Goal: Task Accomplishment & Management: Manage account settings

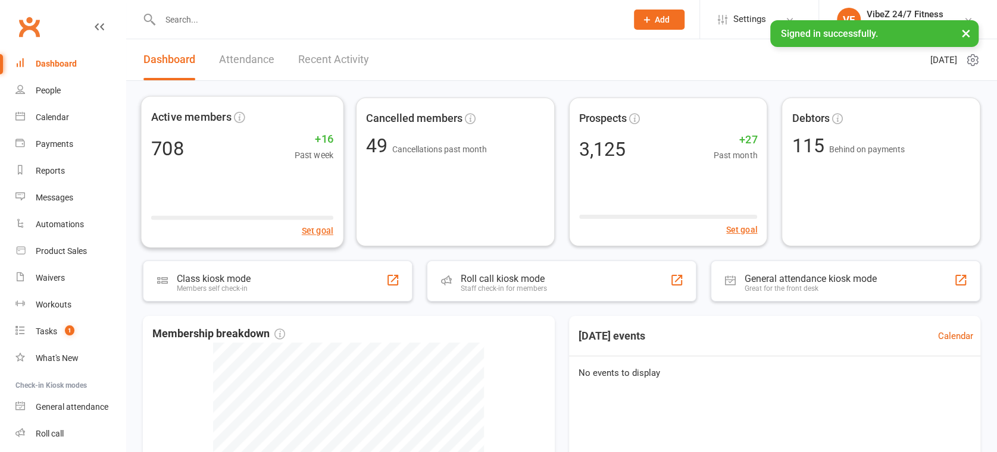
click at [327, 56] on link "Recent Activity" at bounding box center [333, 59] width 71 height 41
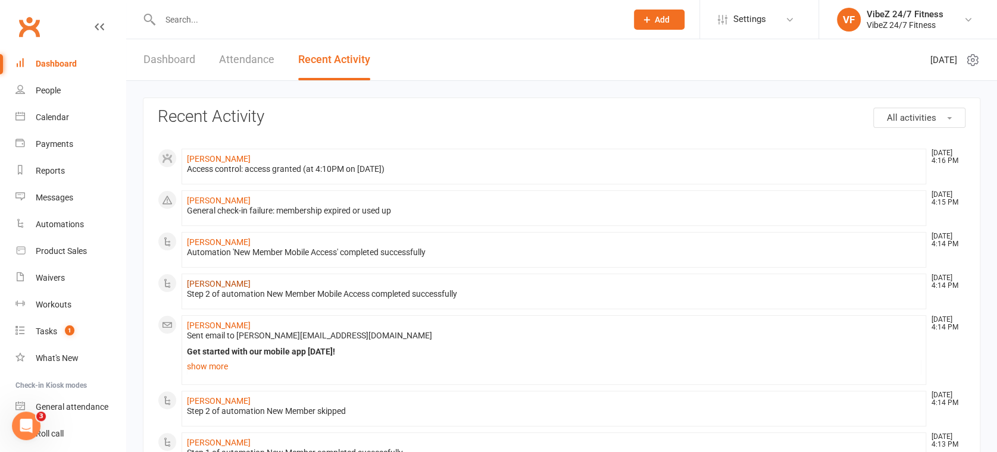
click at [218, 279] on link "[PERSON_NAME]" at bounding box center [219, 284] width 64 height 10
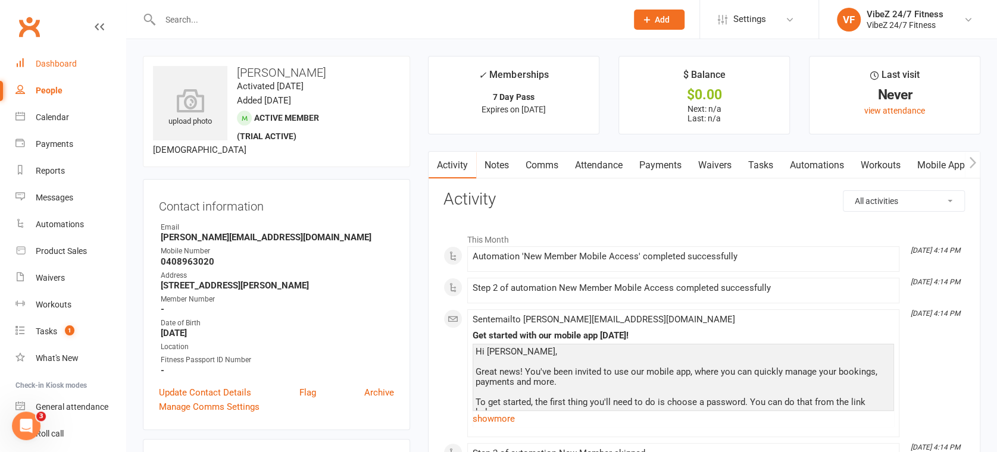
click at [65, 67] on div "Dashboard" at bounding box center [56, 64] width 41 height 10
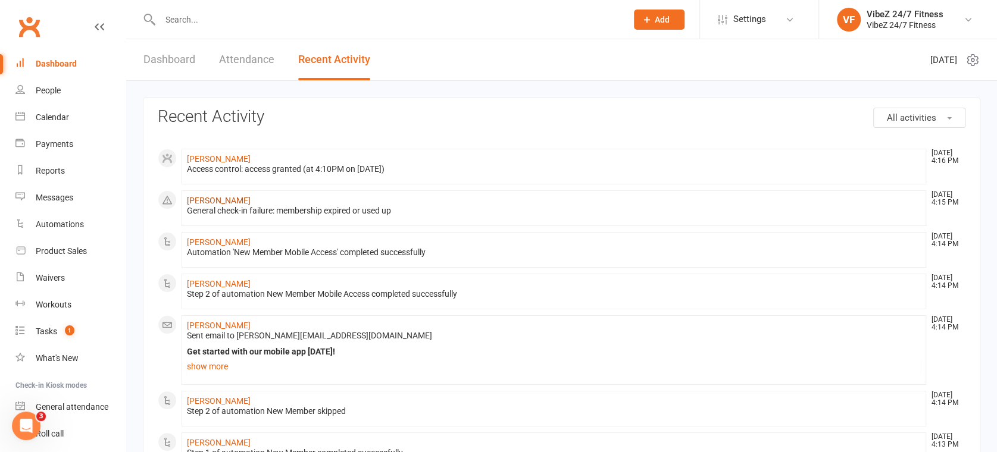
click at [212, 199] on link "[PERSON_NAME]" at bounding box center [219, 201] width 64 height 10
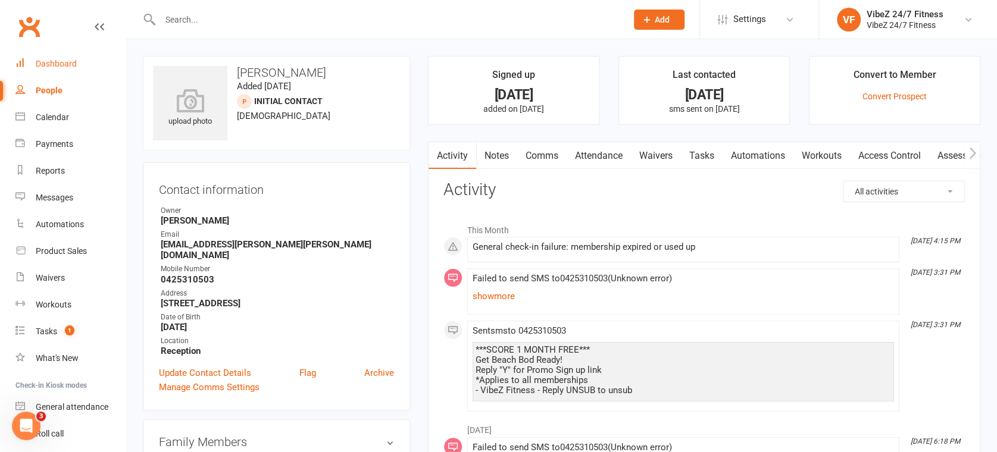
click at [79, 64] on link "Dashboard" at bounding box center [70, 64] width 110 height 27
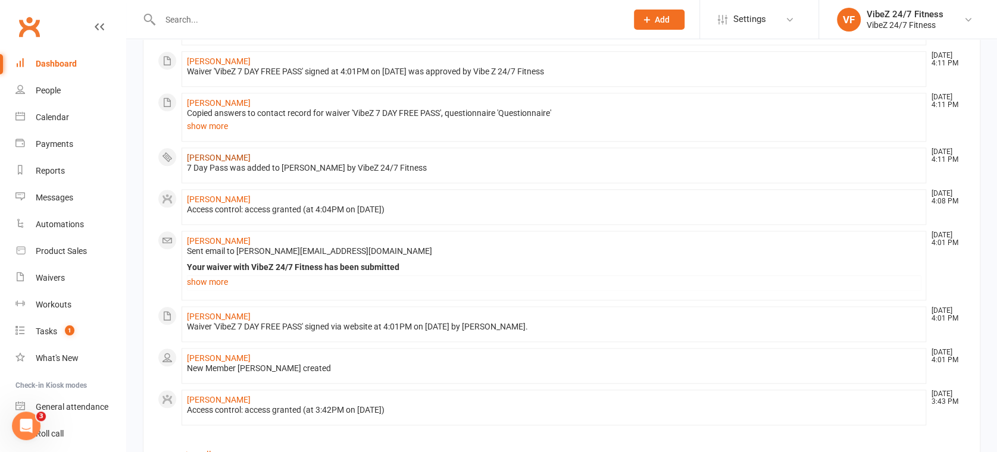
scroll to position [743, 0]
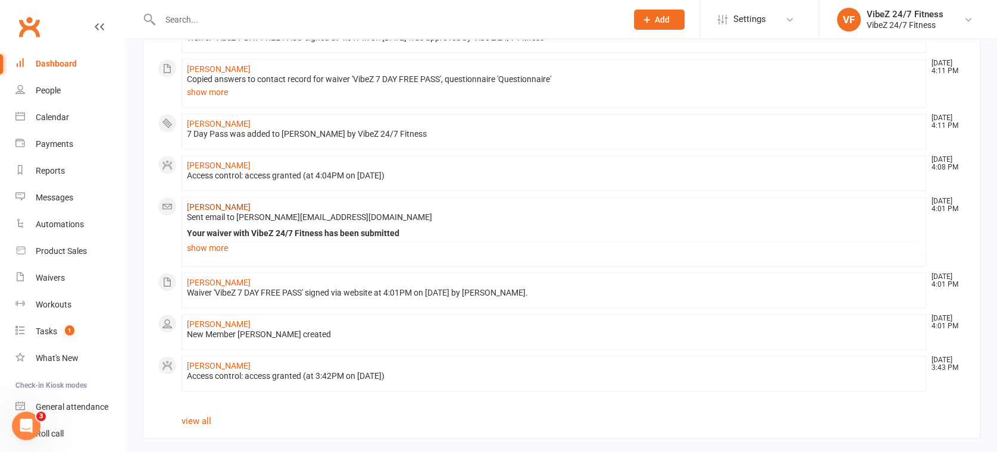
click at [214, 207] on link "[PERSON_NAME]" at bounding box center [219, 207] width 64 height 10
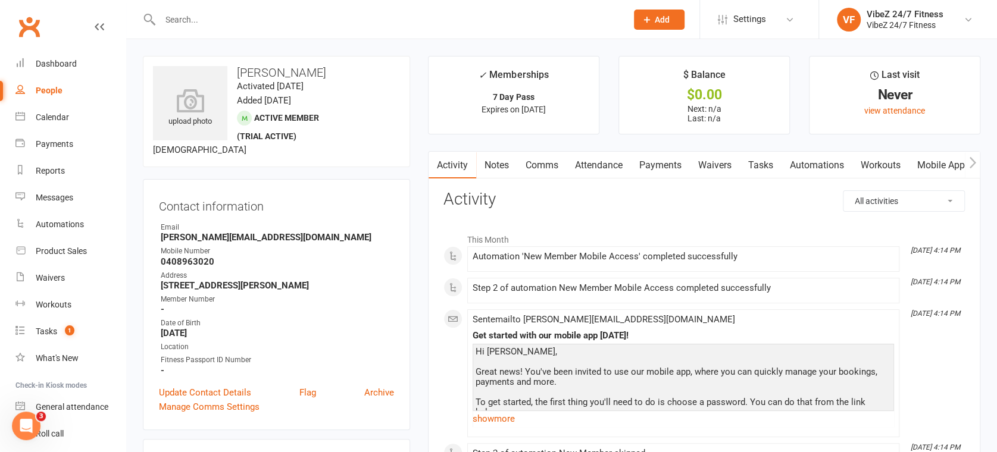
click at [538, 168] on link "Comms" at bounding box center [541, 165] width 49 height 27
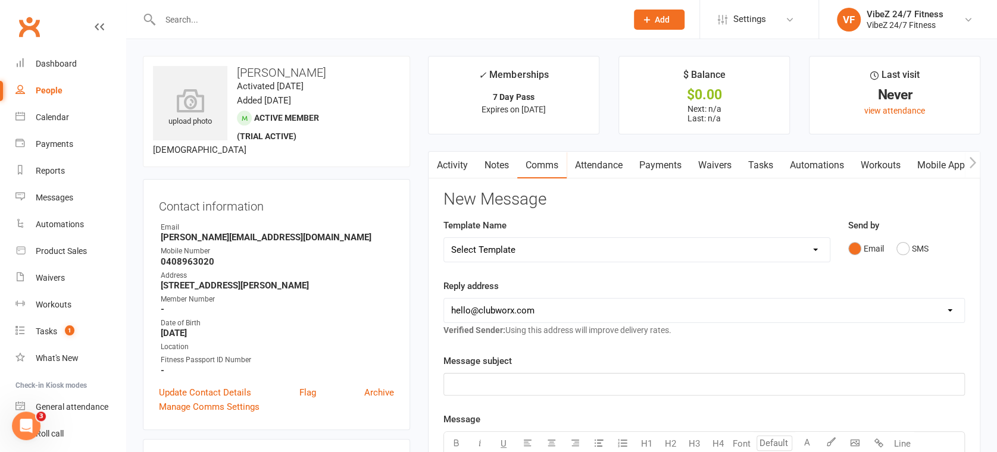
click at [462, 170] on link "Activity" at bounding box center [452, 165] width 48 height 27
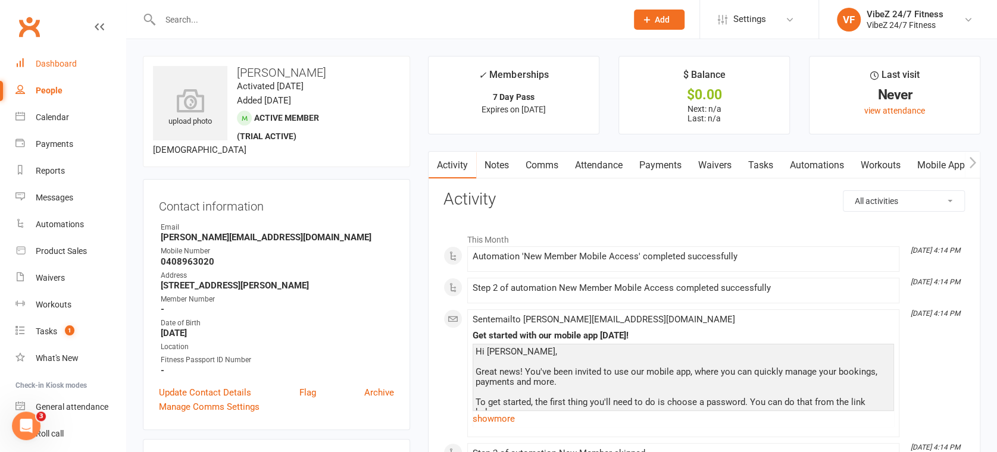
click at [65, 62] on div "Dashboard" at bounding box center [56, 64] width 41 height 10
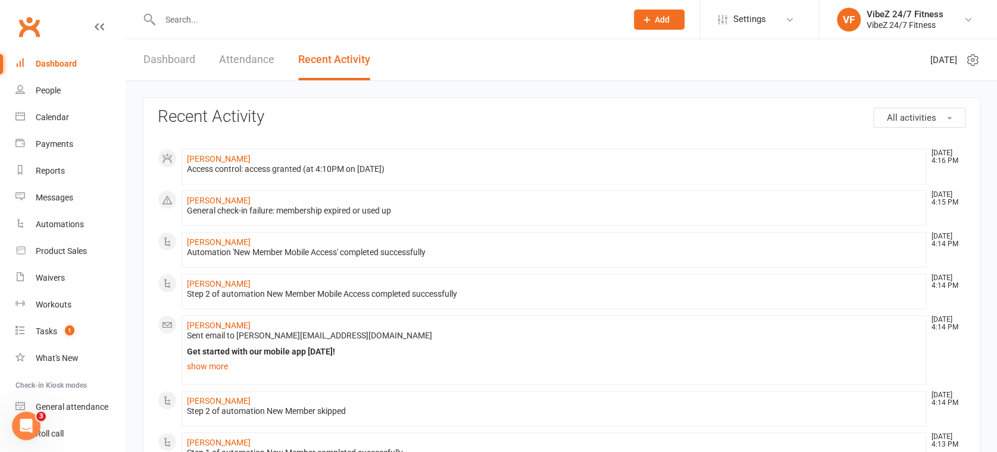
click at [183, 52] on link "Dashboard" at bounding box center [169, 59] width 52 height 41
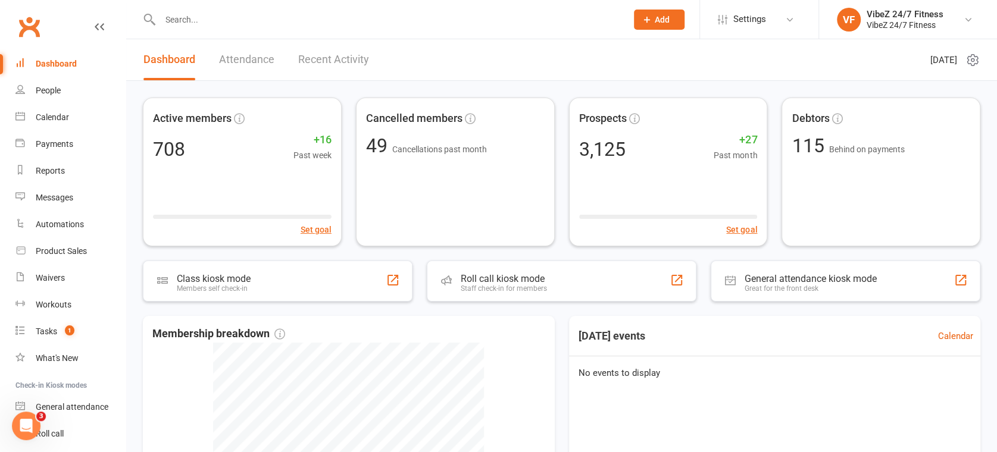
click at [337, 49] on link "Recent Activity" at bounding box center [333, 59] width 71 height 41
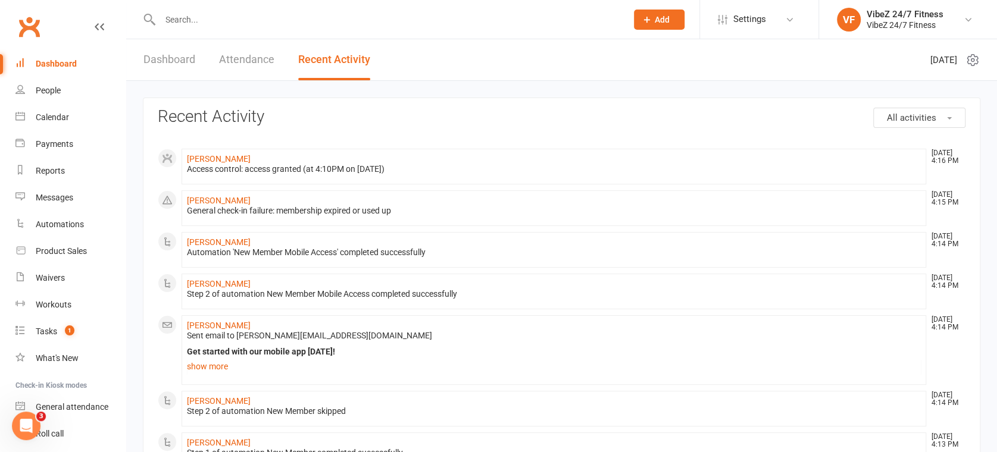
click at [169, 62] on link "Dashboard" at bounding box center [169, 59] width 52 height 41
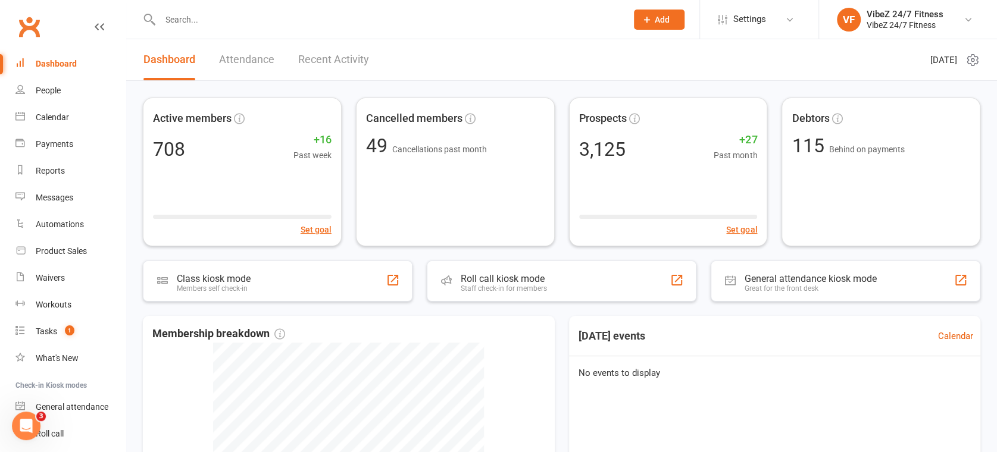
click at [327, 60] on link "Recent Activity" at bounding box center [333, 59] width 71 height 41
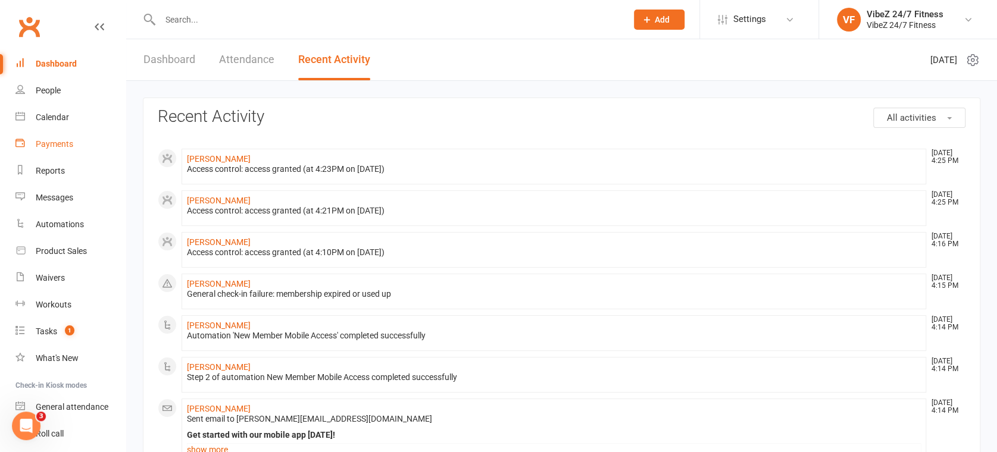
click at [62, 138] on link "Payments" at bounding box center [70, 144] width 110 height 27
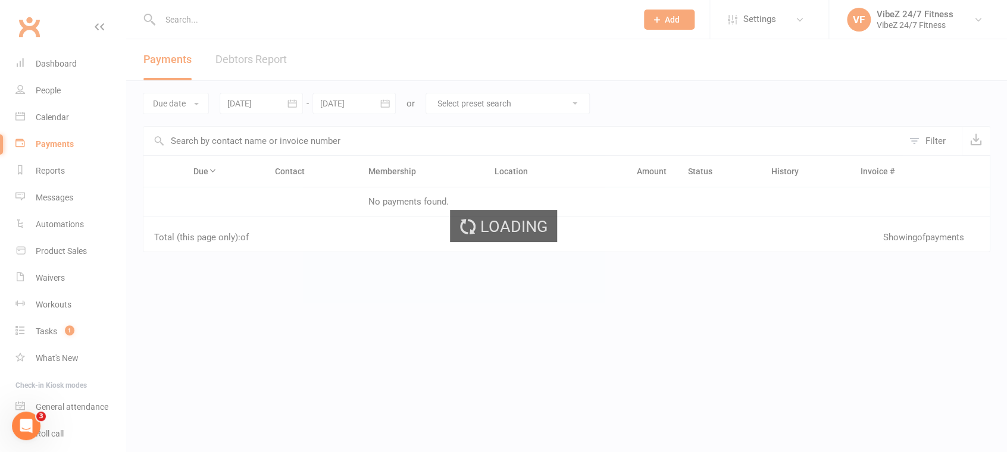
click at [258, 61] on div "Loading" at bounding box center [503, 226] width 1007 height 452
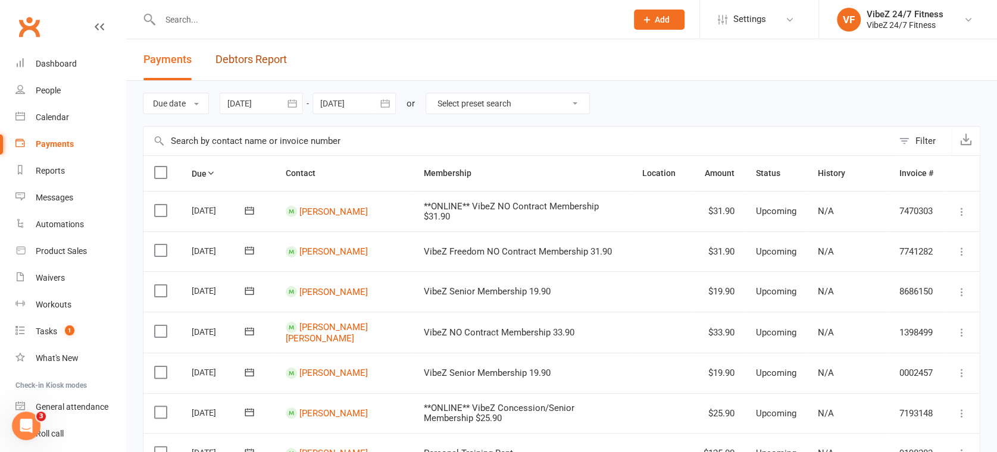
click at [258, 61] on link "Debtors Report" at bounding box center [250, 59] width 71 height 41
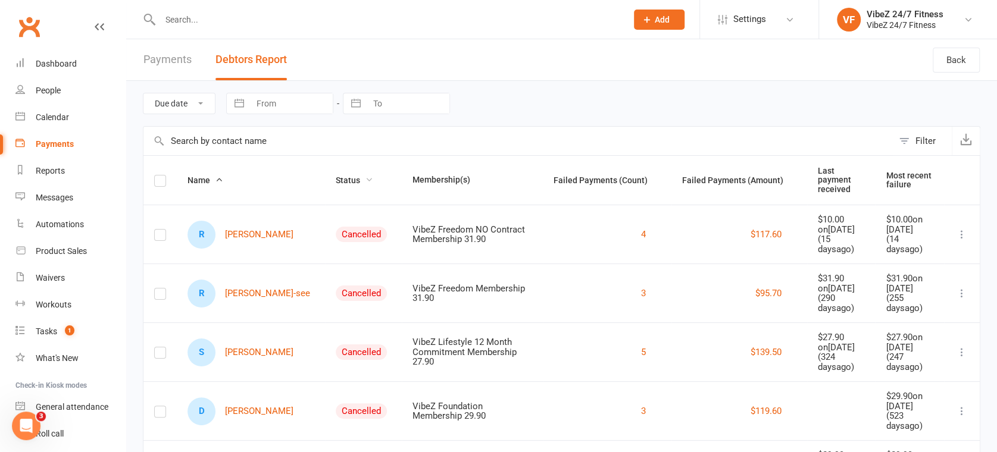
click at [336, 176] on span "Status" at bounding box center [354, 181] width 37 height 10
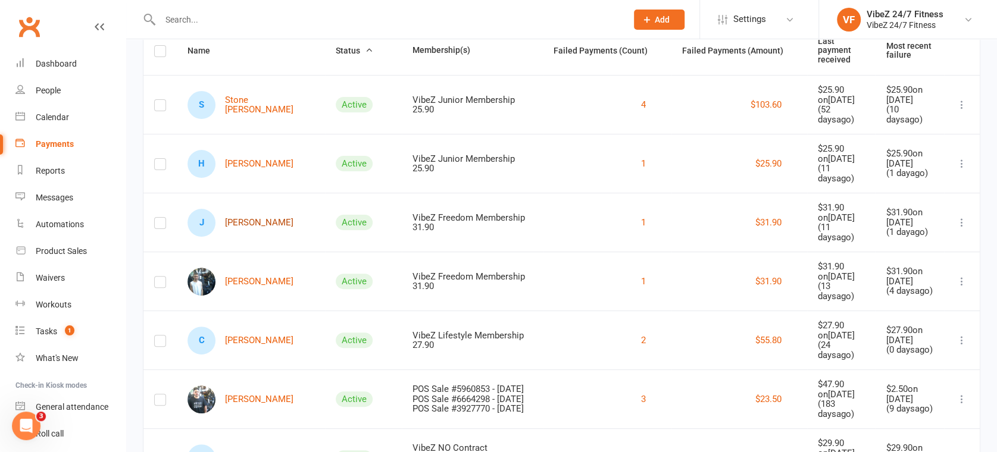
scroll to position [132, 0]
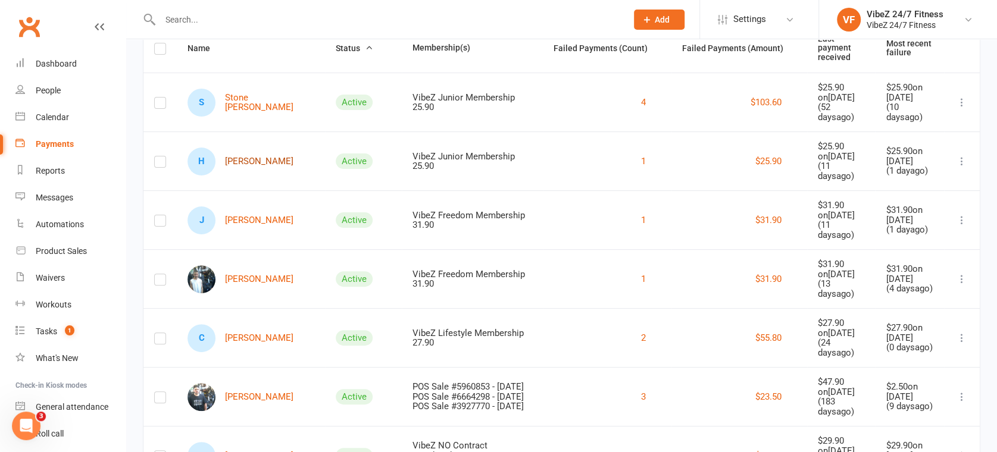
click at [252, 168] on link "[PERSON_NAME]" at bounding box center [240, 162] width 106 height 28
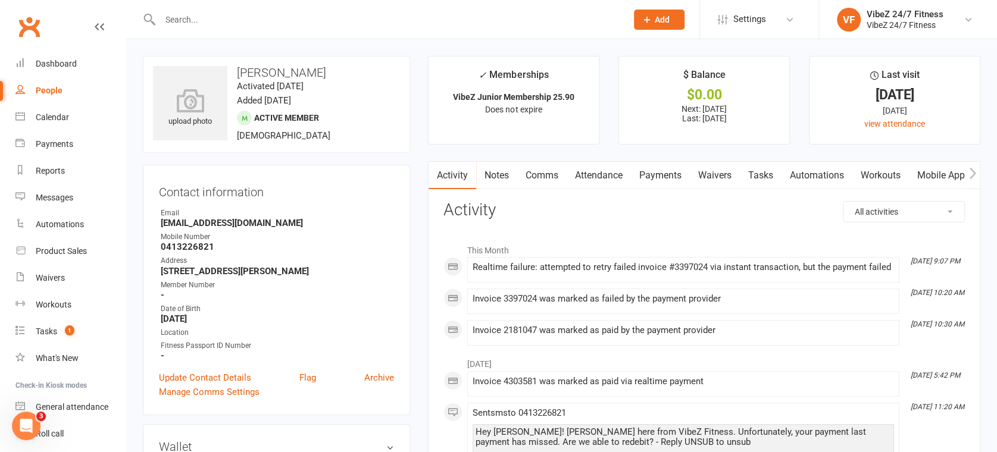
click at [654, 177] on link "Payments" at bounding box center [660, 175] width 59 height 27
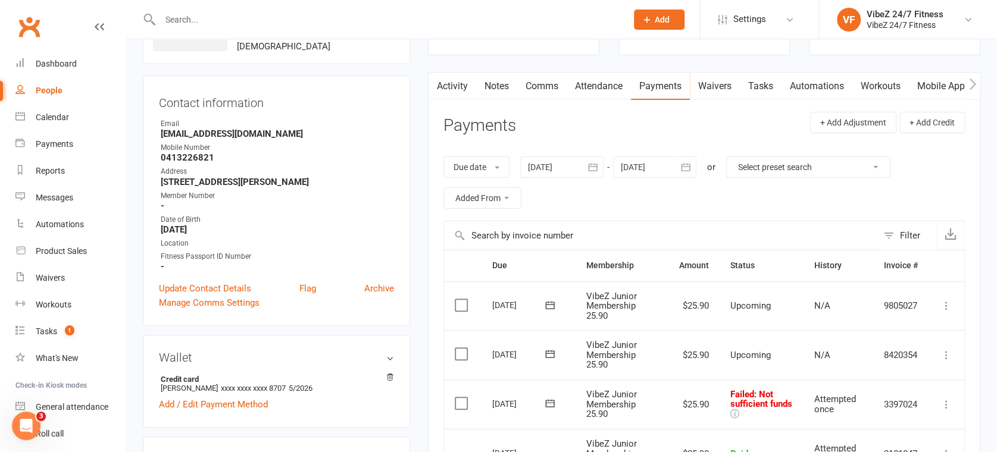
scroll to position [264, 0]
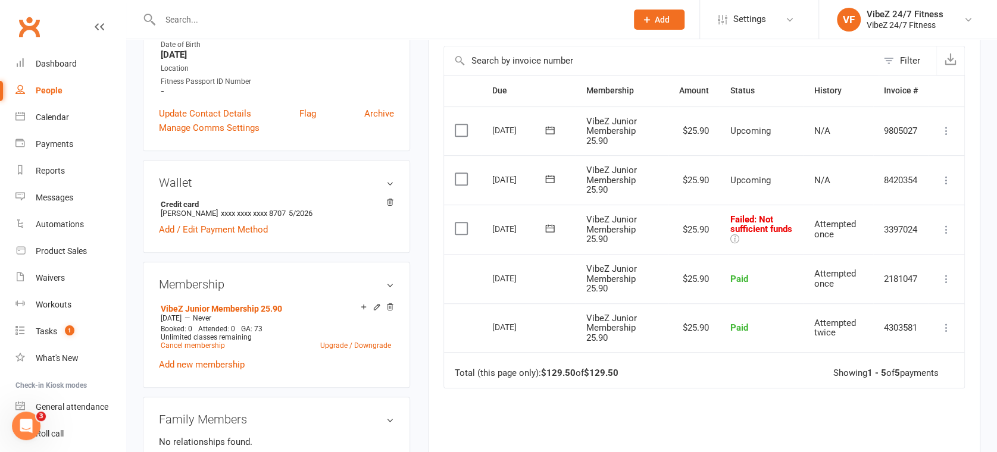
click at [943, 226] on icon at bounding box center [946, 230] width 12 height 12
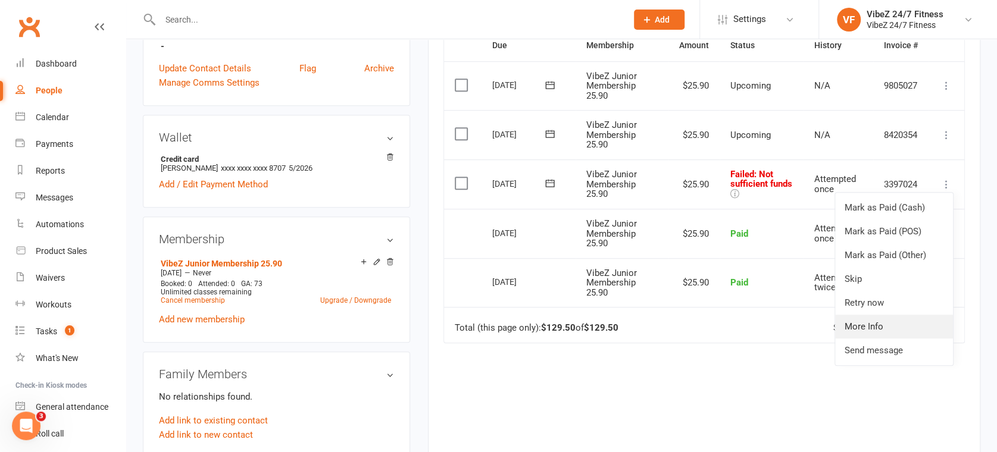
scroll to position [330, 0]
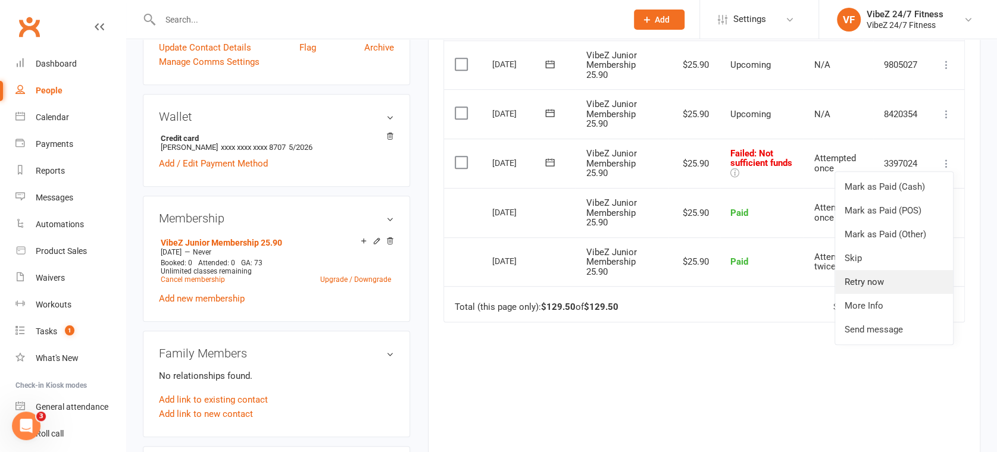
drag, startPoint x: 873, startPoint y: 275, endPoint x: 792, endPoint y: 242, distance: 87.9
click at [873, 276] on link "Retry now" at bounding box center [894, 282] width 118 height 24
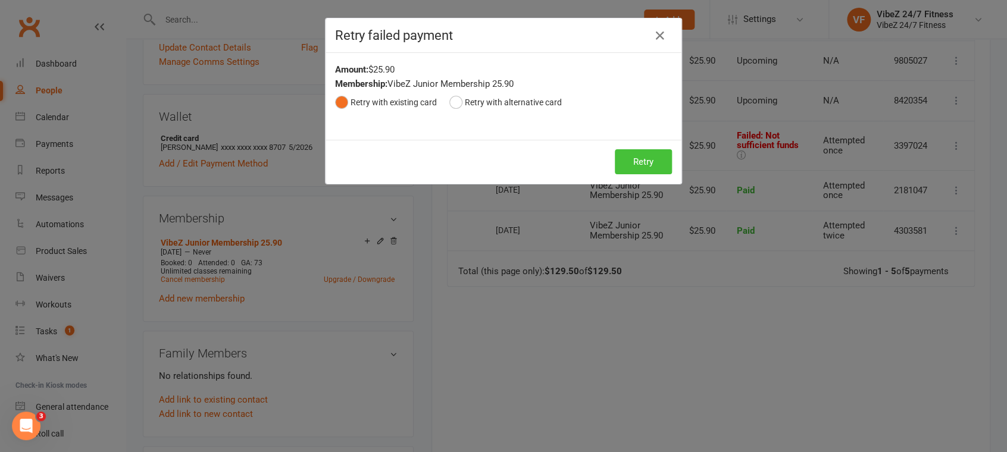
click at [646, 163] on button "Retry" at bounding box center [643, 161] width 57 height 25
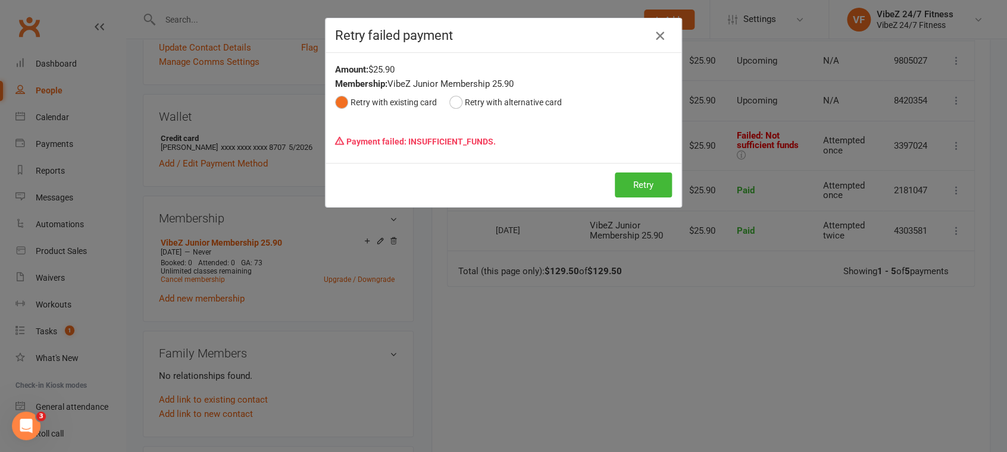
click at [653, 40] on icon "button" at bounding box center [660, 36] width 14 height 14
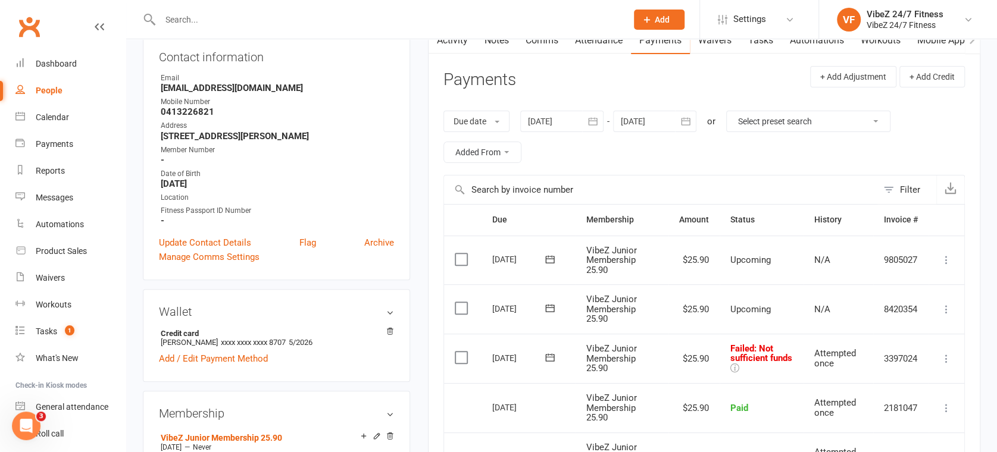
scroll to position [0, 0]
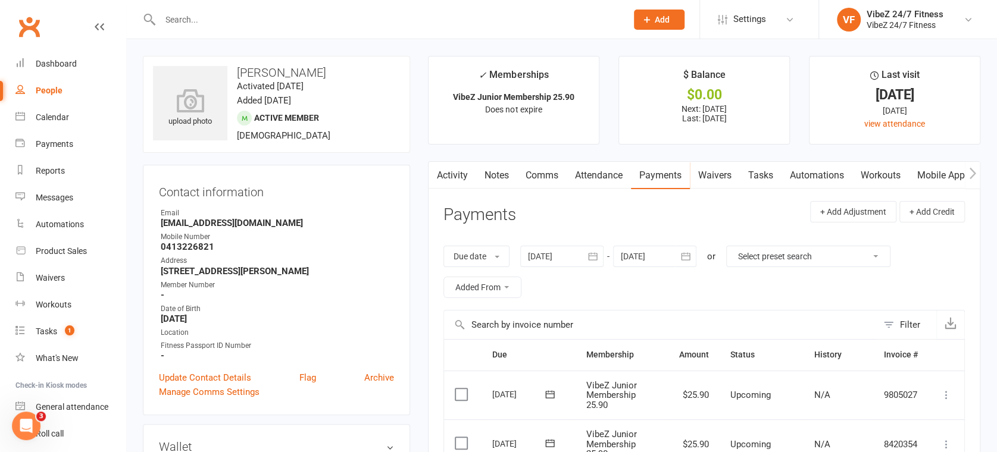
click at [544, 176] on link "Comms" at bounding box center [541, 175] width 49 height 27
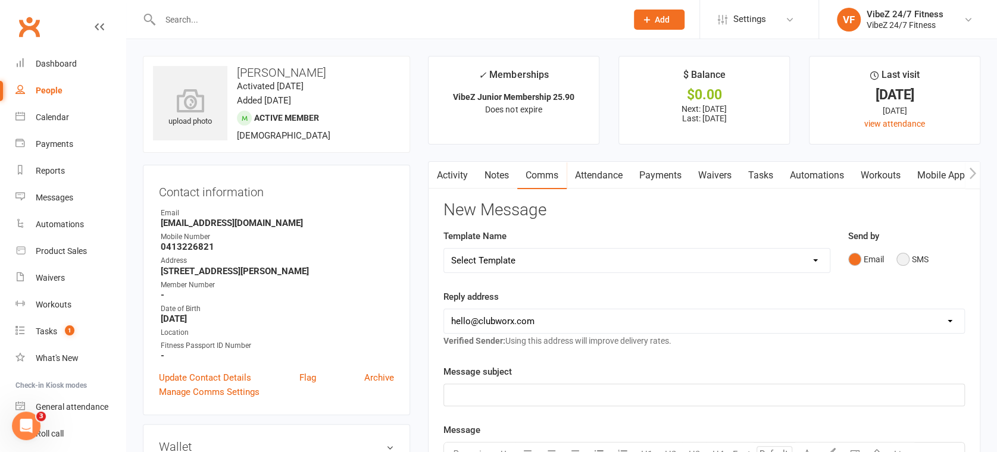
click at [911, 260] on button "SMS" at bounding box center [912, 259] width 32 height 23
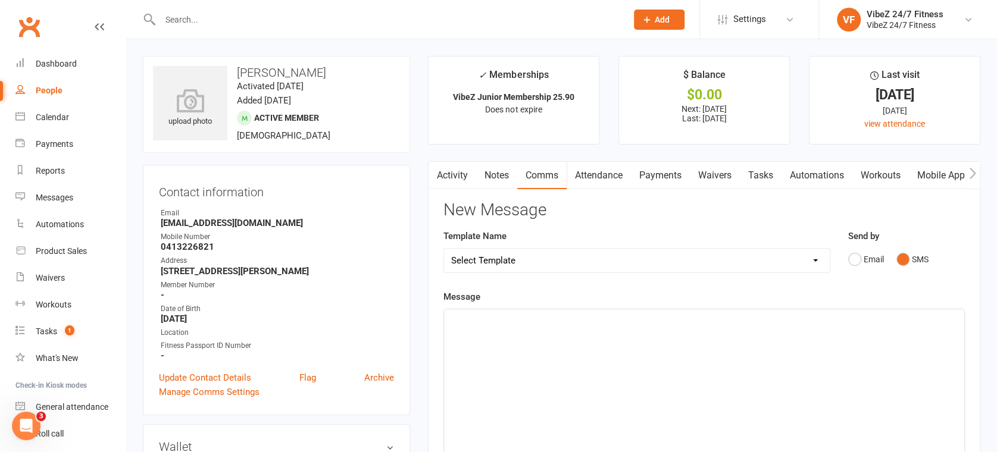
click at [452, 237] on label "Template Name" at bounding box center [474, 236] width 63 height 14
drag, startPoint x: 478, startPoint y: 255, endPoint x: 486, endPoint y: 264, distance: 12.2
click at [478, 255] on select "Select Template [Email] 1ST WARNING OUTSTANDING ACCOUNT [Email] OUTSTANDING ACC…" at bounding box center [637, 261] width 386 height 24
select select "18"
click at [444, 249] on select "Select Template [Email] 1ST WARNING OUTSTANDING ACCOUNT [Email] OUTSTANDING ACC…" at bounding box center [637, 261] width 386 height 24
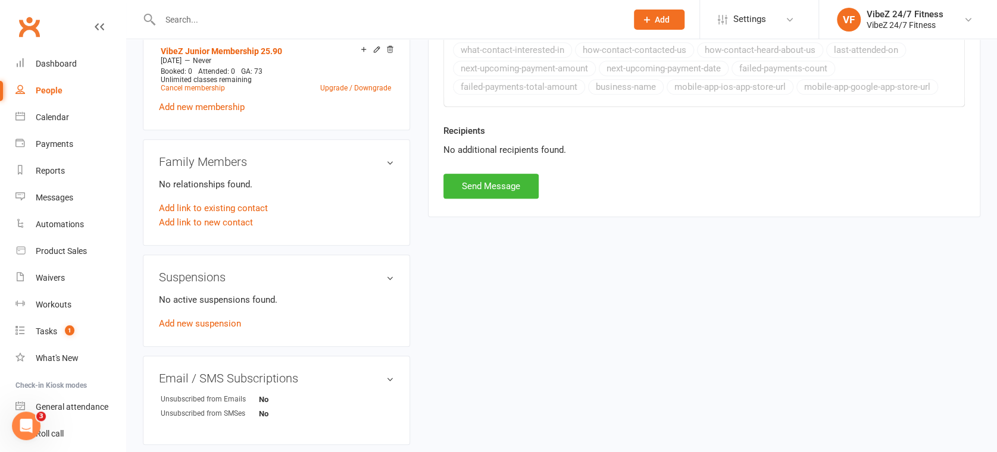
scroll to position [528, 0]
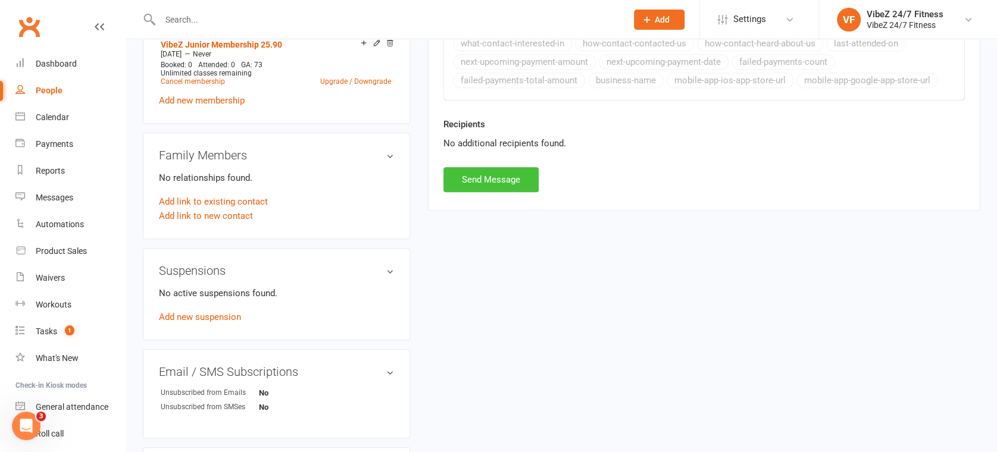
click at [495, 179] on button "Send Message" at bounding box center [490, 179] width 95 height 25
select select
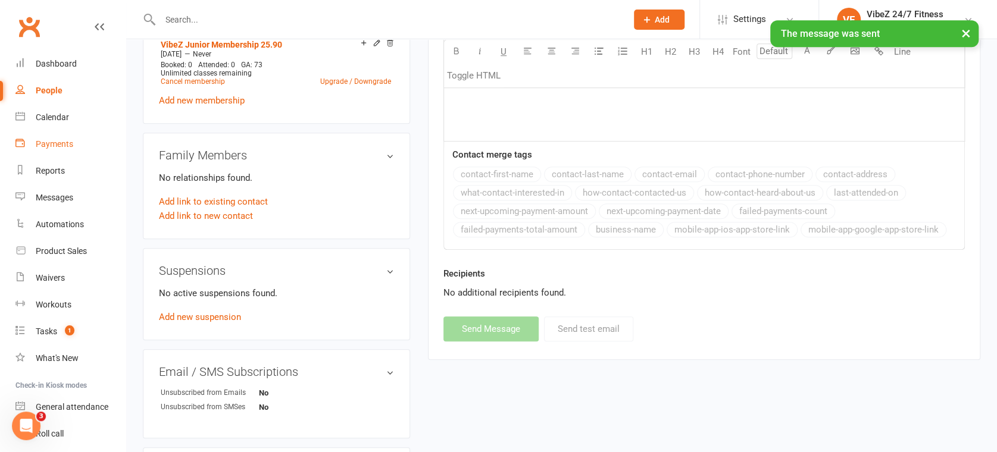
click at [35, 139] on link "Payments" at bounding box center [70, 144] width 110 height 27
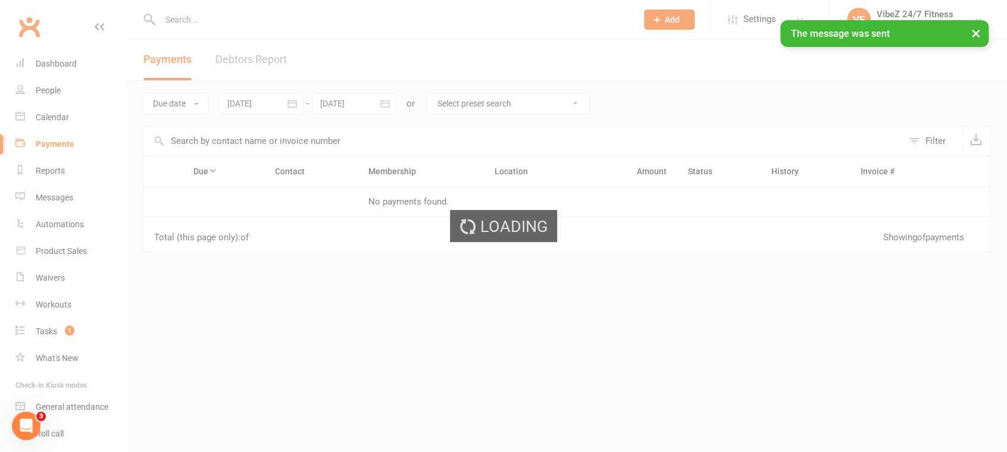
click at [231, 64] on ui-view "Prospect Member Non-attending contact Class / event Appointment Task Membership…" at bounding box center [503, 204] width 1007 height 403
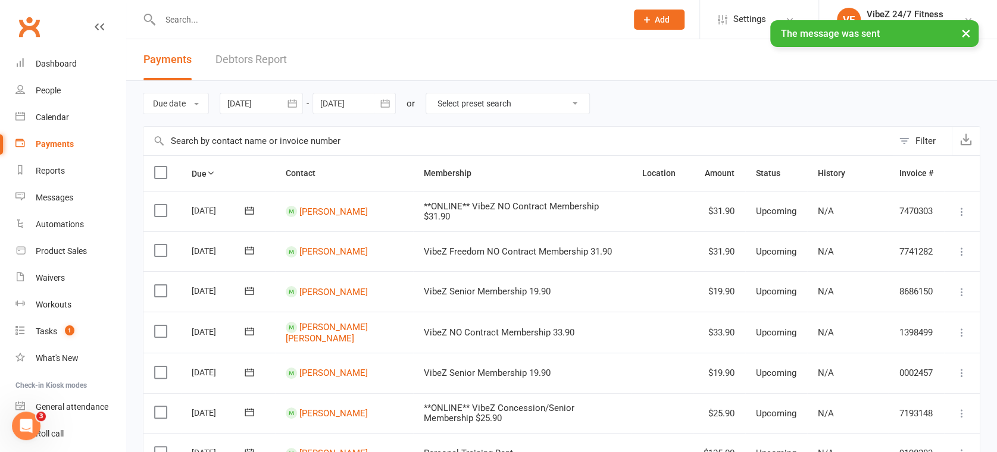
click at [233, 62] on link "Debtors Report" at bounding box center [250, 59] width 71 height 41
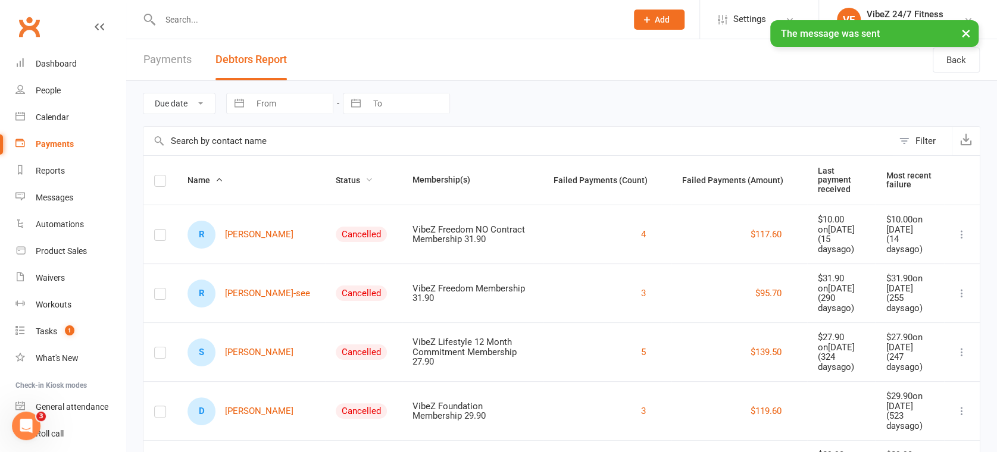
click at [336, 176] on span "Status" at bounding box center [354, 181] width 37 height 10
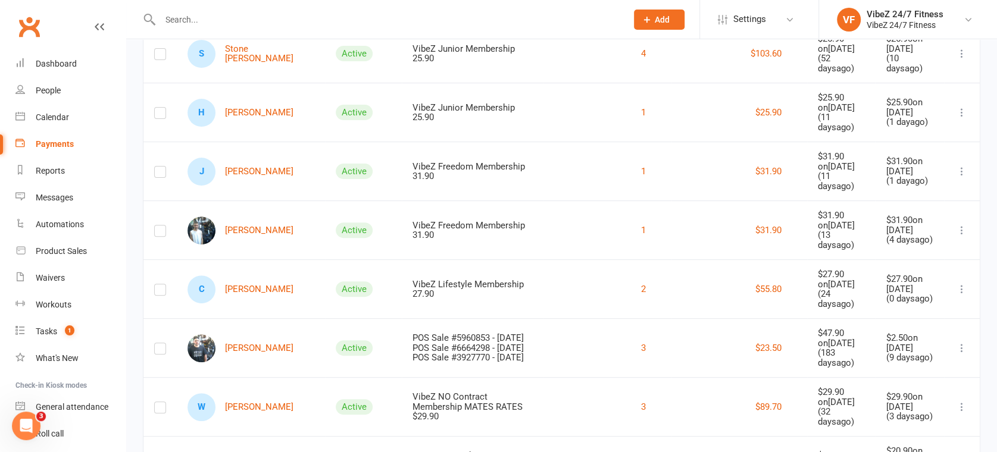
scroll to position [198, 0]
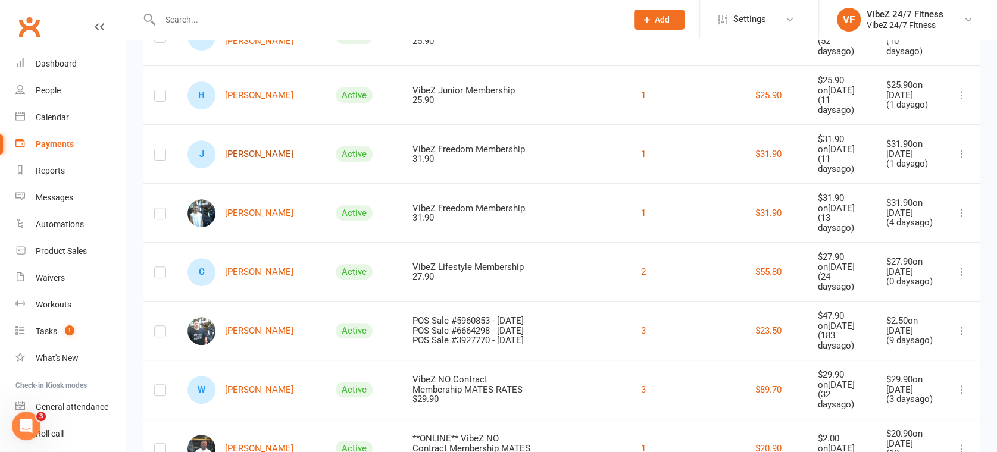
click at [246, 160] on link "[PERSON_NAME]" at bounding box center [240, 154] width 106 height 28
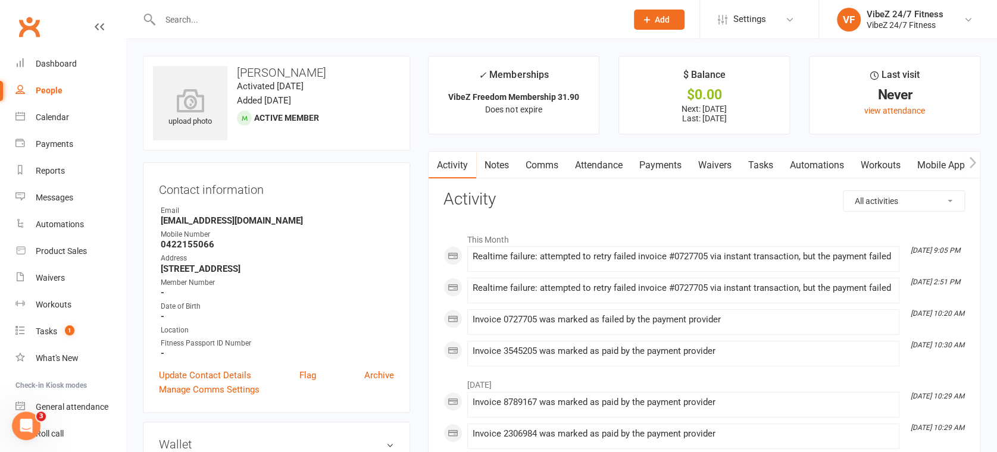
click at [662, 160] on link "Payments" at bounding box center [660, 165] width 59 height 27
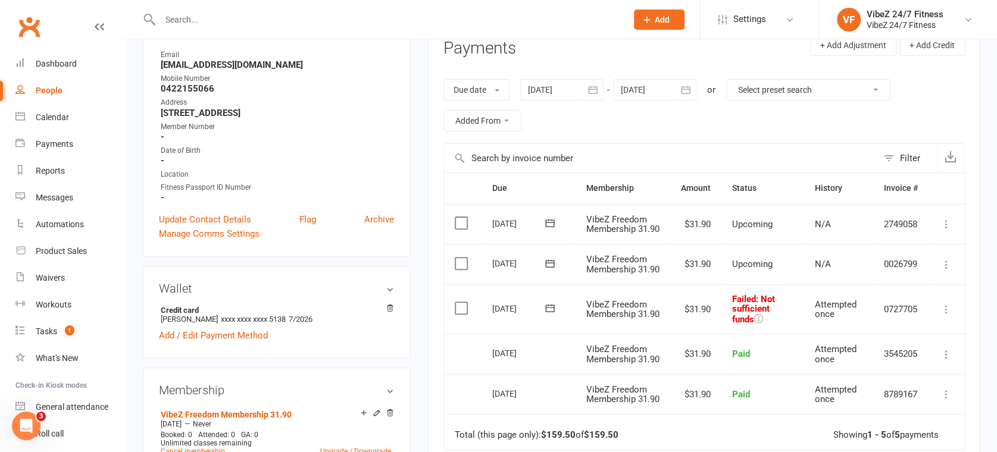
scroll to position [264, 0]
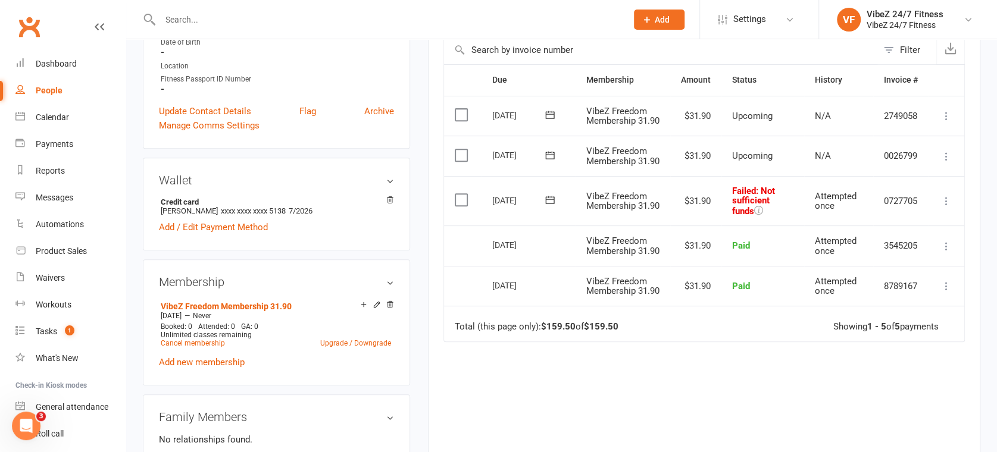
click at [952, 208] on button at bounding box center [946, 201] width 14 height 14
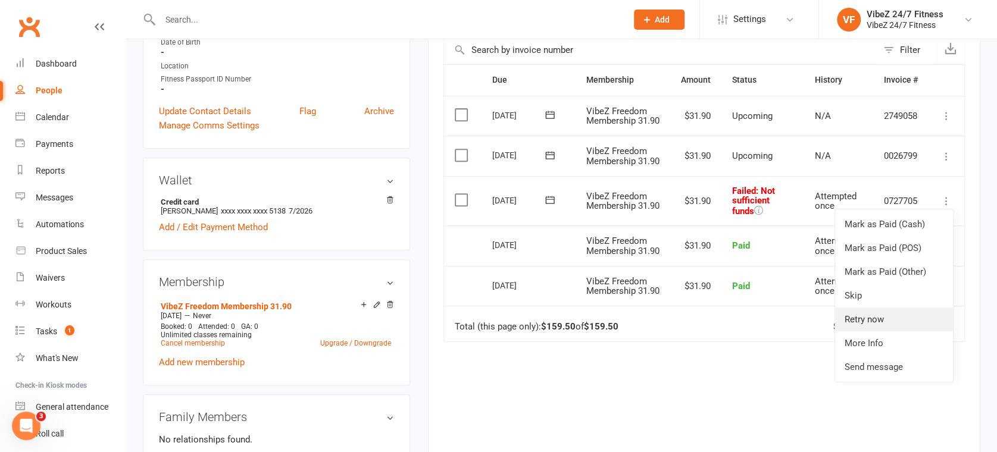
click at [889, 331] on link "Retry now" at bounding box center [894, 320] width 118 height 24
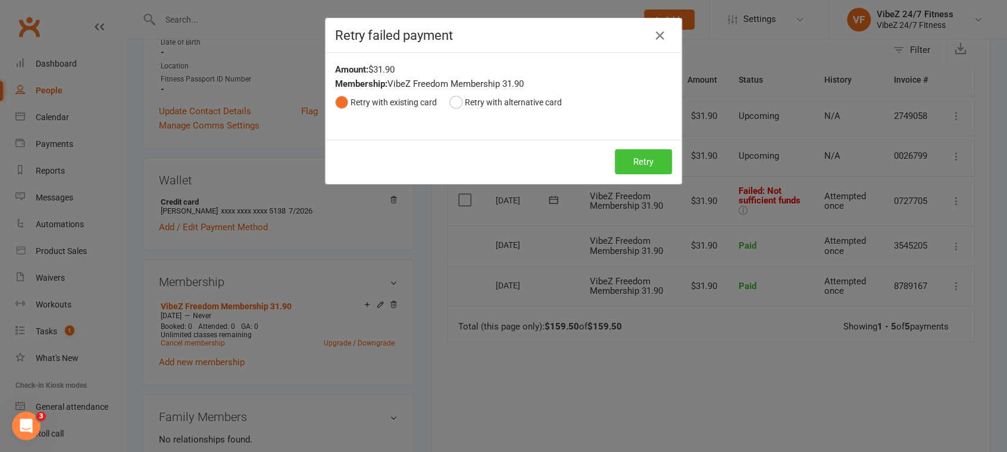
click at [628, 167] on button "Retry" at bounding box center [643, 161] width 57 height 25
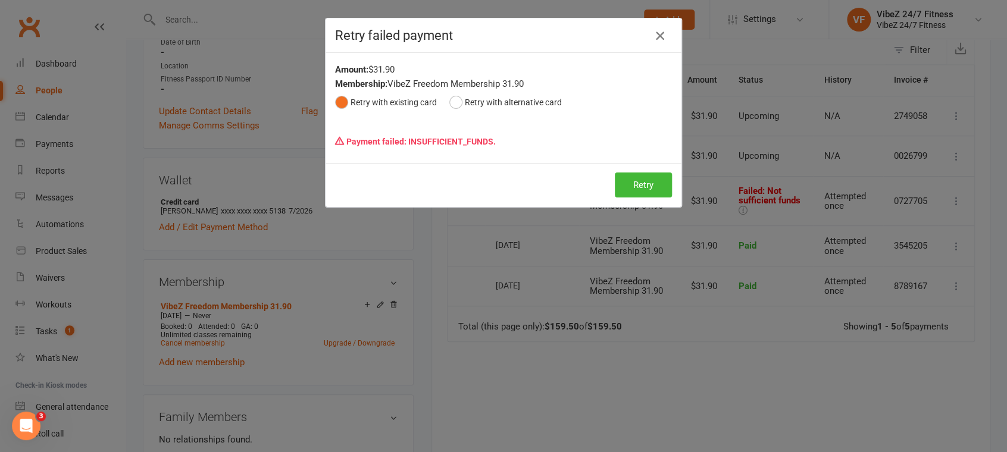
drag, startPoint x: 656, startPoint y: 38, endPoint x: 499, endPoint y: 75, distance: 162.0
click at [656, 38] on icon "button" at bounding box center [660, 36] width 14 height 14
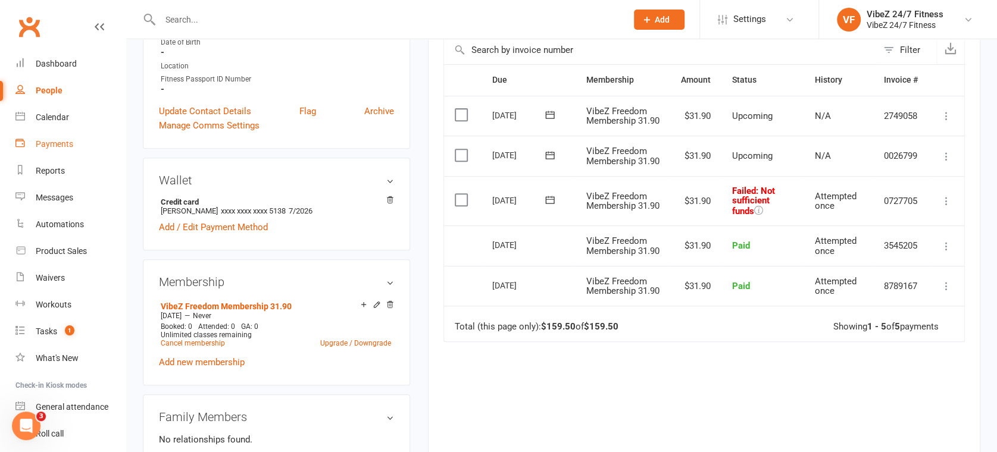
click at [70, 143] on div "Payments" at bounding box center [54, 144] width 37 height 10
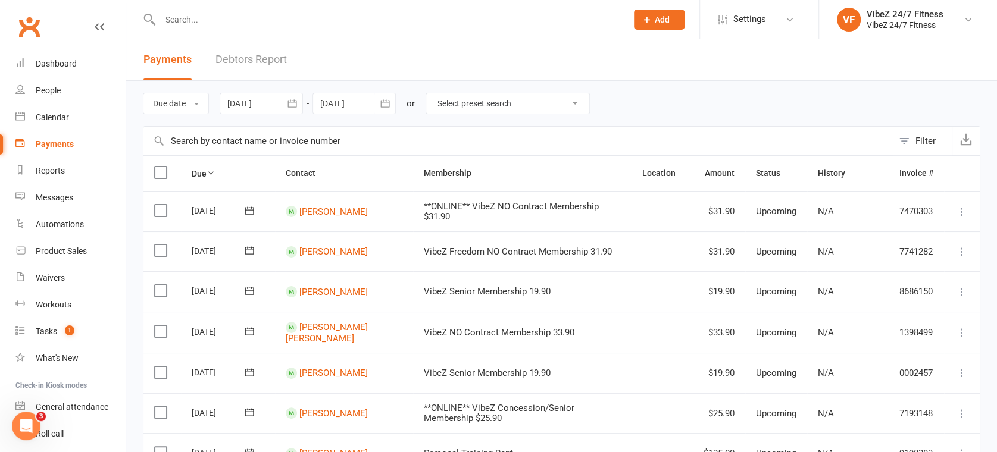
click at [265, 57] on link "Debtors Report" at bounding box center [250, 59] width 71 height 41
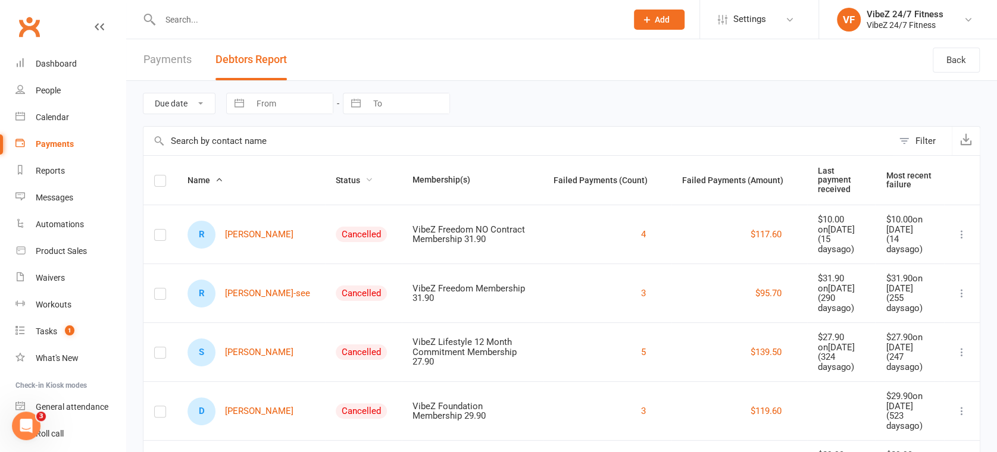
click at [336, 177] on span "Status" at bounding box center [354, 181] width 37 height 10
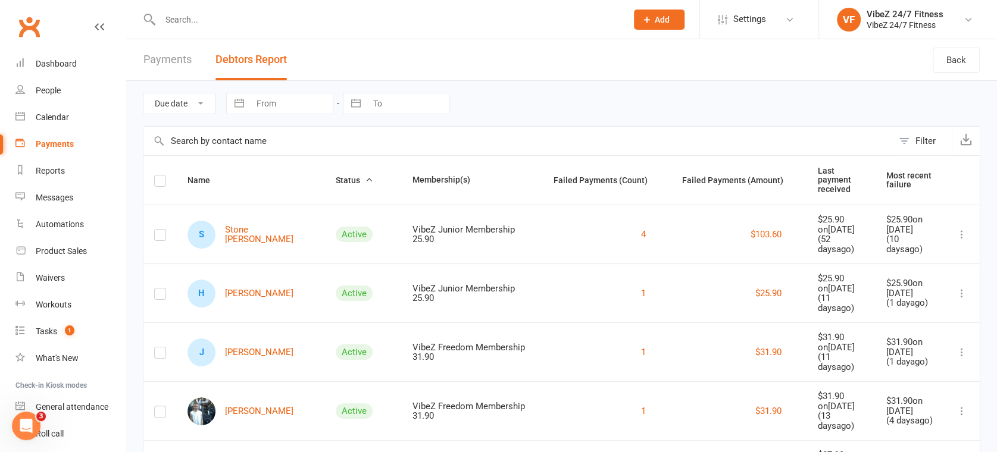
scroll to position [264, 0]
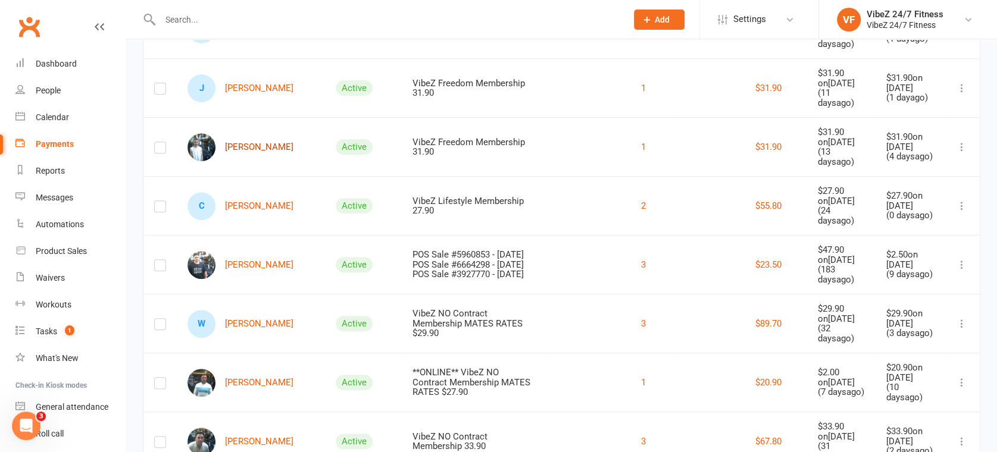
click at [240, 161] on link "[PERSON_NAME]" at bounding box center [240, 147] width 106 height 28
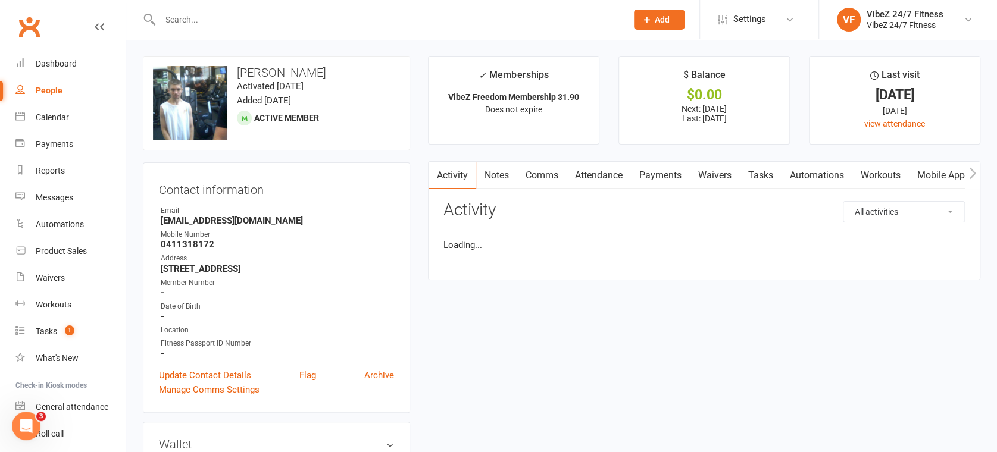
click at [648, 174] on link "Payments" at bounding box center [660, 175] width 59 height 27
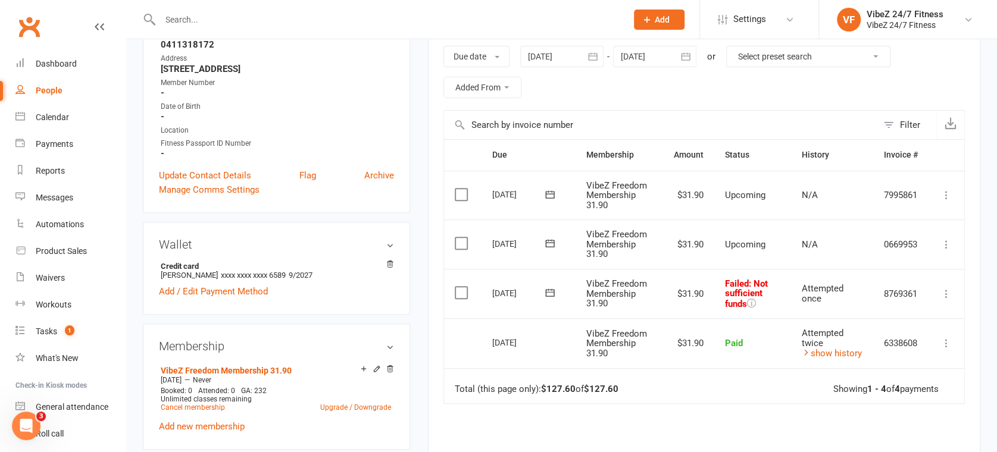
scroll to position [264, 0]
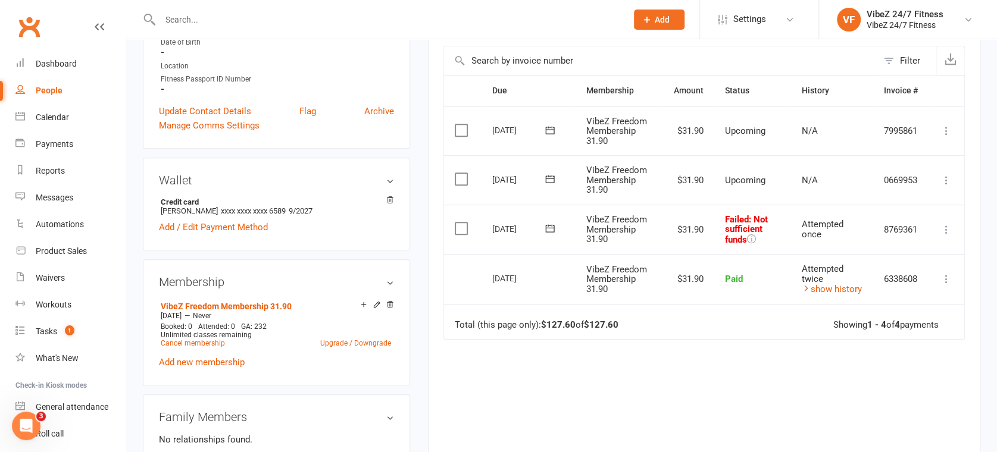
click at [943, 230] on icon at bounding box center [946, 230] width 12 height 12
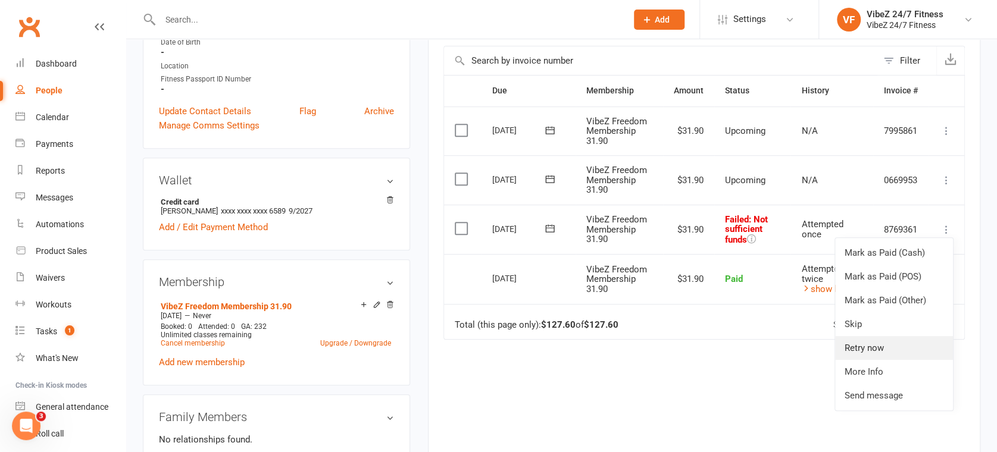
click at [879, 351] on link "Retry now" at bounding box center [894, 348] width 118 height 24
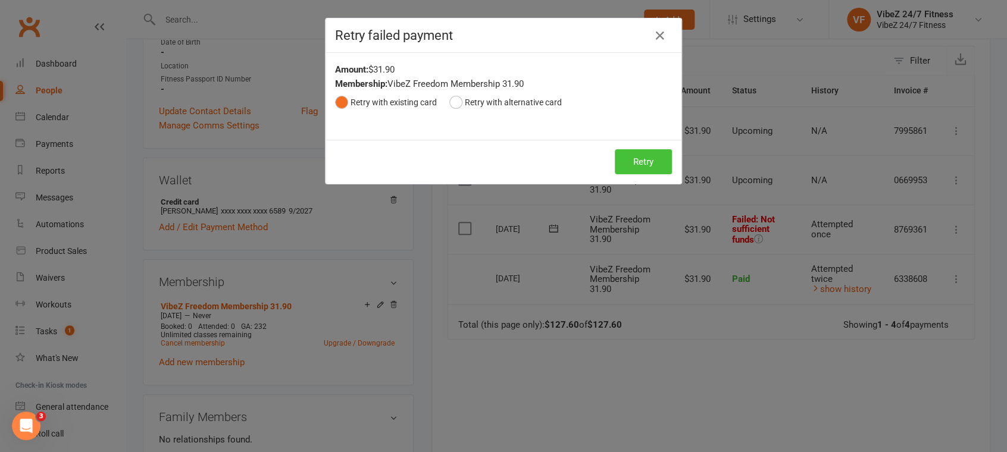
click at [628, 158] on button "Retry" at bounding box center [643, 161] width 57 height 25
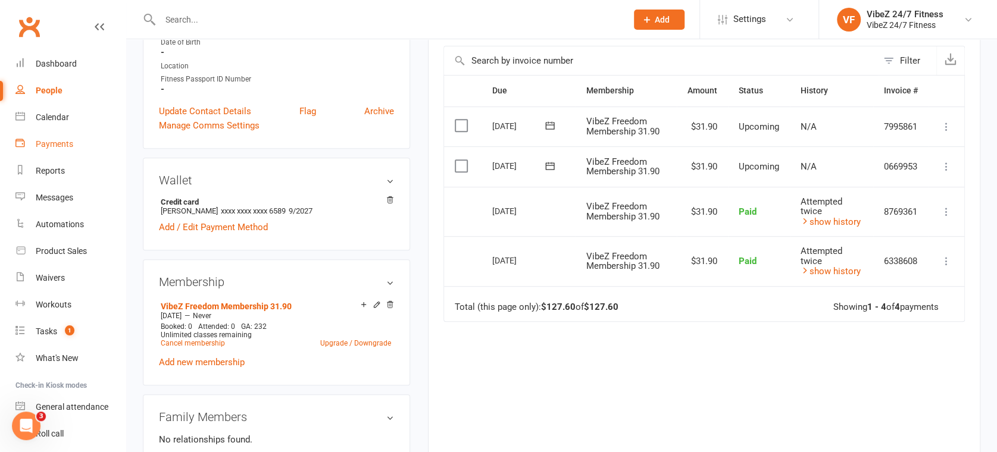
click at [50, 154] on link "Payments" at bounding box center [70, 144] width 110 height 27
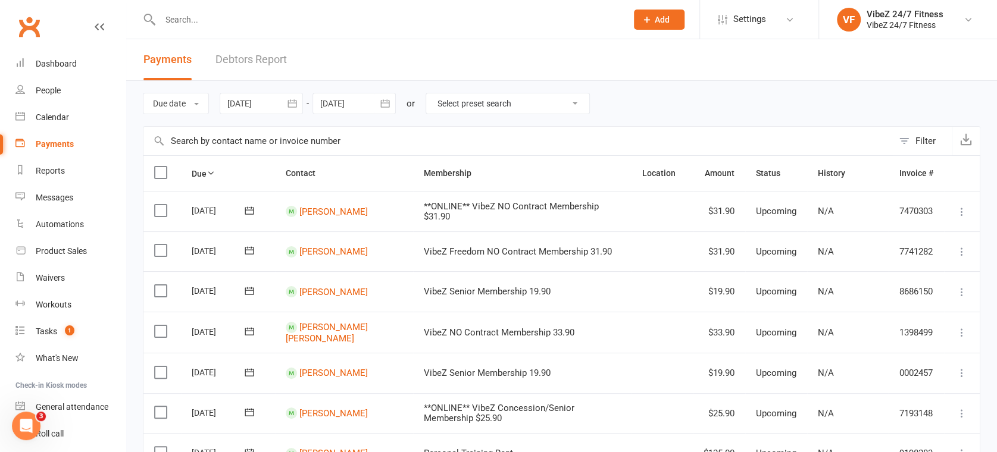
click at [279, 49] on link "Debtors Report" at bounding box center [250, 59] width 71 height 41
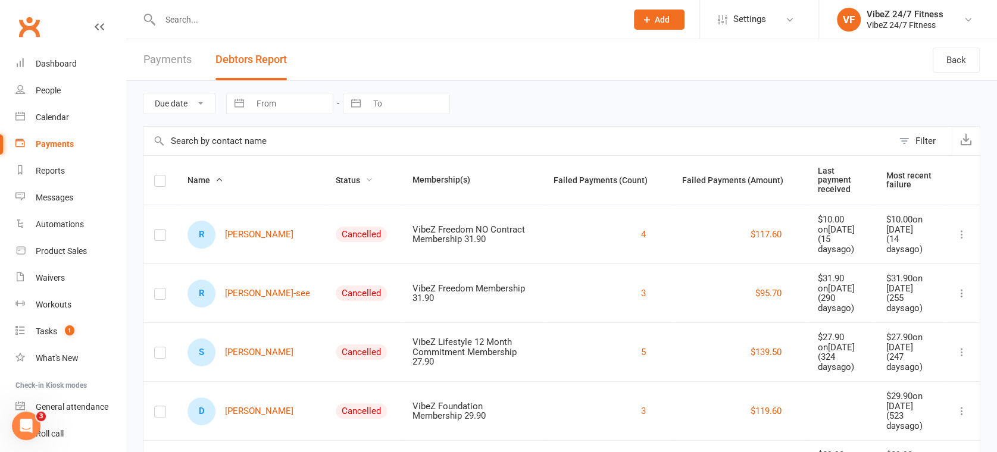
click at [336, 176] on span "Status" at bounding box center [354, 181] width 37 height 10
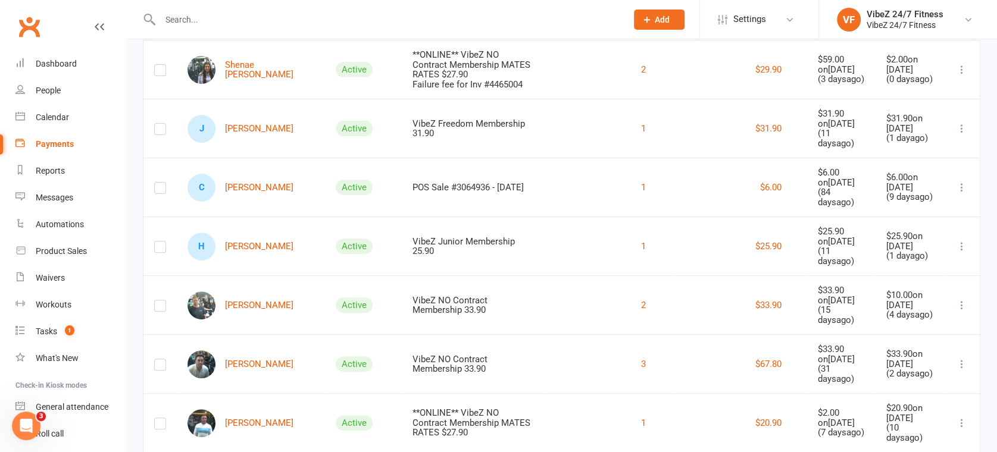
scroll to position [66, 0]
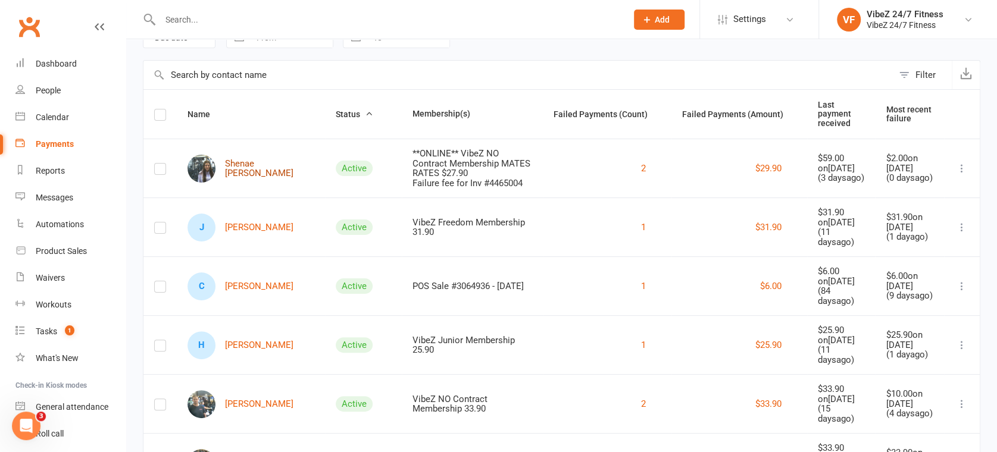
click at [248, 156] on link "Shenae [PERSON_NAME]" at bounding box center [250, 169] width 127 height 28
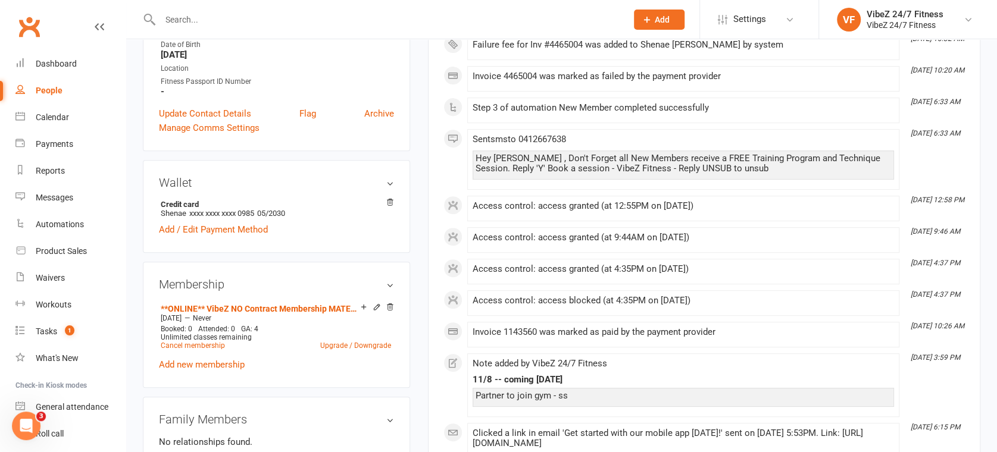
scroll to position [66, 0]
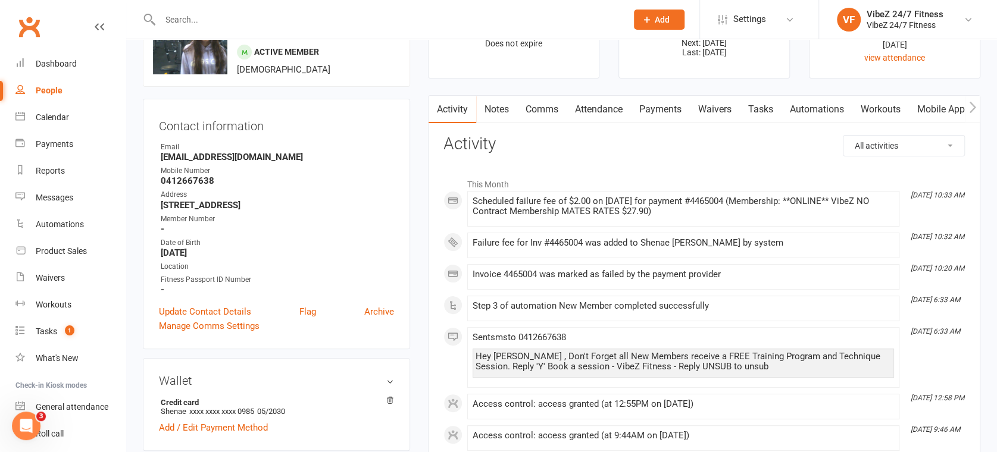
click at [657, 112] on link "Payments" at bounding box center [660, 109] width 59 height 27
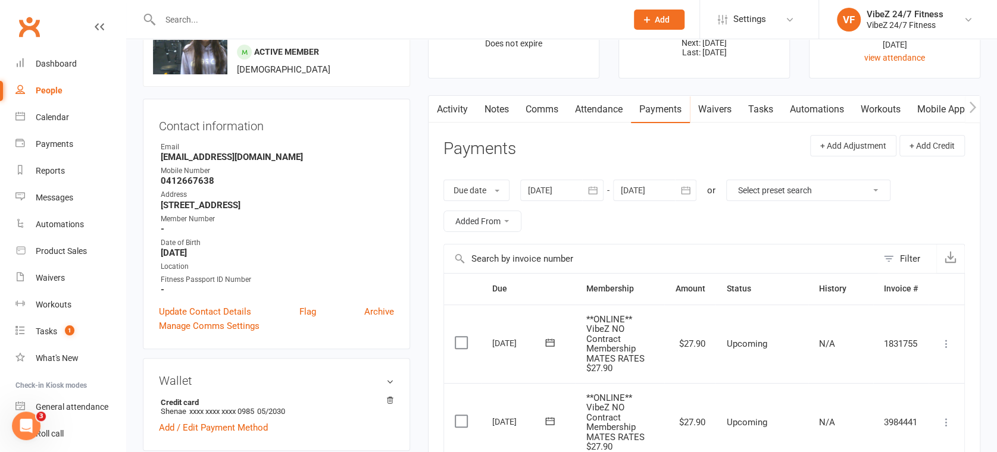
scroll to position [330, 0]
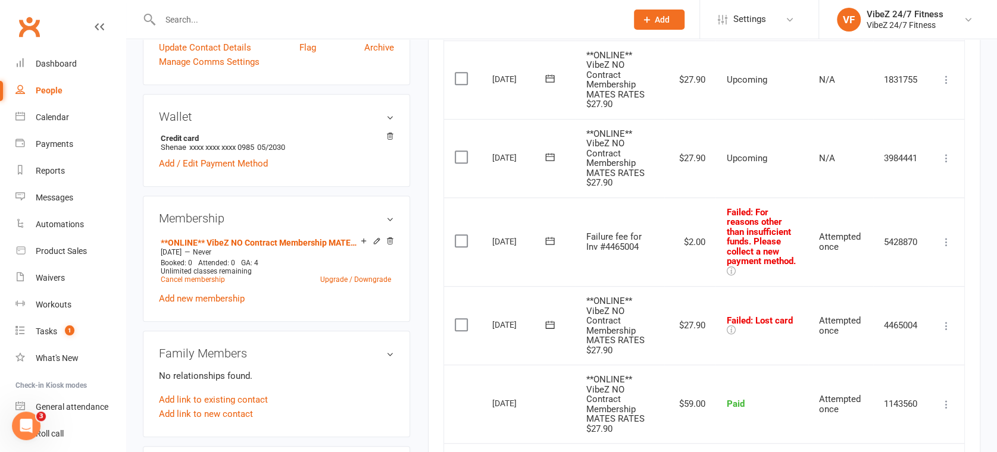
click at [948, 323] on icon at bounding box center [946, 326] width 12 height 12
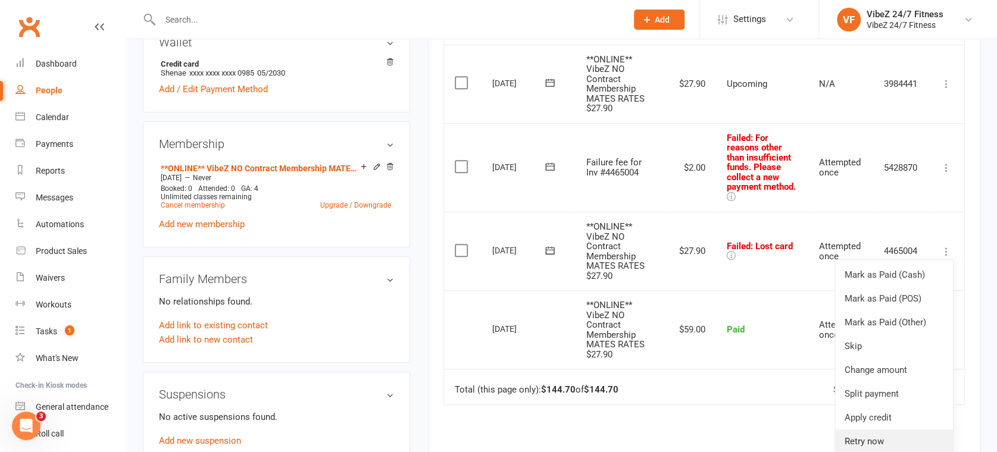
scroll to position [528, 0]
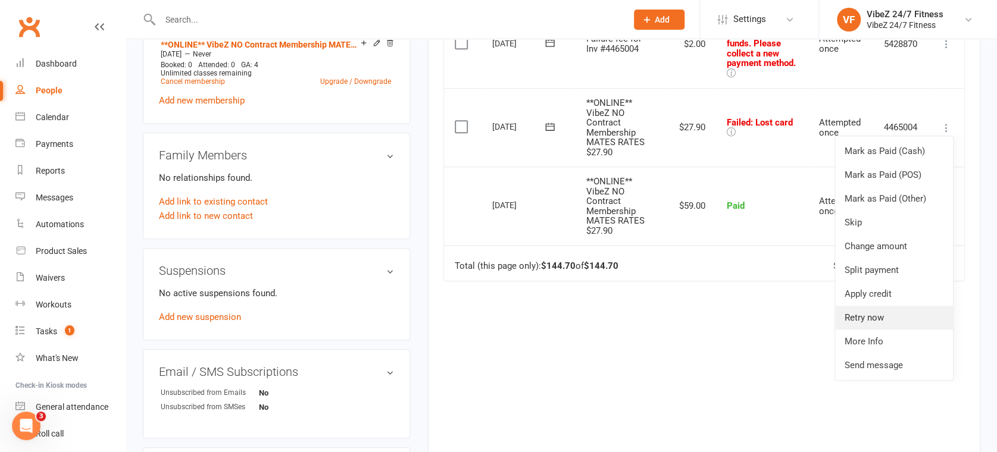
click at [880, 311] on link "Retry now" at bounding box center [894, 318] width 118 height 24
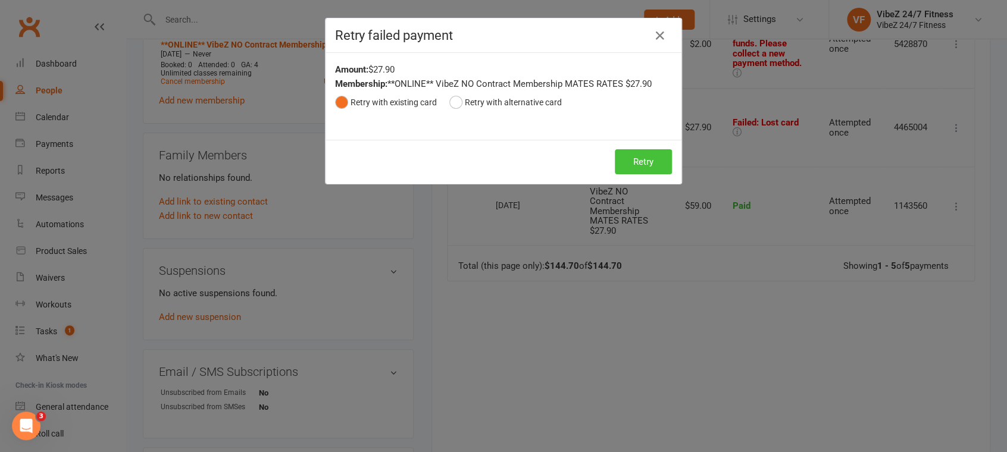
click at [633, 166] on button "Retry" at bounding box center [643, 161] width 57 height 25
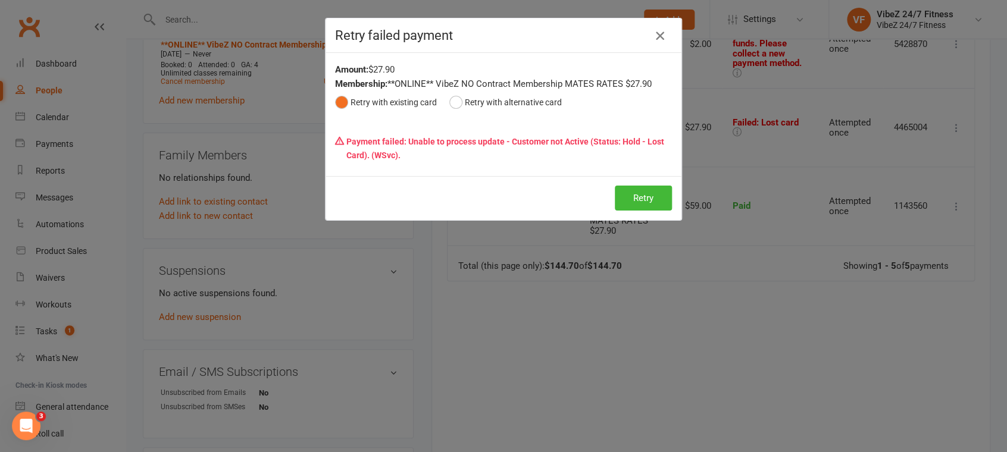
click at [653, 29] on icon "button" at bounding box center [660, 36] width 14 height 14
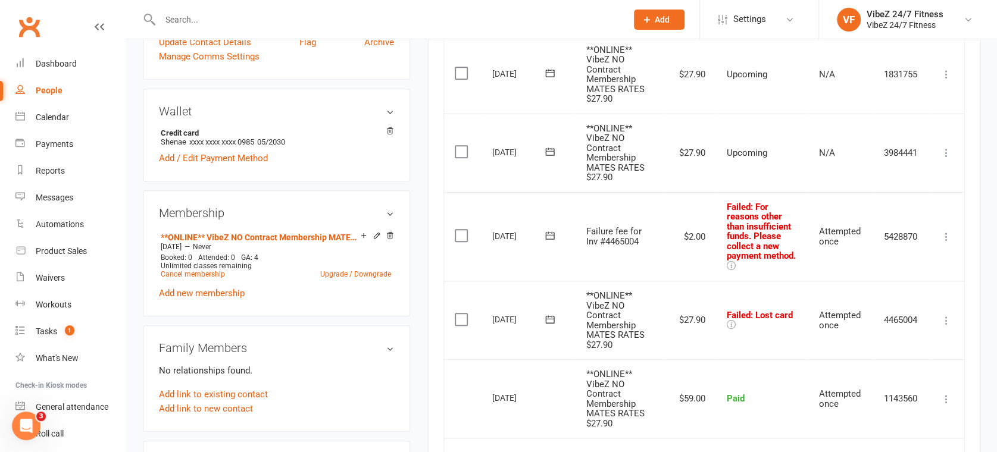
scroll to position [330, 0]
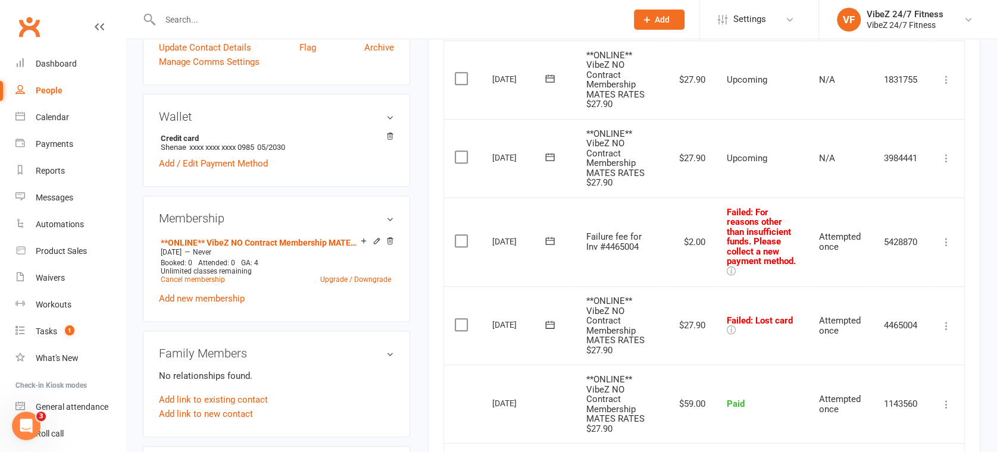
click at [943, 239] on icon at bounding box center [946, 242] width 12 height 12
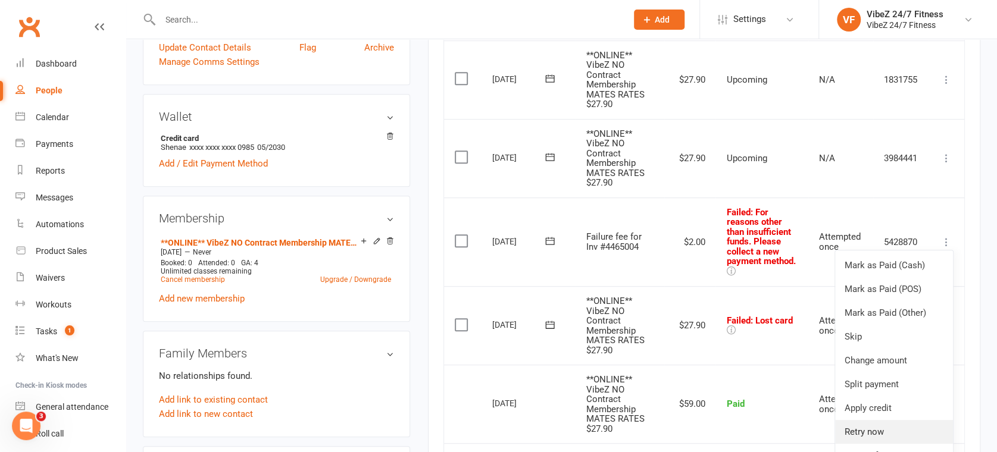
click at [867, 427] on link "Retry now" at bounding box center [894, 432] width 118 height 24
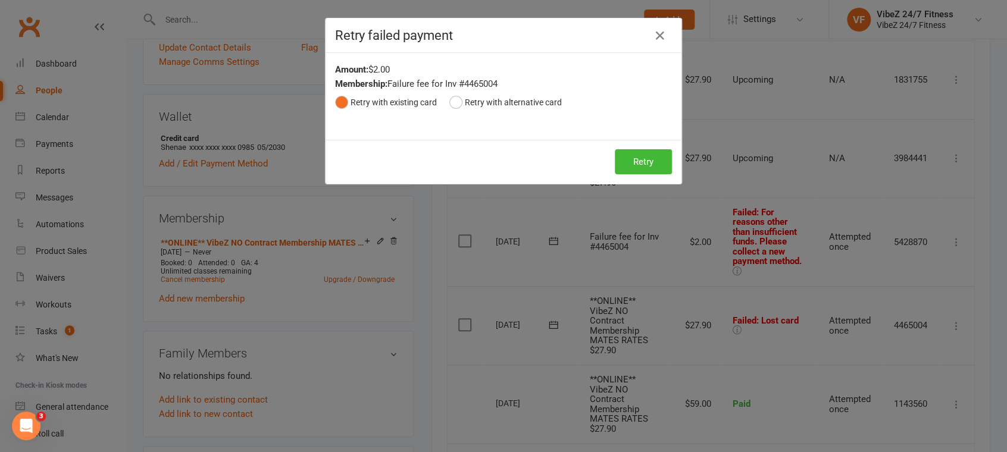
click at [670, 153] on div "Retry Retry" at bounding box center [504, 162] width 356 height 44
click at [645, 159] on button "Retry" at bounding box center [643, 161] width 57 height 25
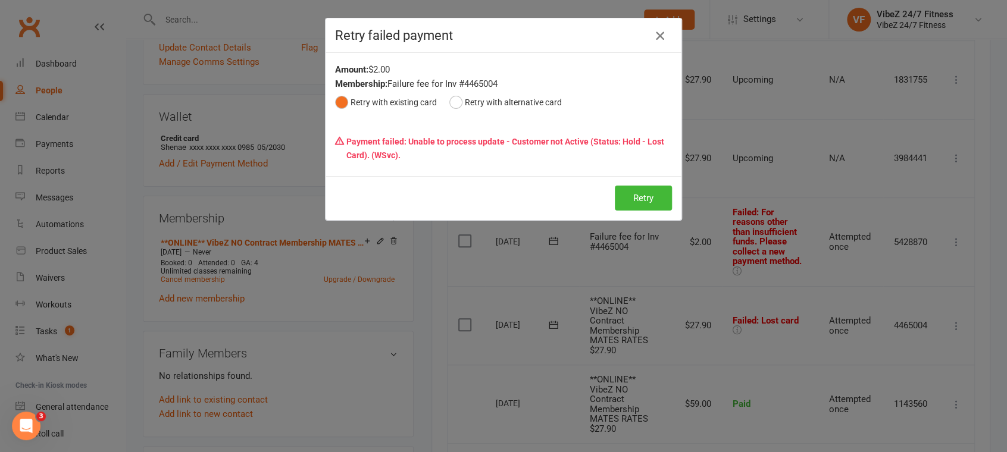
click at [653, 32] on icon "button" at bounding box center [660, 36] width 14 height 14
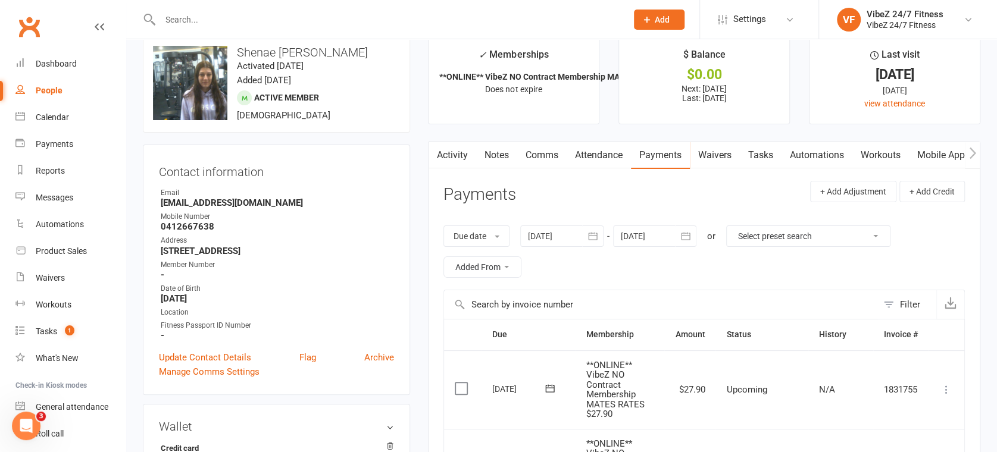
scroll to position [0, 0]
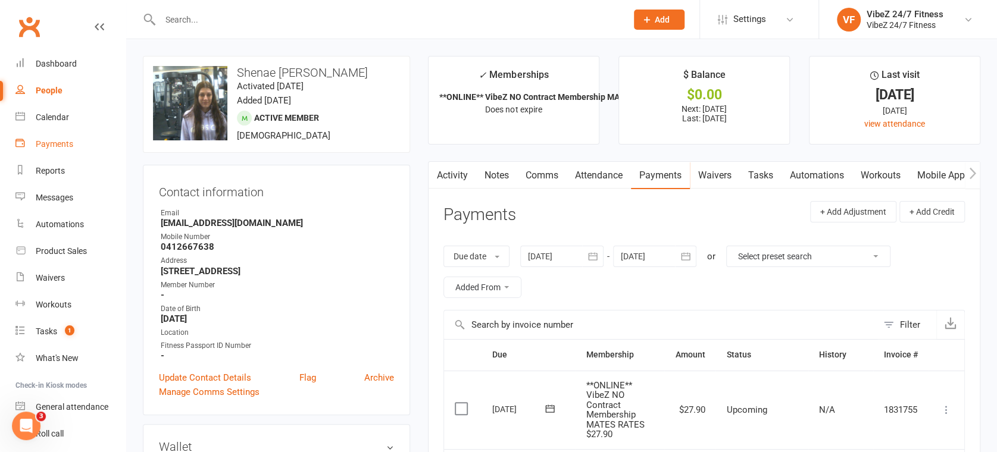
click at [55, 142] on div "Payments" at bounding box center [54, 144] width 37 height 10
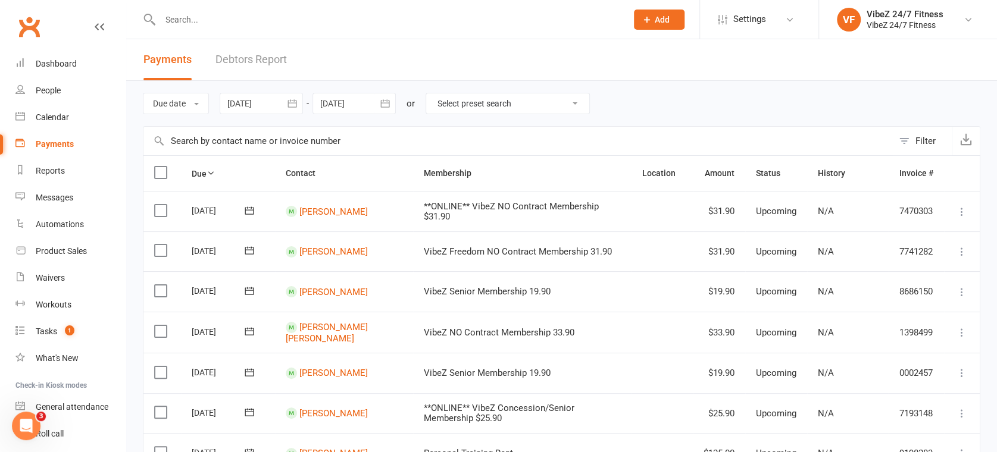
click at [269, 57] on link "Debtors Report" at bounding box center [250, 59] width 71 height 41
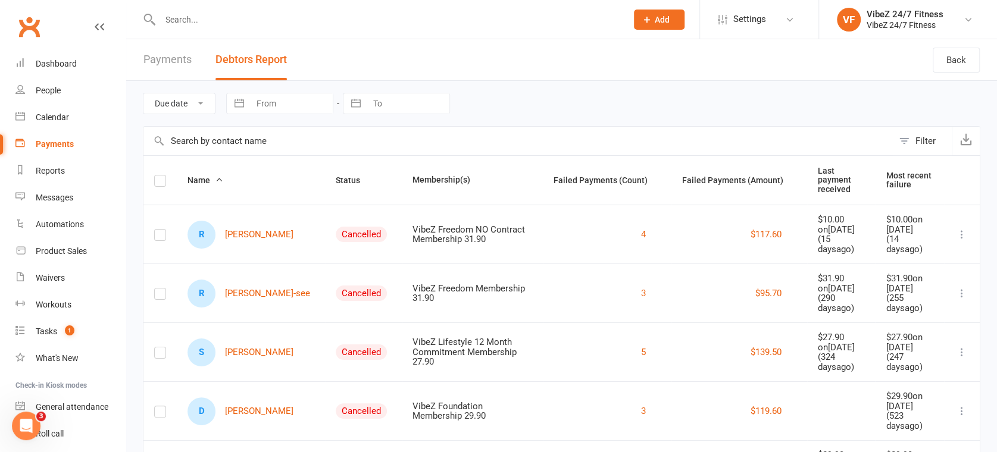
click at [326, 166] on th "Status" at bounding box center [363, 180] width 77 height 49
click at [336, 173] on button "Status" at bounding box center [354, 180] width 37 height 14
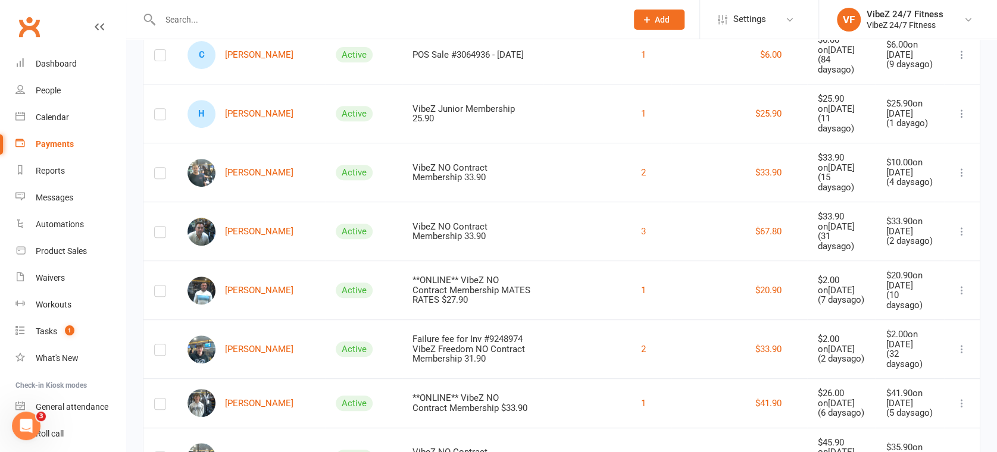
scroll to position [198, 0]
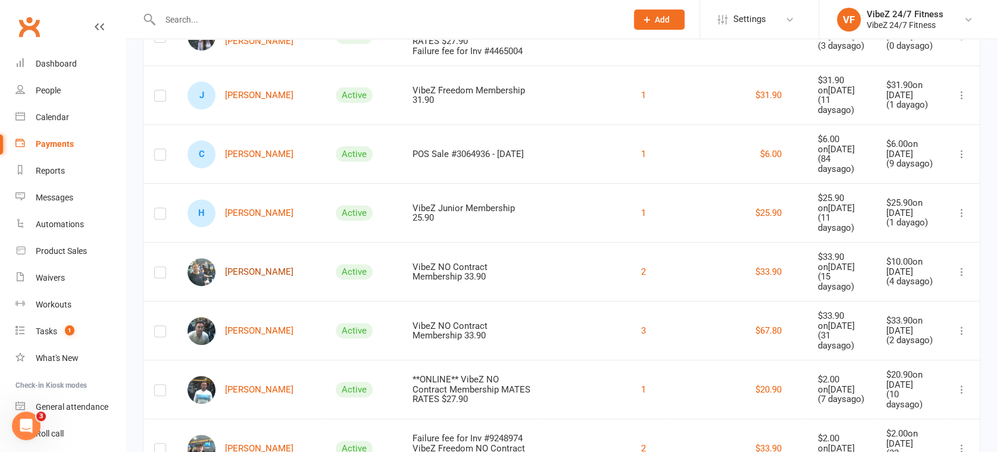
click at [262, 286] on link "[PERSON_NAME]" at bounding box center [240, 272] width 106 height 28
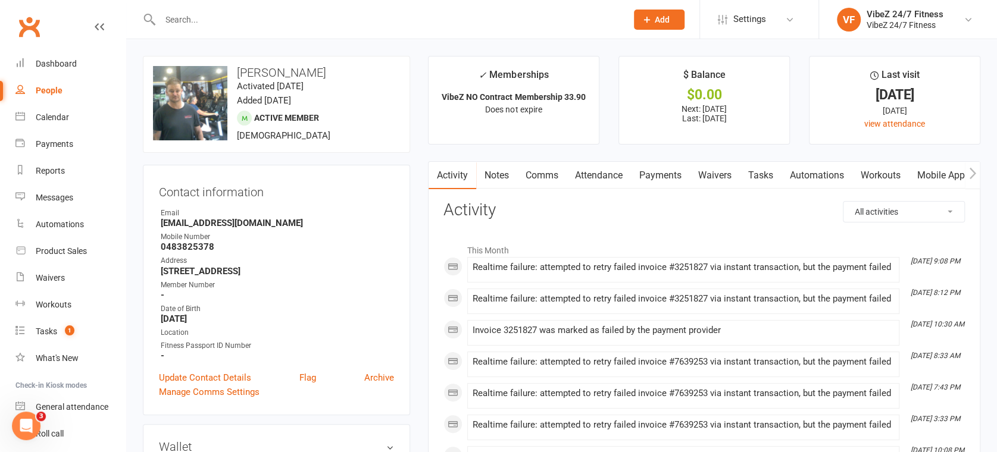
click at [662, 170] on link "Payments" at bounding box center [660, 175] width 59 height 27
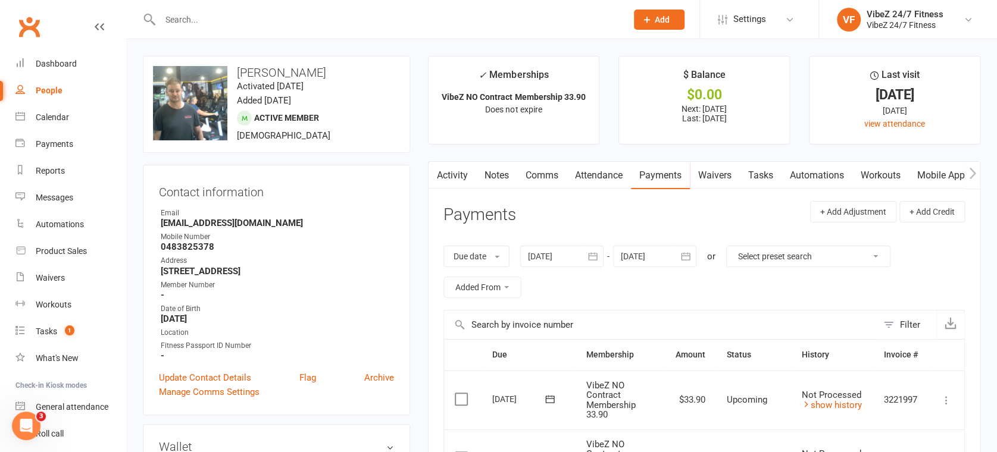
scroll to position [264, 0]
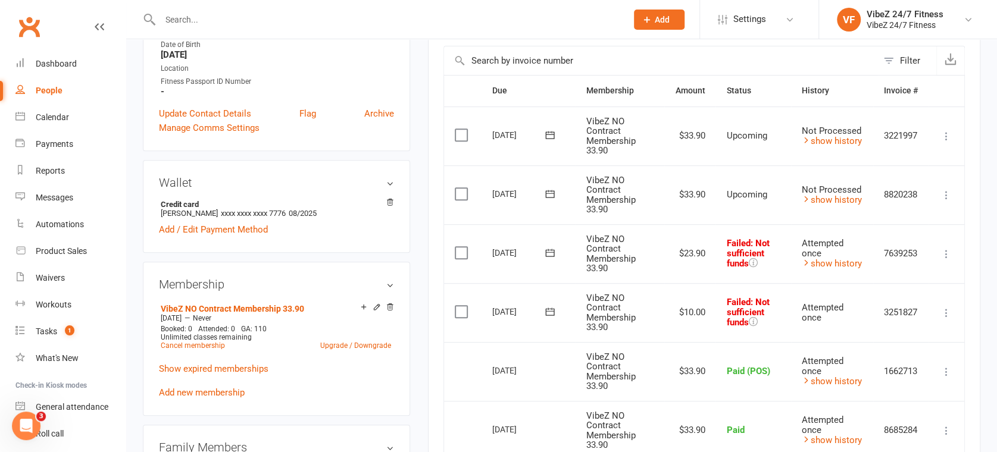
click at [947, 307] on icon at bounding box center [946, 313] width 12 height 12
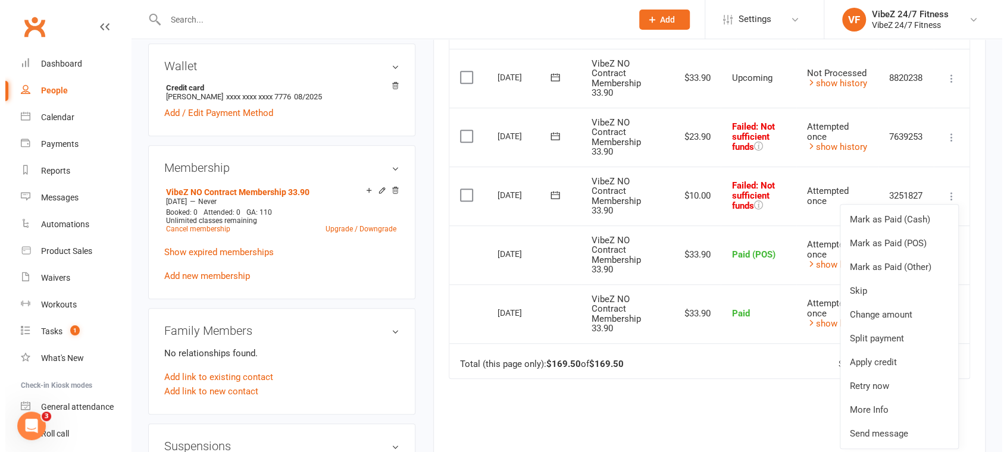
scroll to position [528, 0]
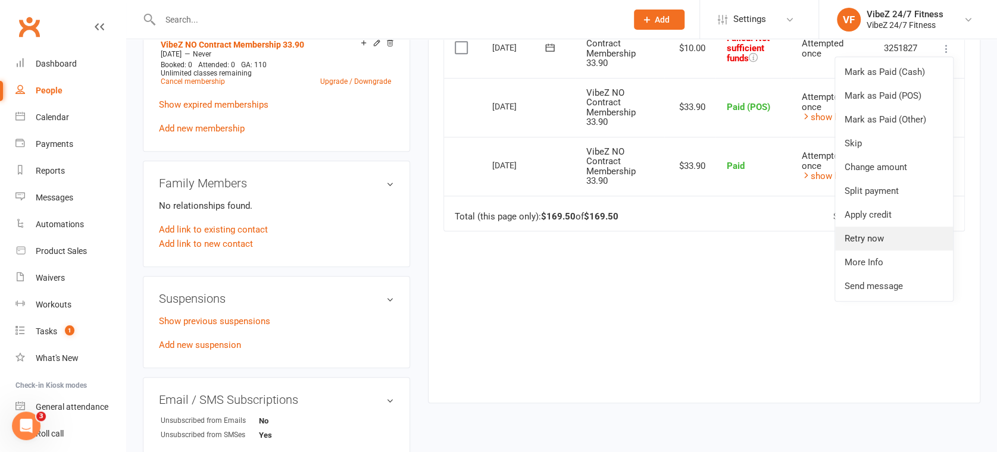
click at [880, 242] on link "Retry now" at bounding box center [894, 239] width 118 height 24
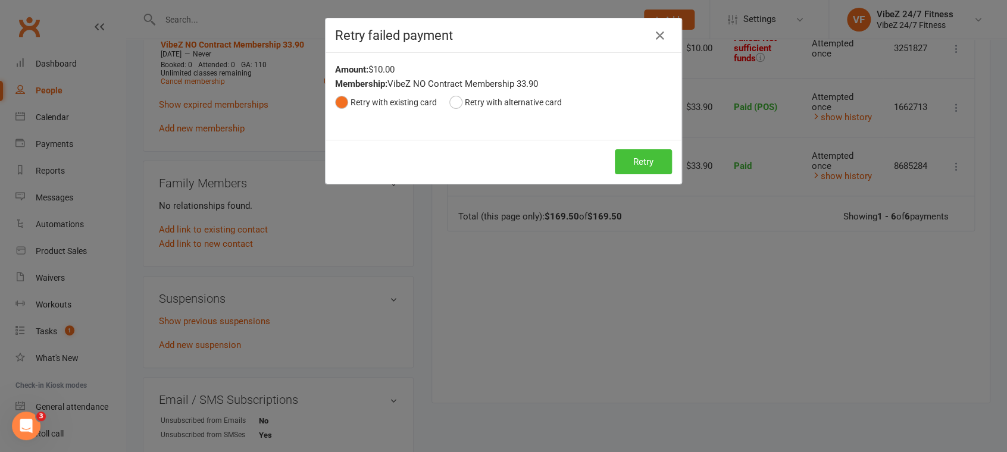
click at [629, 152] on button "Retry" at bounding box center [643, 161] width 57 height 25
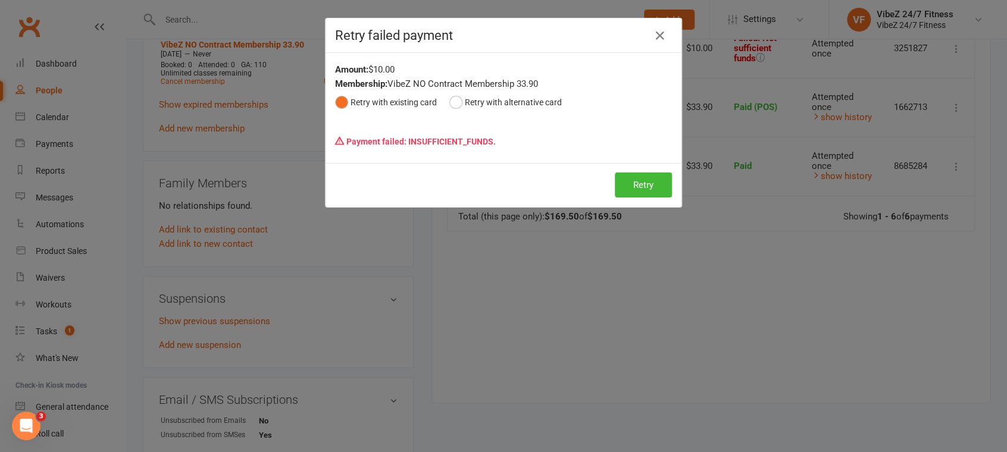
click at [648, 22] on div "Retry failed payment" at bounding box center [504, 35] width 356 height 35
click at [659, 39] on icon "button" at bounding box center [660, 36] width 14 height 14
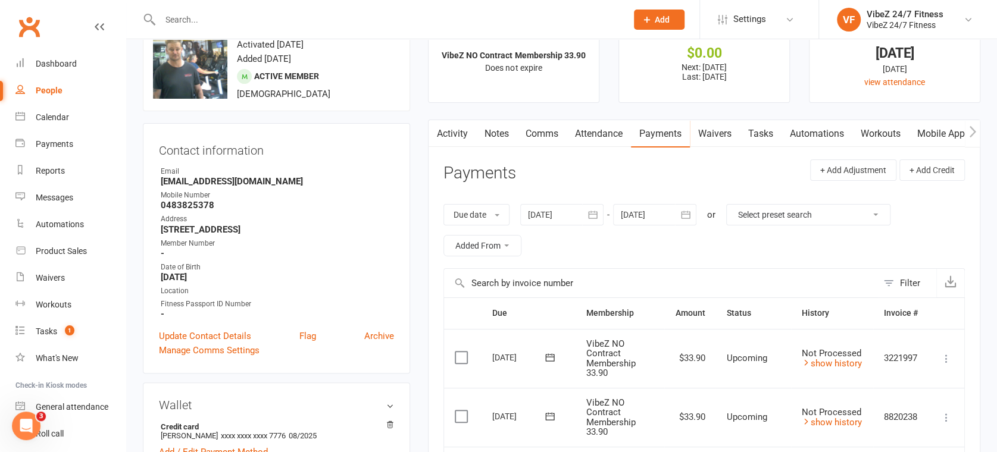
scroll to position [0, 0]
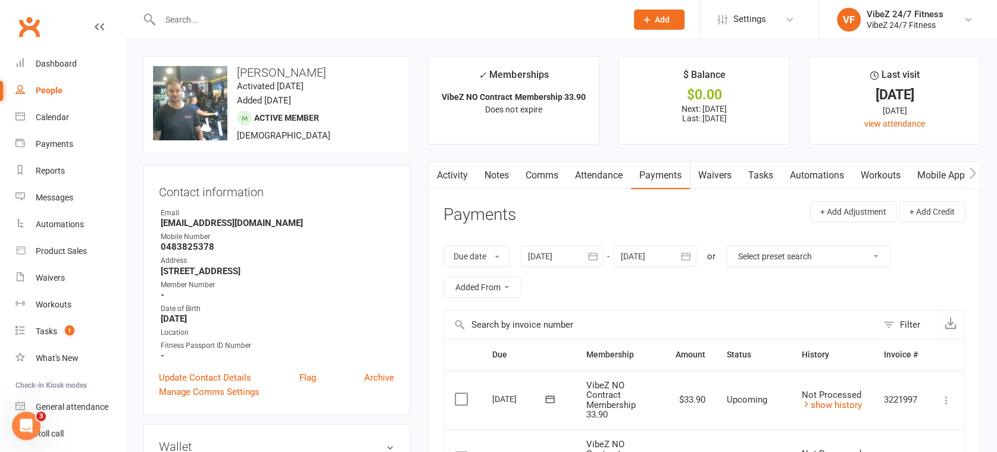
click at [566, 171] on div "Activity Notes Comms Attendance Payments Waivers Tasks Automations Workouts Mob…" at bounding box center [814, 175] width 773 height 27
click at [32, 149] on link "Payments" at bounding box center [70, 144] width 110 height 27
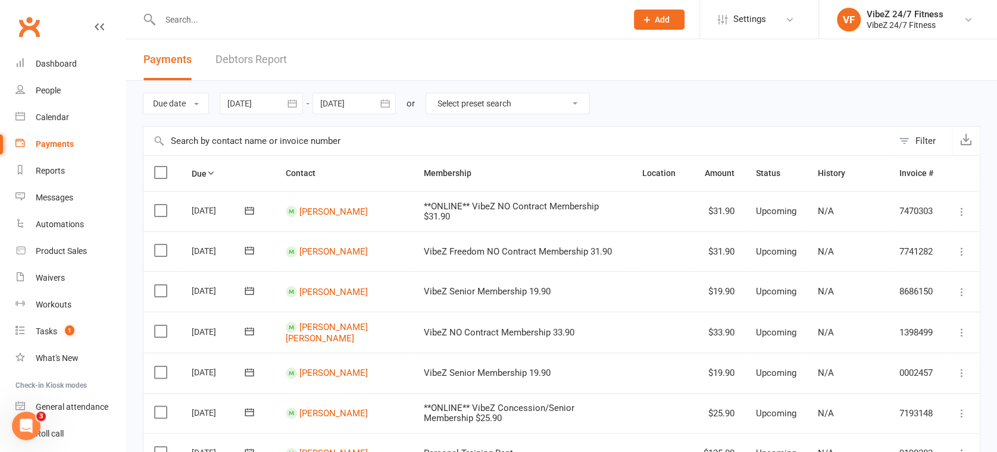
click at [266, 55] on link "Debtors Report" at bounding box center [250, 59] width 71 height 41
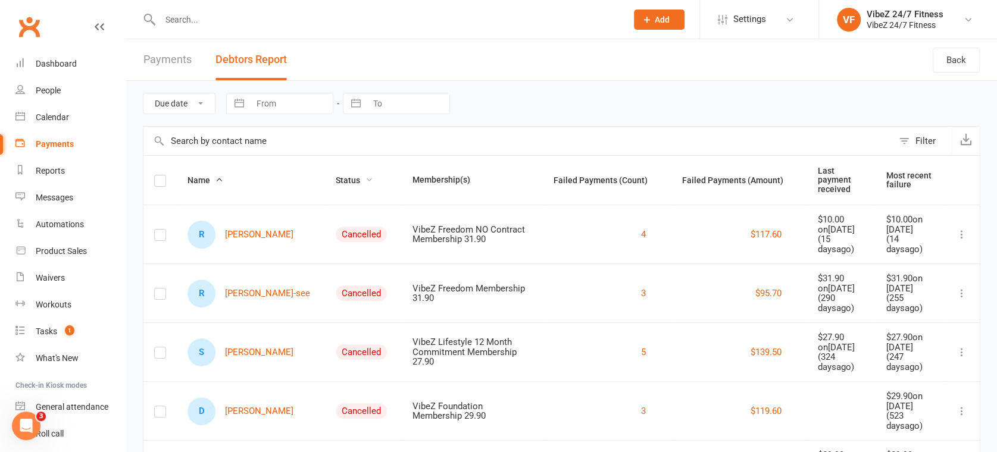
click at [336, 176] on span "Status" at bounding box center [354, 181] width 37 height 10
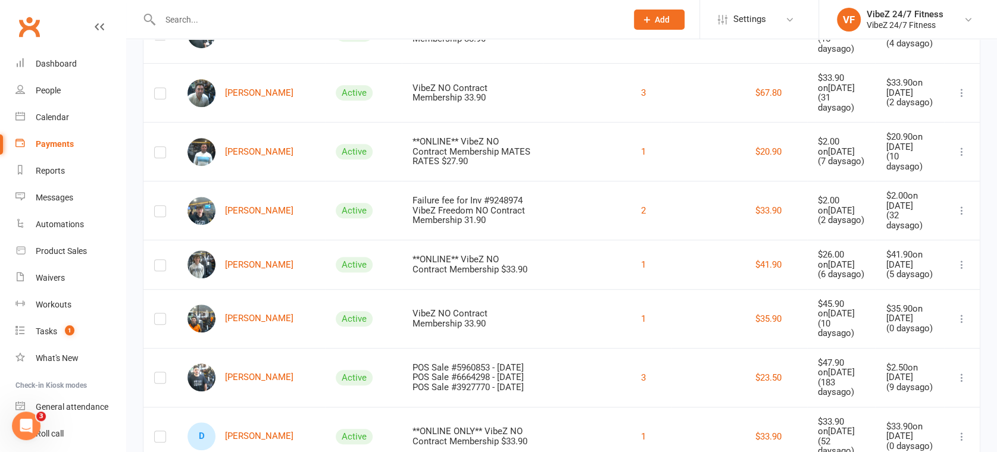
scroll to position [462, 0]
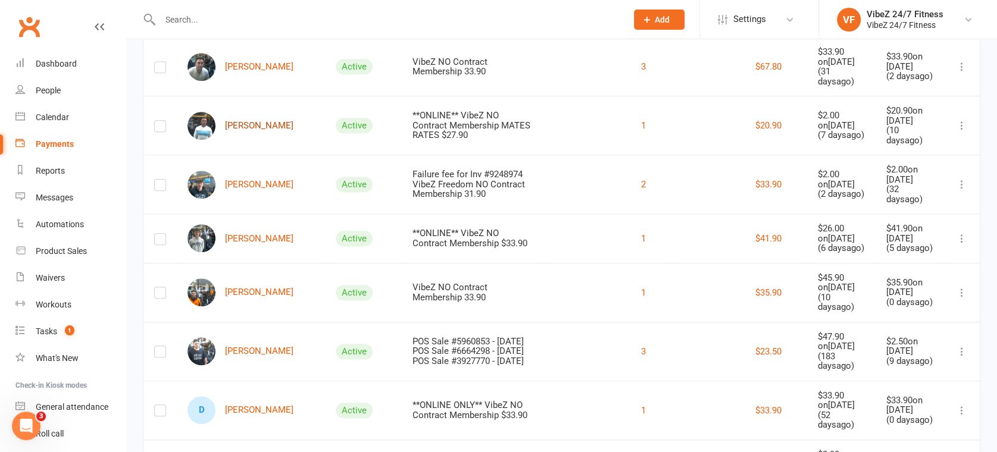
click at [254, 140] on link "[PERSON_NAME]" at bounding box center [240, 126] width 106 height 28
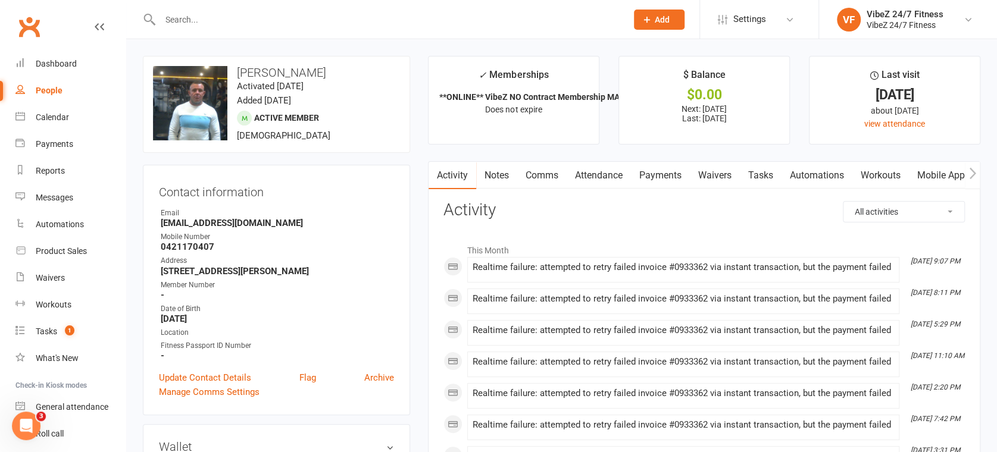
click at [657, 174] on link "Payments" at bounding box center [660, 175] width 59 height 27
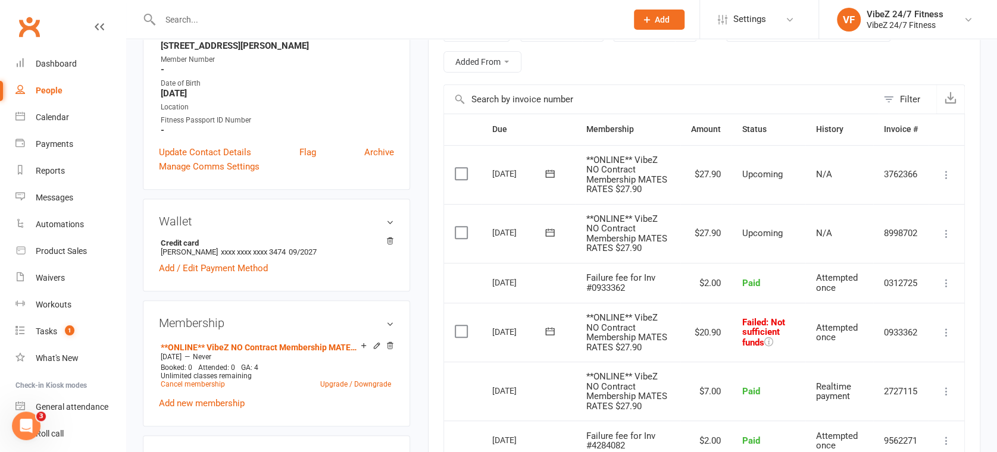
scroll to position [330, 0]
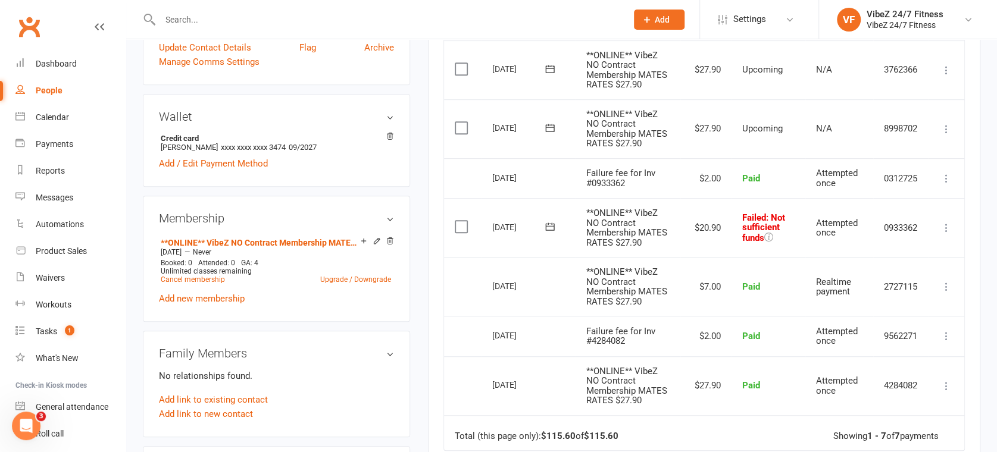
click at [947, 224] on icon at bounding box center [946, 228] width 12 height 12
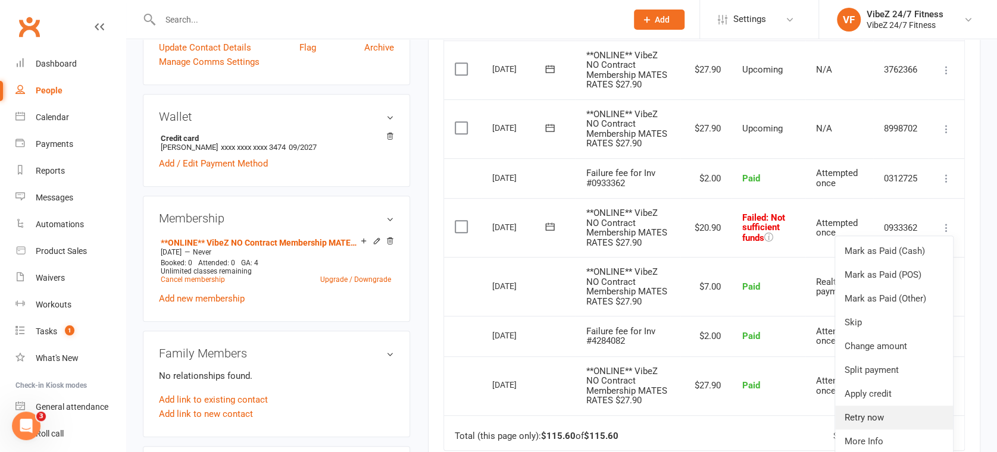
click at [876, 413] on link "Retry now" at bounding box center [894, 418] width 118 height 24
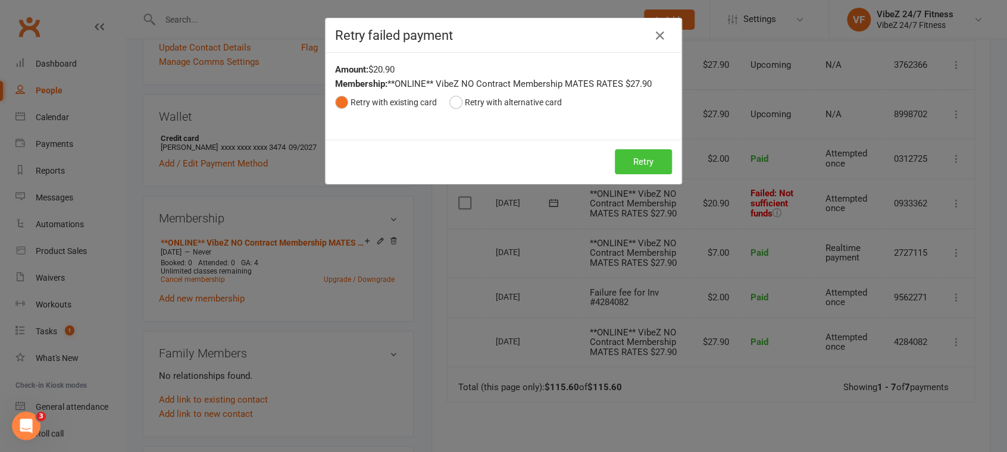
click at [633, 154] on button "Retry" at bounding box center [643, 161] width 57 height 25
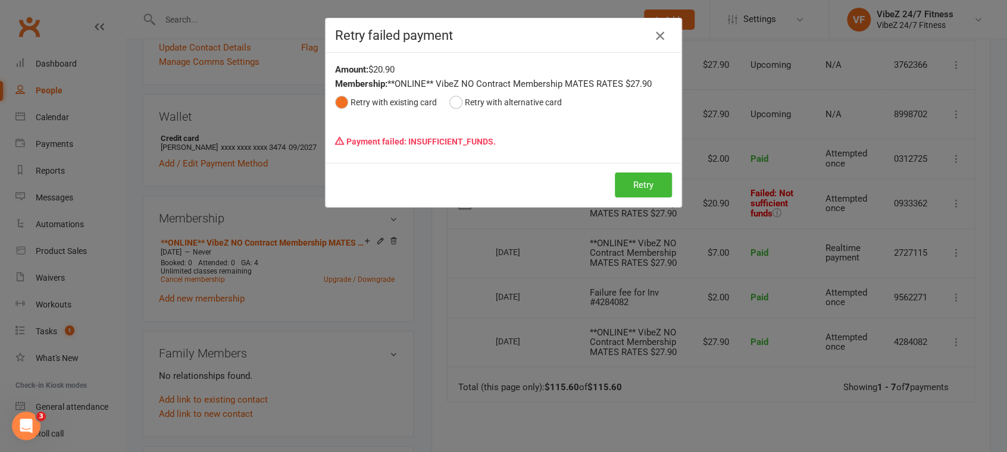
click at [653, 41] on icon "button" at bounding box center [660, 36] width 14 height 14
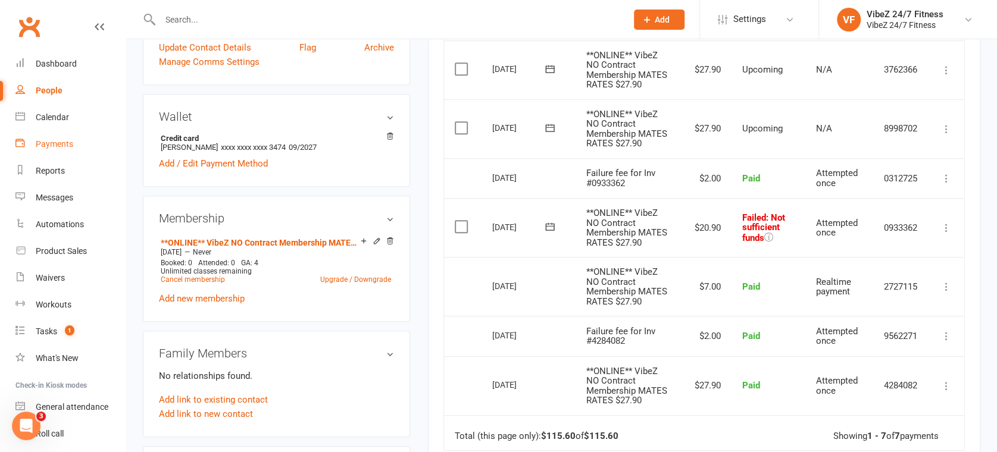
click at [42, 148] on div "Payments" at bounding box center [54, 144] width 37 height 10
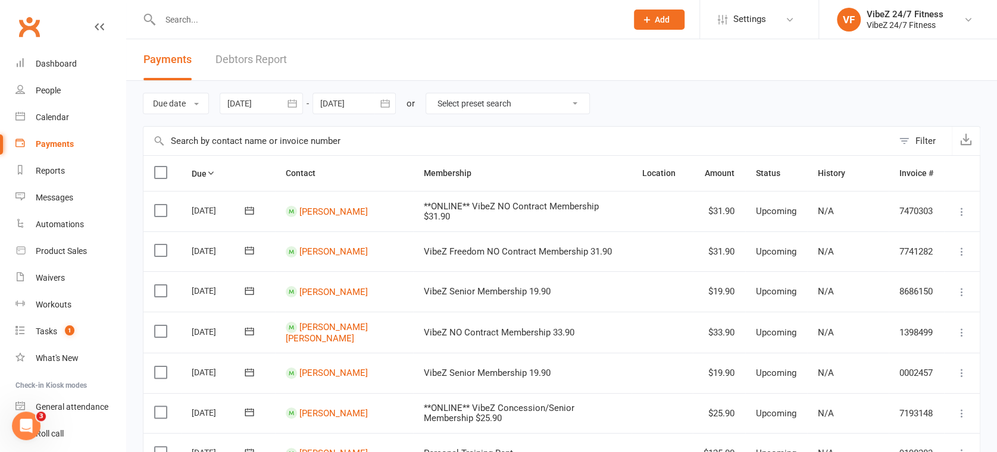
click at [271, 60] on link "Debtors Report" at bounding box center [250, 59] width 71 height 41
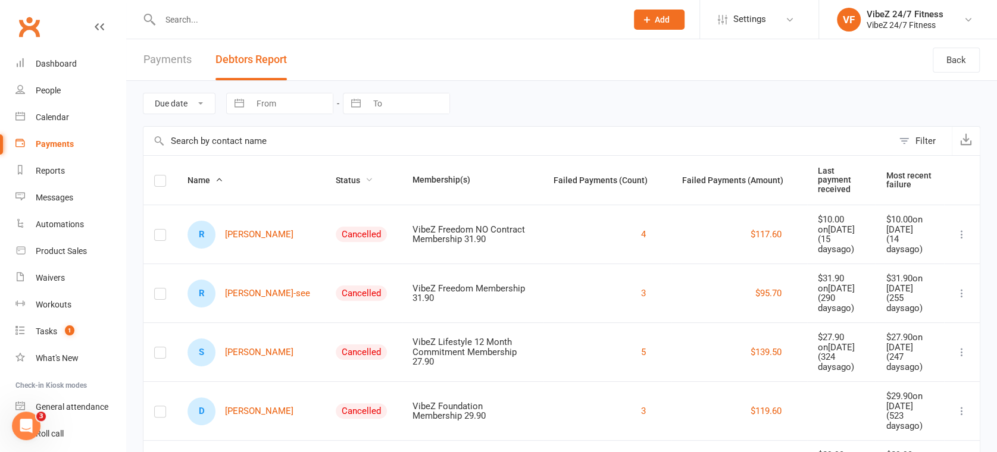
click at [336, 176] on span "Status" at bounding box center [354, 181] width 37 height 10
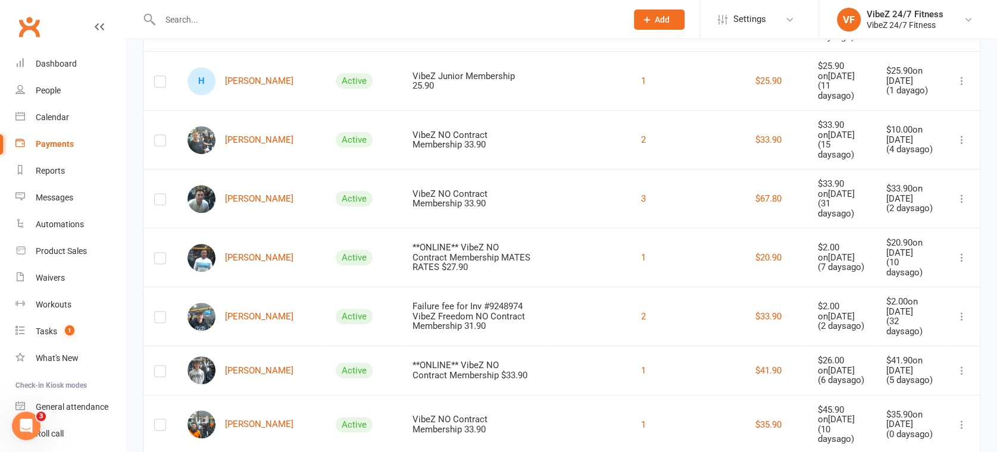
scroll to position [462, 0]
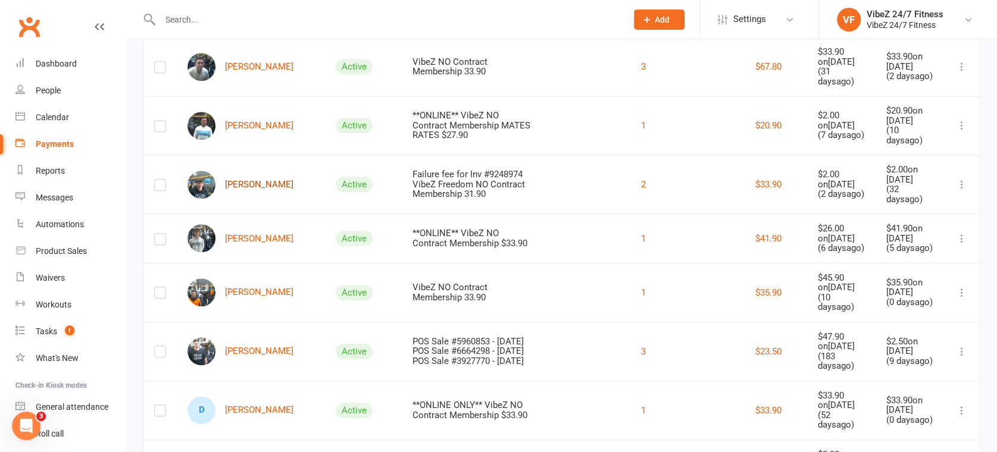
click at [254, 199] on link "[PERSON_NAME]" at bounding box center [240, 185] width 106 height 28
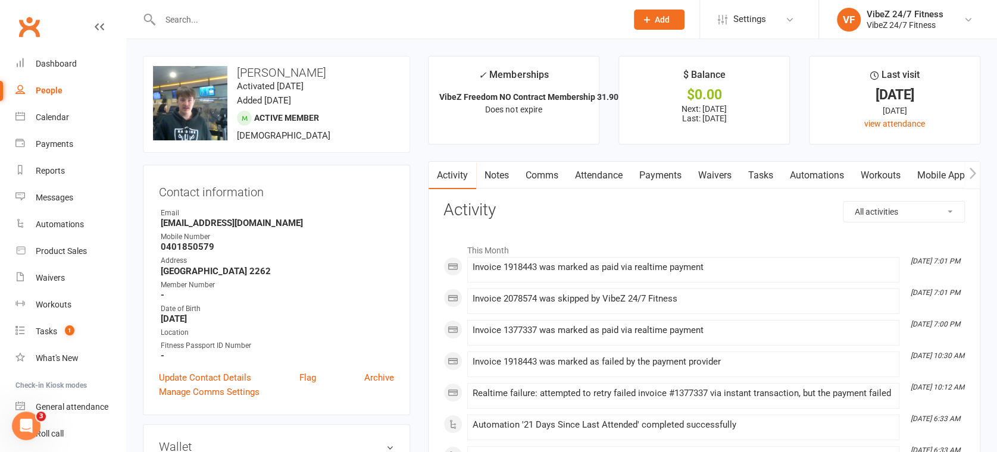
click at [661, 180] on link "Payments" at bounding box center [660, 175] width 59 height 27
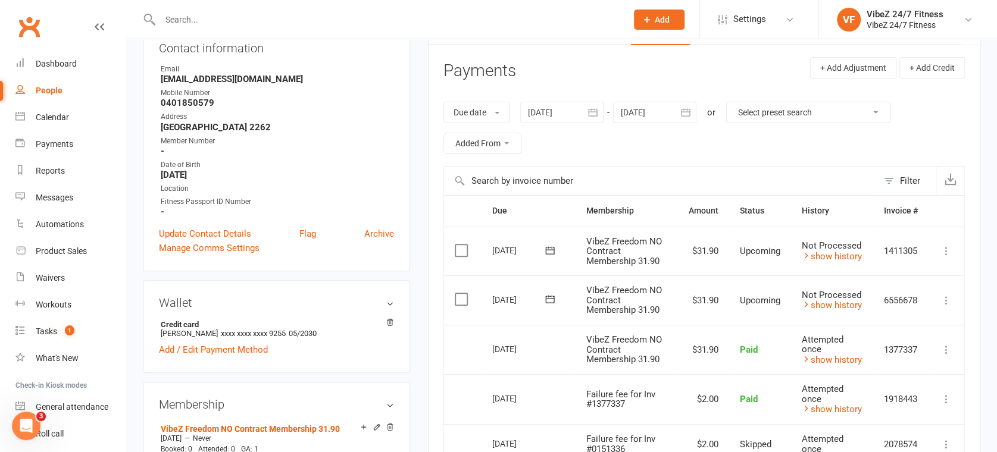
scroll to position [132, 0]
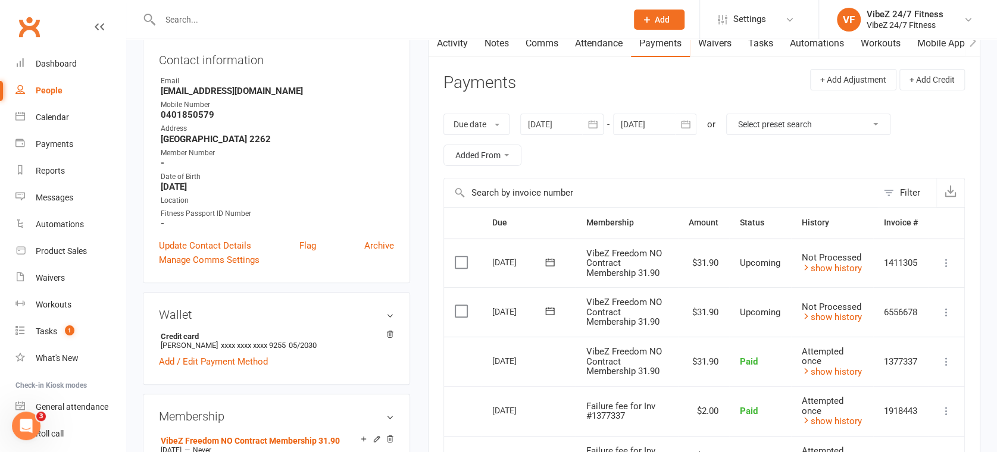
click at [586, 120] on button "button" at bounding box center [592, 124] width 21 height 21
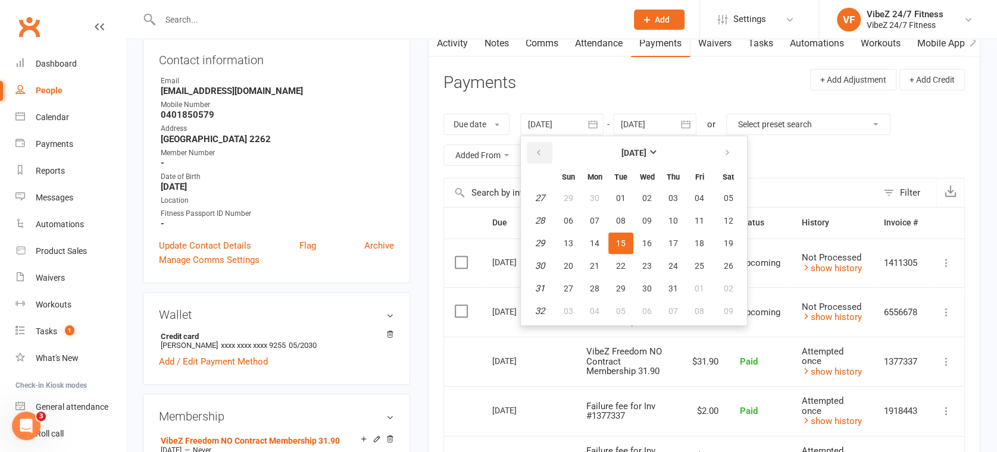
click at [544, 153] on button "button" at bounding box center [540, 152] width 26 height 21
click at [547, 201] on td "23" at bounding box center [539, 197] width 30 height 21
click at [564, 197] on span "01" at bounding box center [569, 198] width 10 height 10
type input "[DATE]"
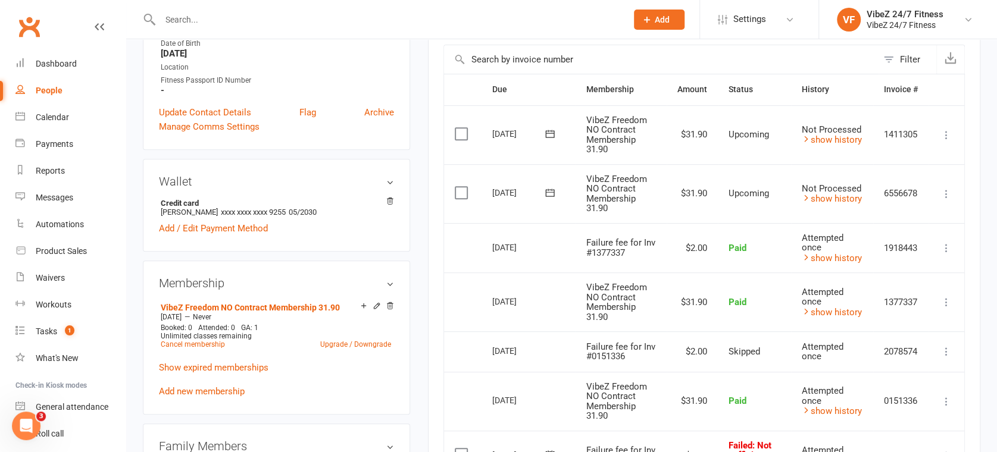
scroll to position [462, 0]
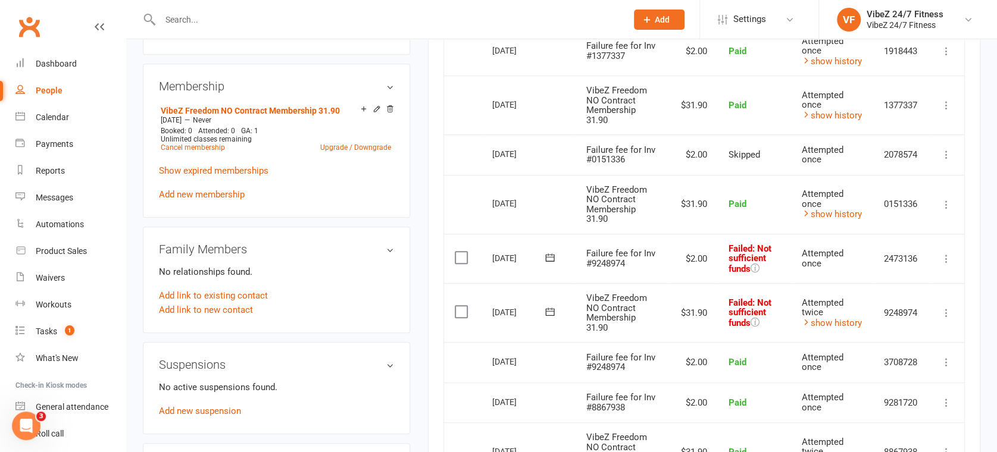
click at [942, 311] on icon at bounding box center [946, 313] width 12 height 12
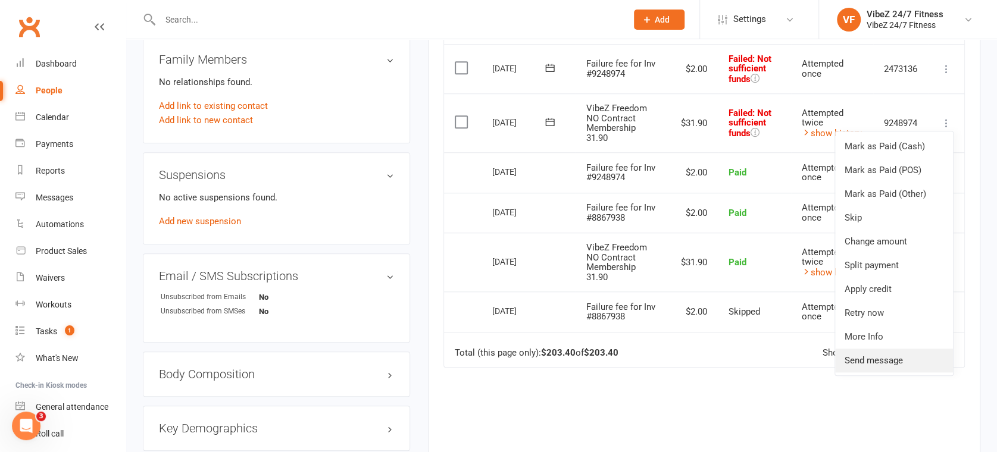
scroll to position [661, 0]
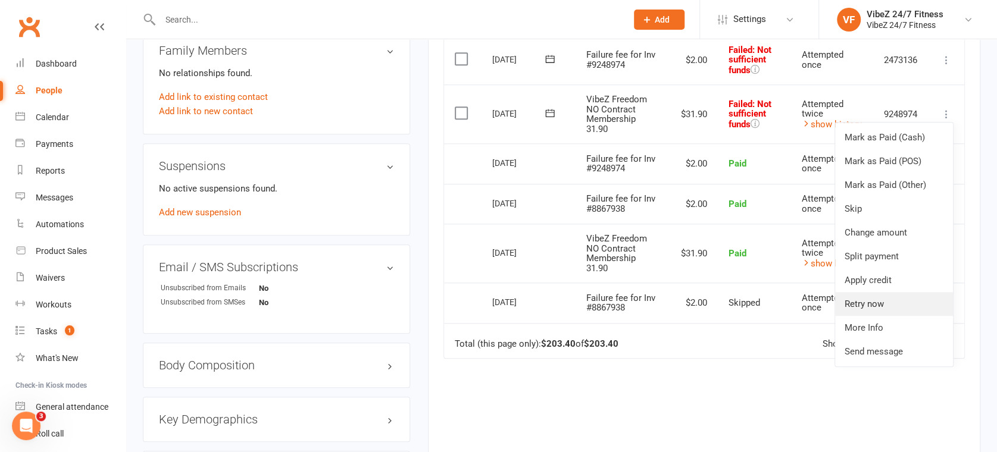
click at [868, 304] on link "Retry now" at bounding box center [894, 304] width 118 height 24
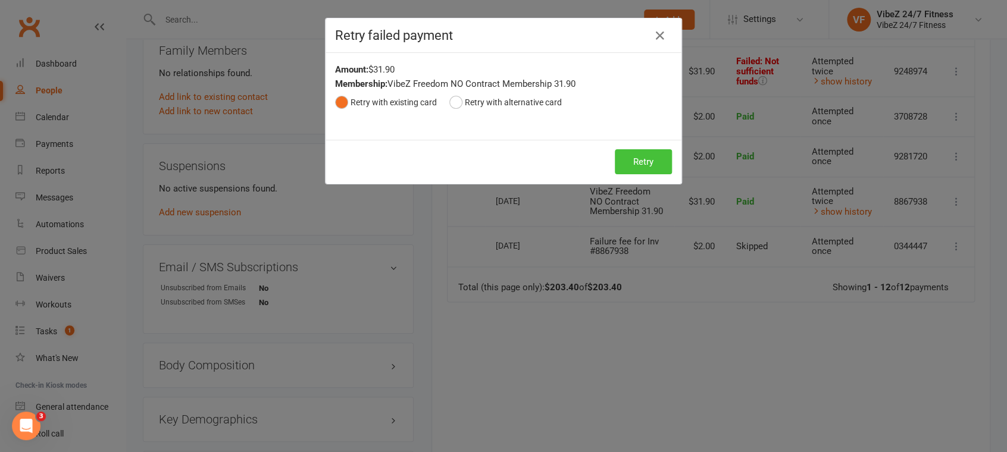
click at [628, 163] on button "Retry" at bounding box center [643, 161] width 57 height 25
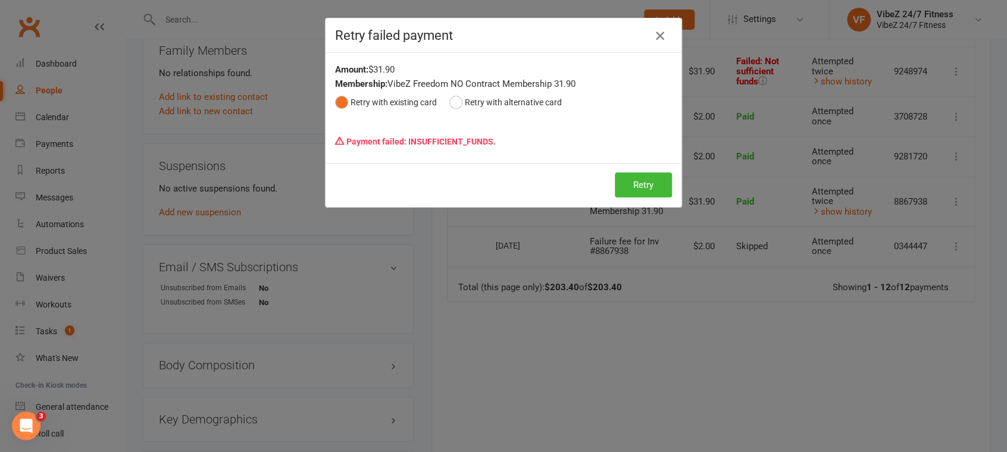
click at [655, 35] on icon "button" at bounding box center [660, 36] width 14 height 14
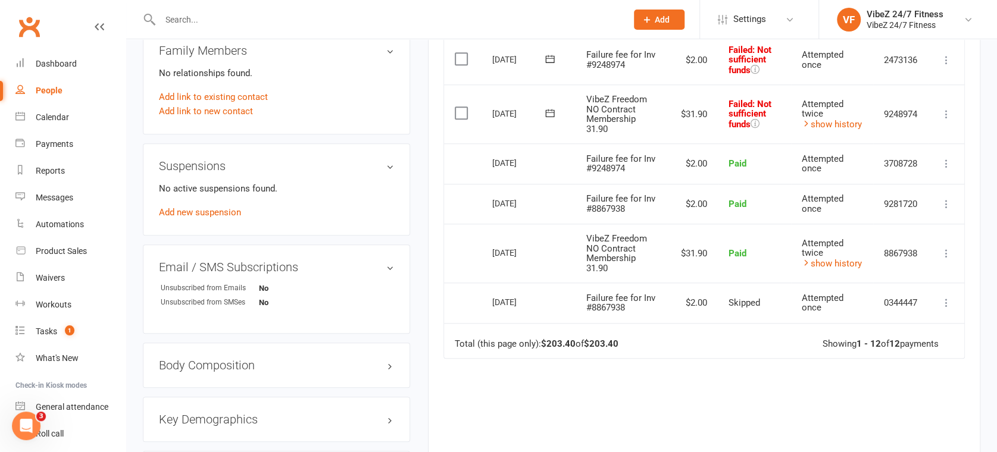
click at [944, 116] on icon at bounding box center [946, 114] width 12 height 12
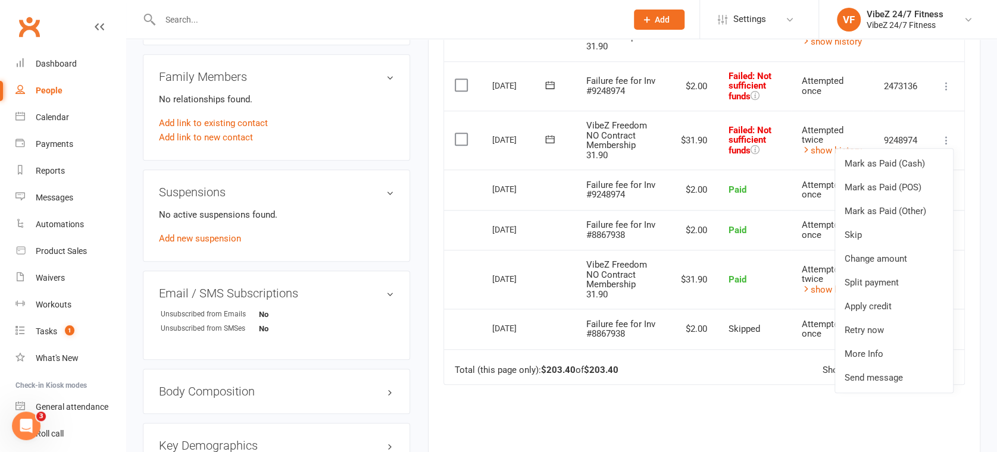
scroll to position [595, 0]
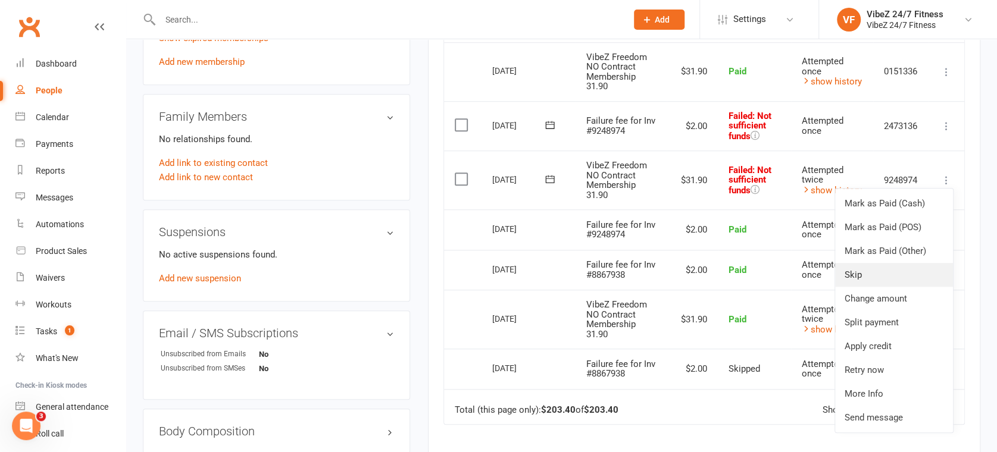
click at [881, 274] on link "Skip" at bounding box center [894, 275] width 118 height 24
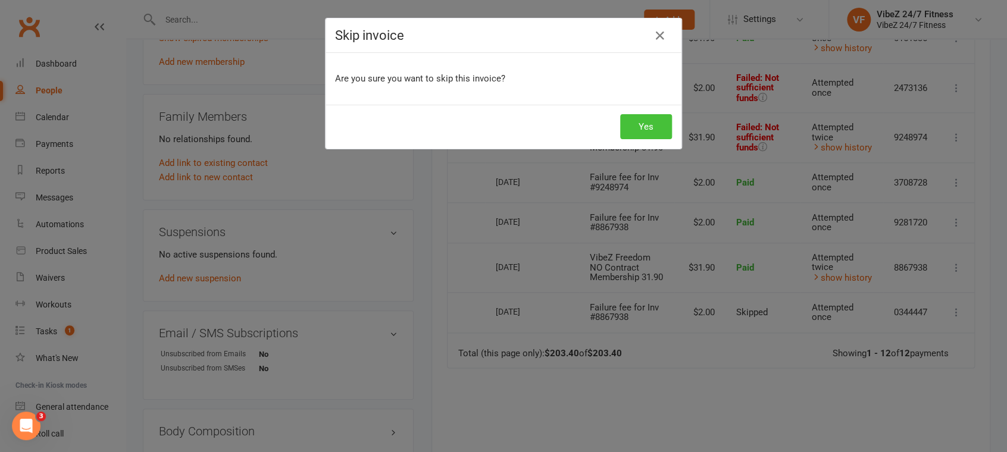
click at [639, 130] on button "Yes" at bounding box center [646, 126] width 52 height 25
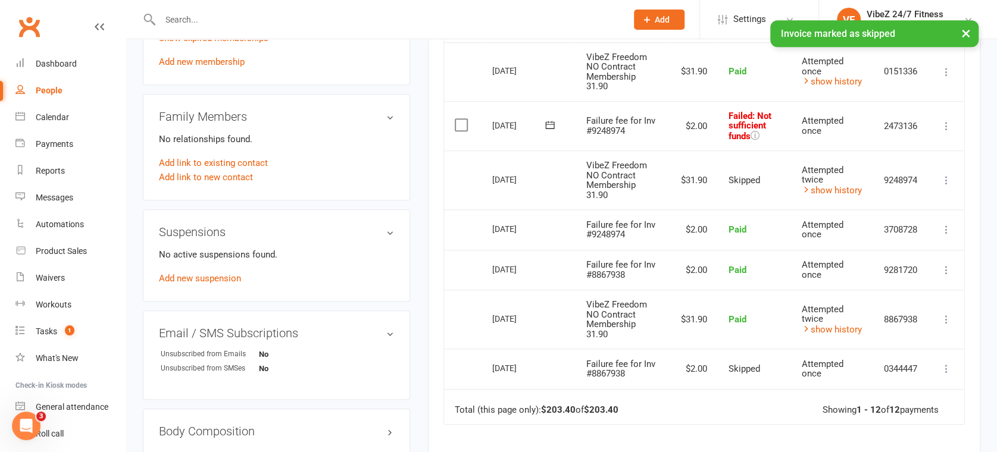
click at [943, 123] on icon at bounding box center [946, 126] width 12 height 12
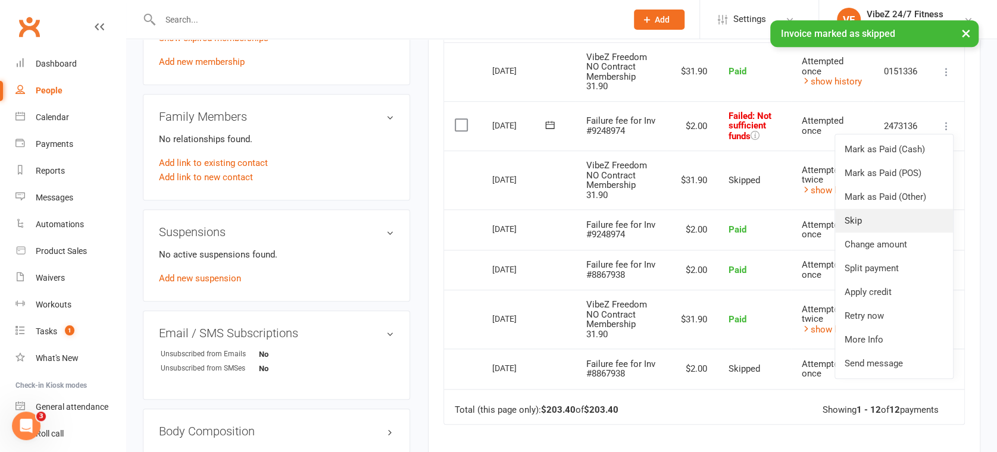
click at [870, 216] on link "Skip" at bounding box center [894, 221] width 118 height 24
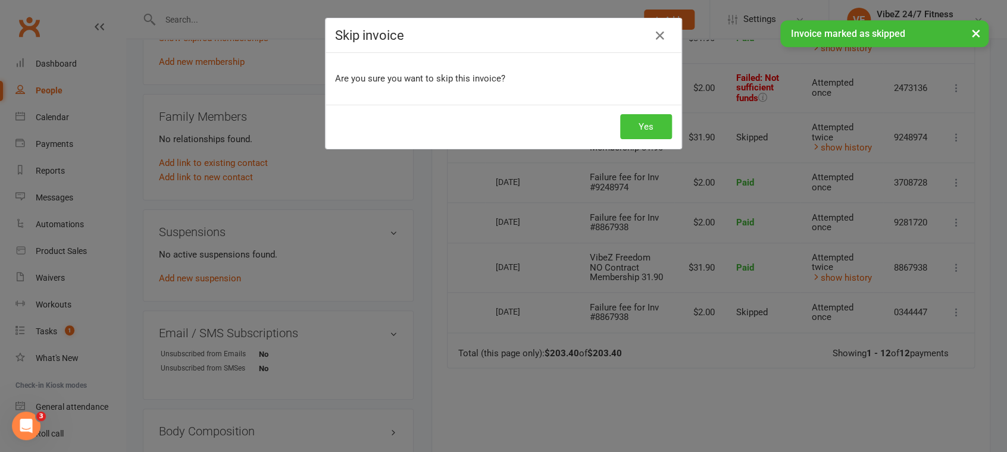
click at [653, 116] on button "Yes" at bounding box center [646, 126] width 52 height 25
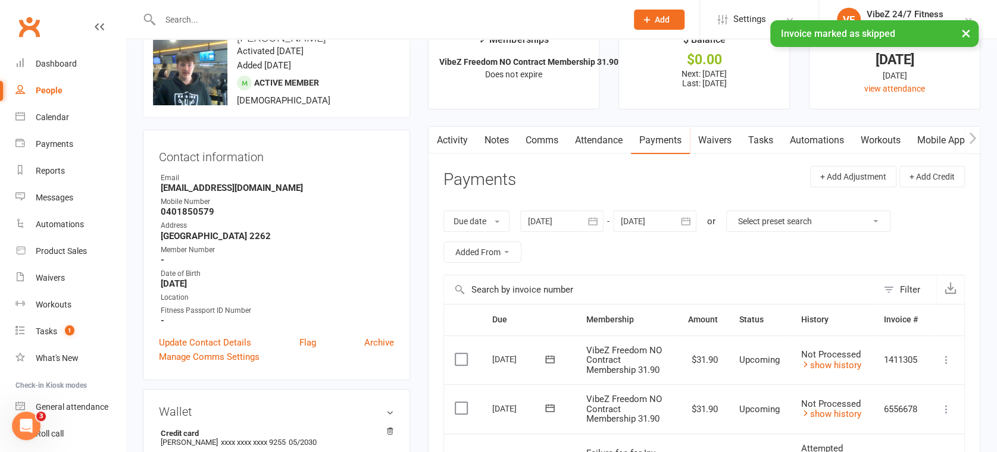
scroll to position [66, 0]
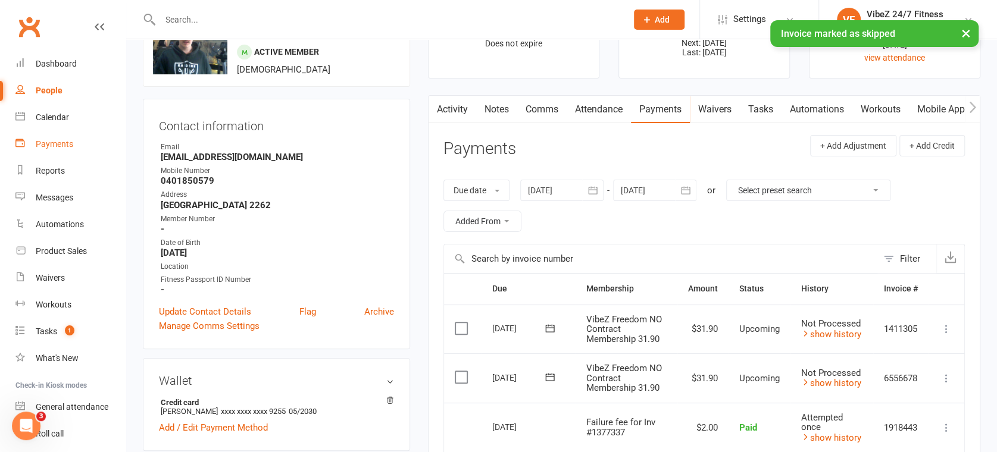
click at [43, 136] on link "Payments" at bounding box center [70, 144] width 110 height 27
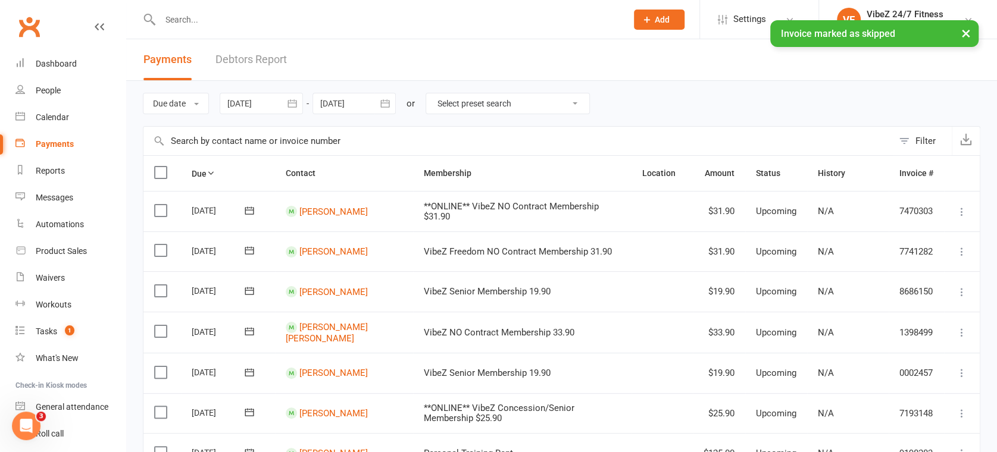
click at [231, 53] on link "Debtors Report" at bounding box center [250, 59] width 71 height 41
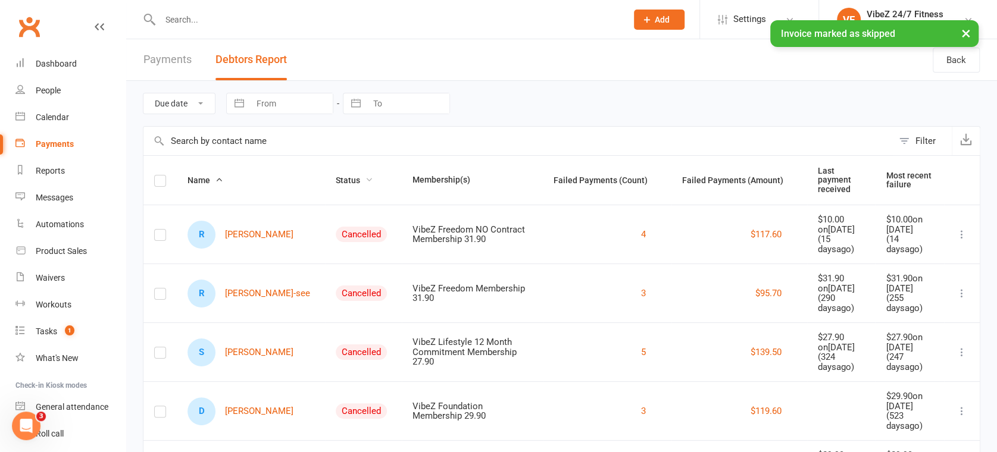
click at [336, 176] on span "Status" at bounding box center [354, 181] width 37 height 10
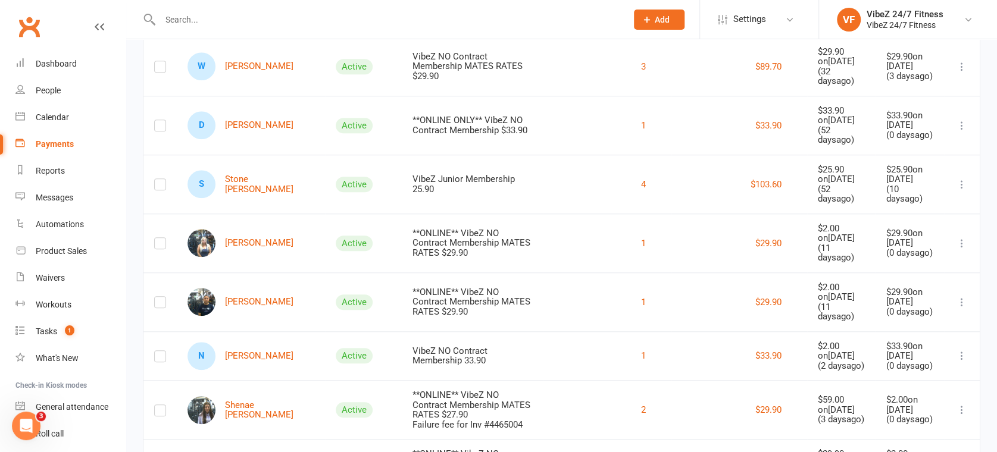
scroll to position [462, 0]
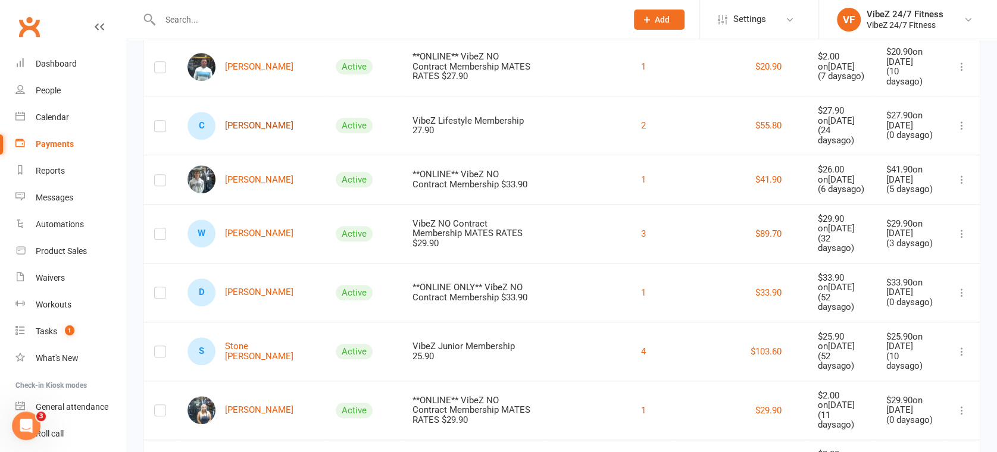
click at [251, 140] on link "C Chaylah Chivas" at bounding box center [240, 126] width 106 height 28
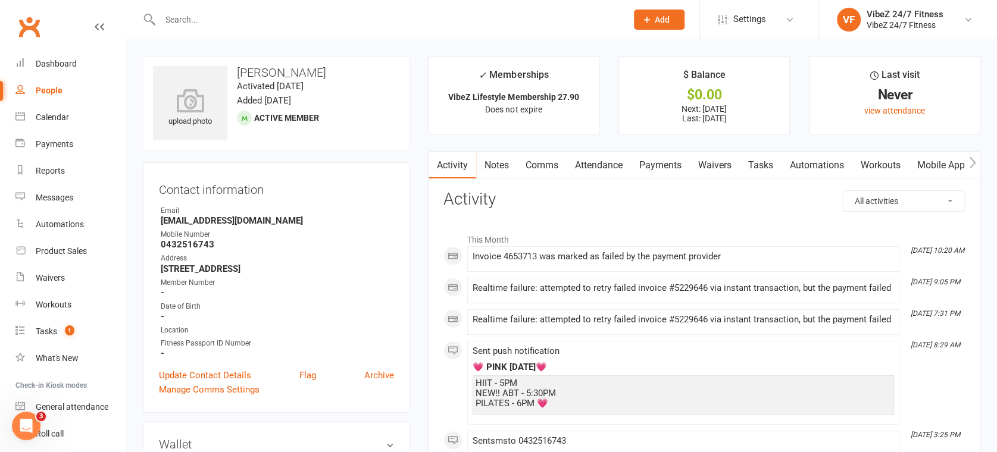
click at [649, 161] on link "Payments" at bounding box center [660, 165] width 59 height 27
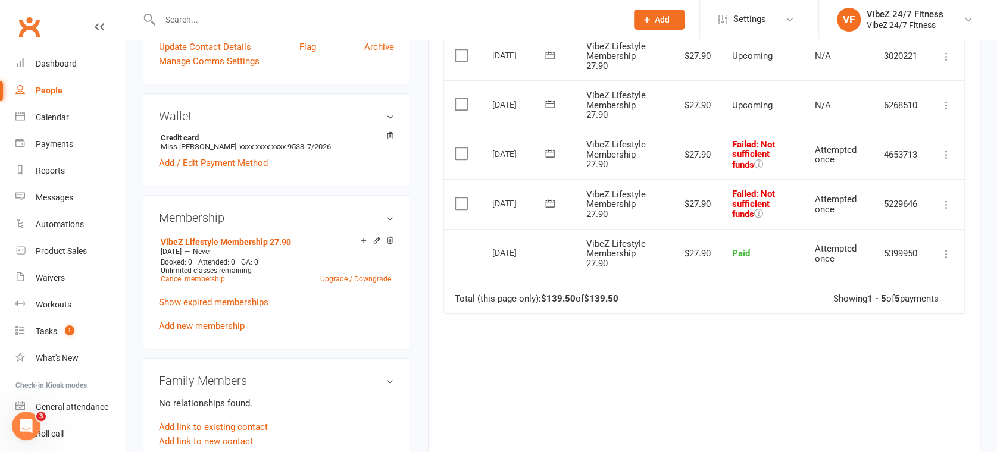
scroll to position [330, 0]
click at [952, 196] on button at bounding box center [946, 203] width 14 height 14
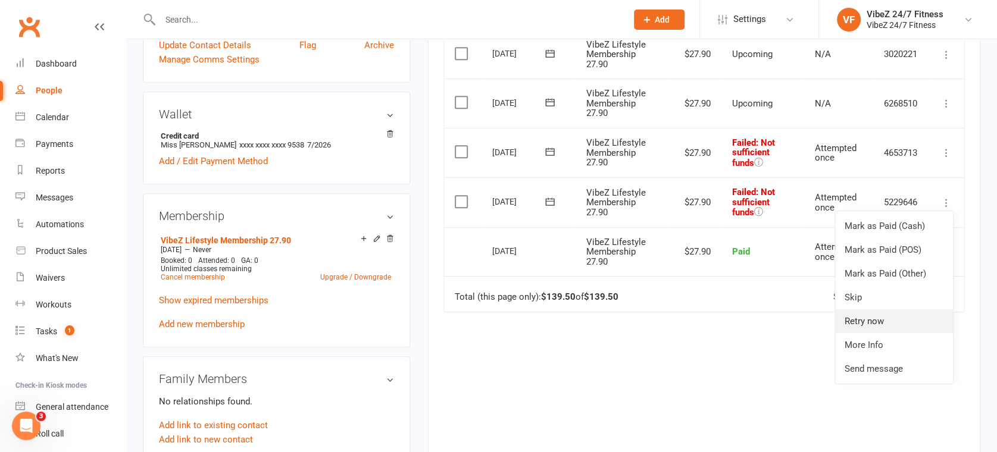
click at [877, 317] on link "Retry now" at bounding box center [894, 321] width 118 height 24
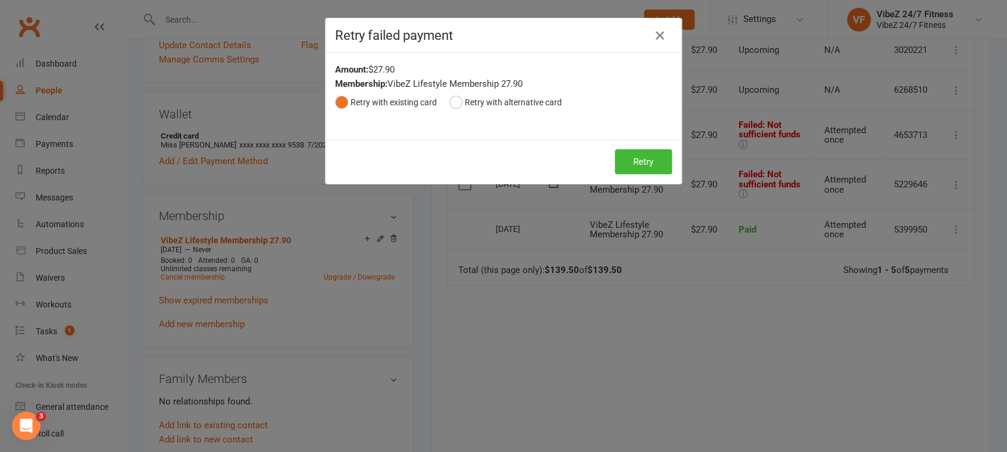
click at [637, 146] on div "Retry Retry" at bounding box center [504, 162] width 356 height 44
click at [645, 164] on button "Retry" at bounding box center [643, 161] width 57 height 25
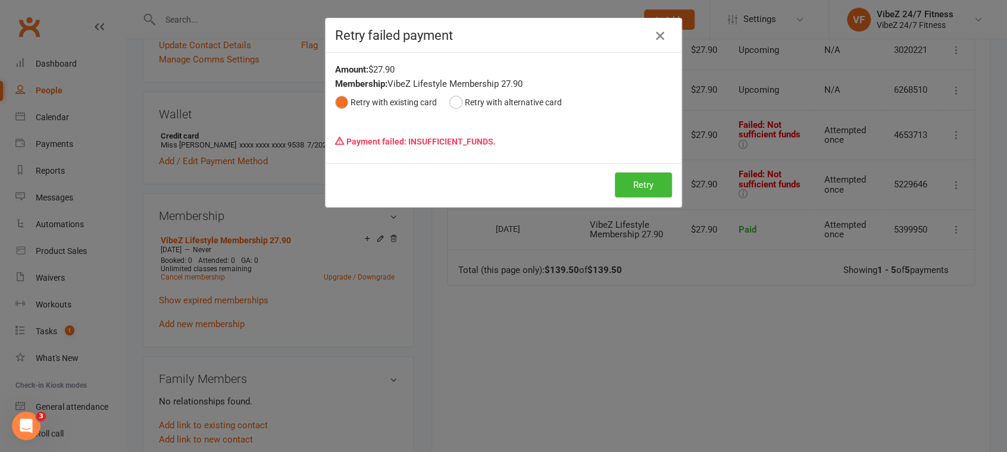
click at [653, 32] on icon "button" at bounding box center [660, 36] width 14 height 14
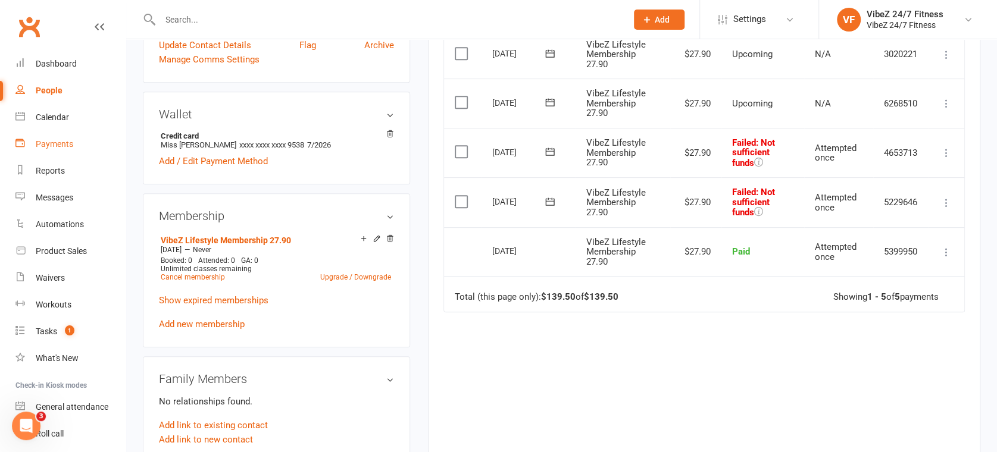
click at [42, 137] on link "Payments" at bounding box center [70, 144] width 110 height 27
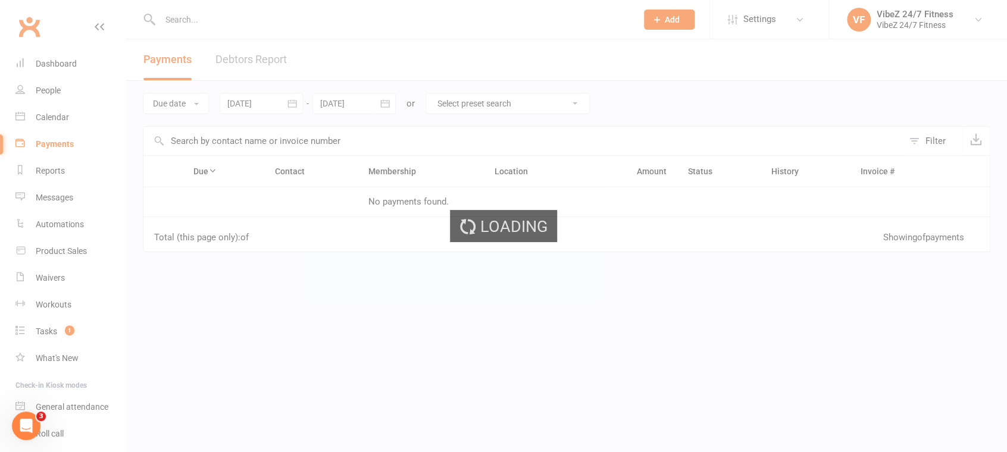
click at [240, 66] on link "Debtors Report" at bounding box center [250, 59] width 71 height 41
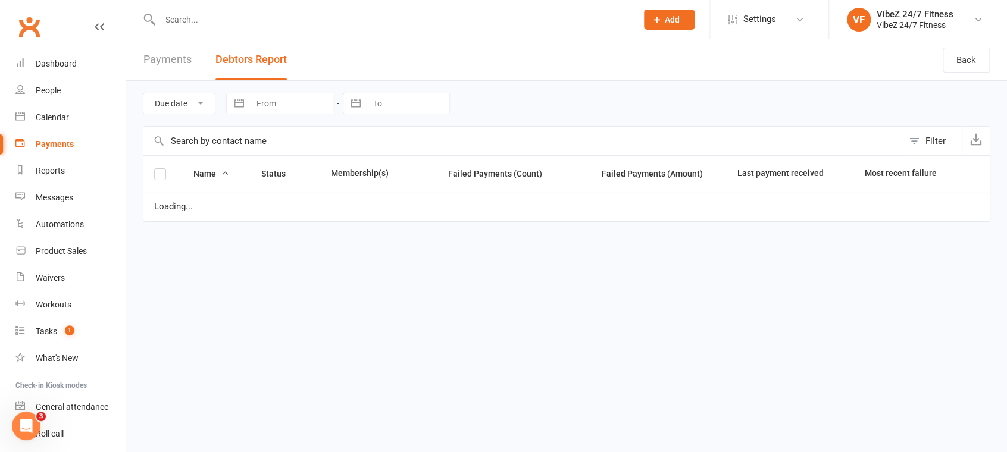
click at [240, 66] on button "Debtors Report" at bounding box center [250, 59] width 71 height 41
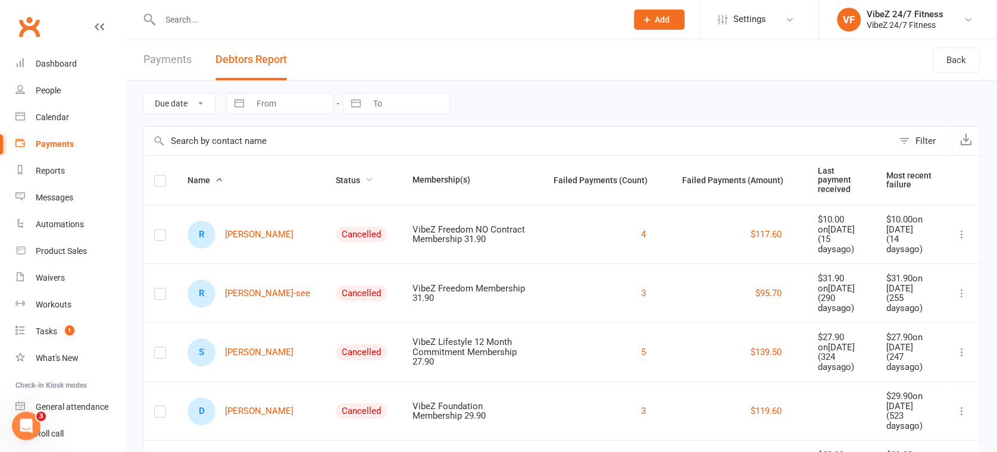
click at [336, 179] on span "Status" at bounding box center [354, 181] width 37 height 10
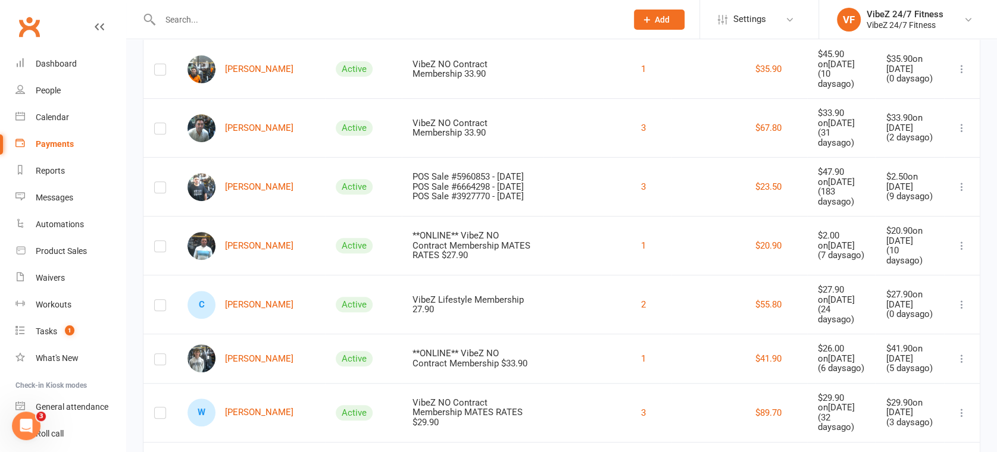
scroll to position [198, 0]
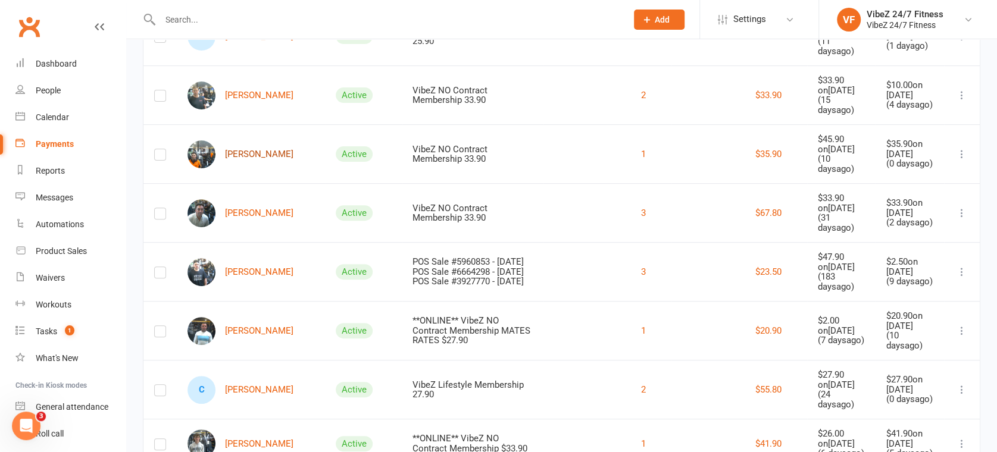
click at [251, 166] on link "[PERSON_NAME]" at bounding box center [240, 154] width 106 height 28
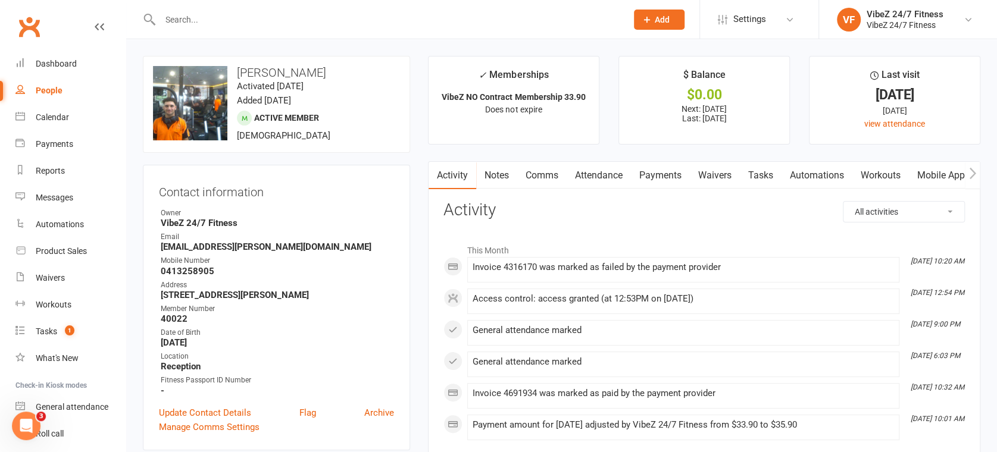
click at [658, 173] on link "Payments" at bounding box center [660, 175] width 59 height 27
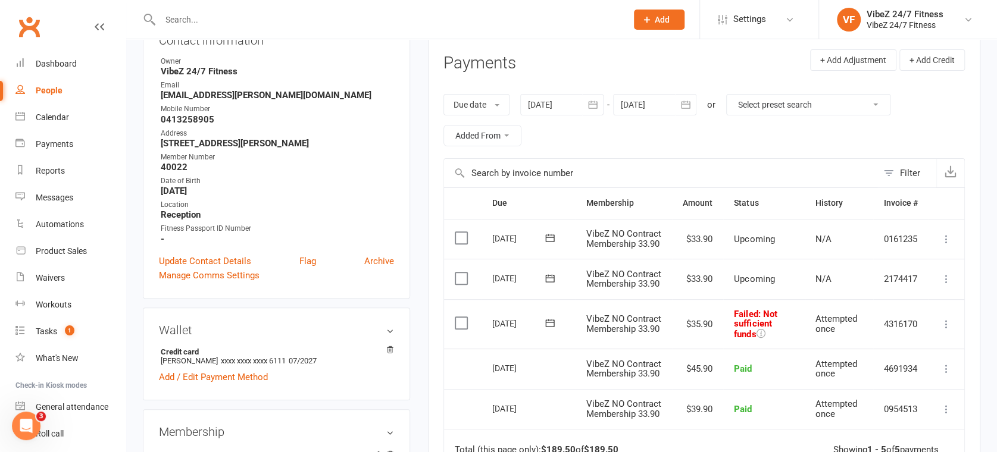
scroll to position [330, 0]
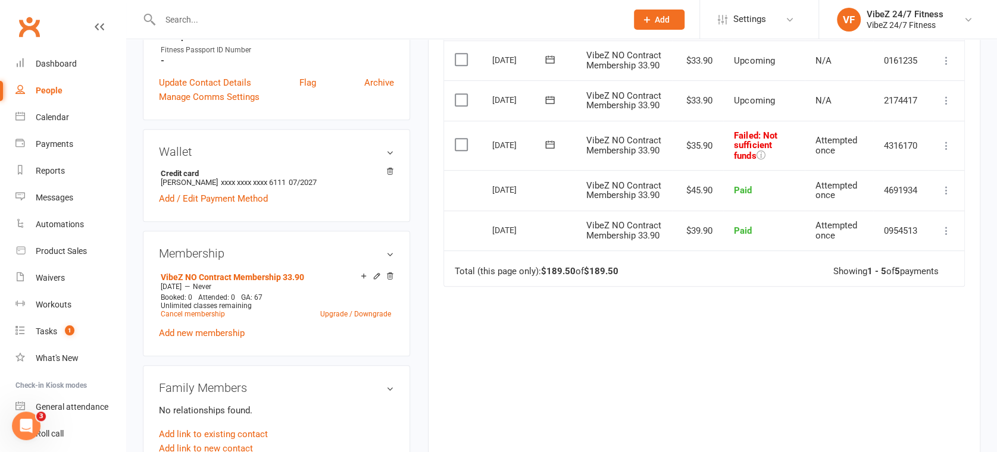
click at [942, 152] on icon at bounding box center [946, 146] width 12 height 12
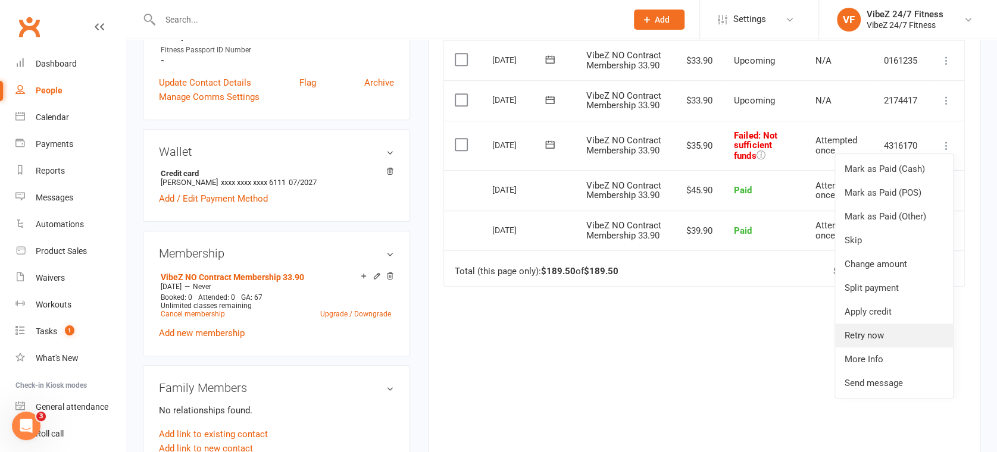
click at [873, 348] on link "Retry now" at bounding box center [894, 336] width 118 height 24
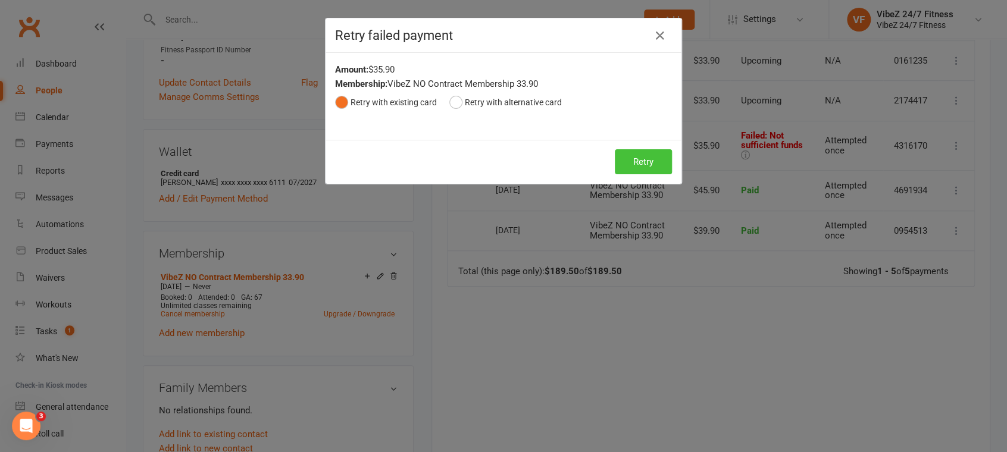
click at [644, 156] on button "Retry" at bounding box center [643, 161] width 57 height 25
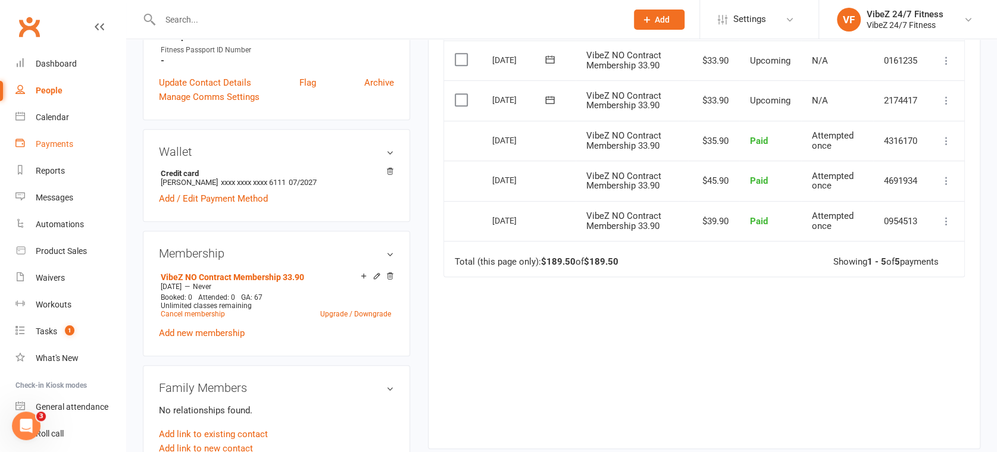
click at [76, 135] on link "Payments" at bounding box center [70, 144] width 110 height 27
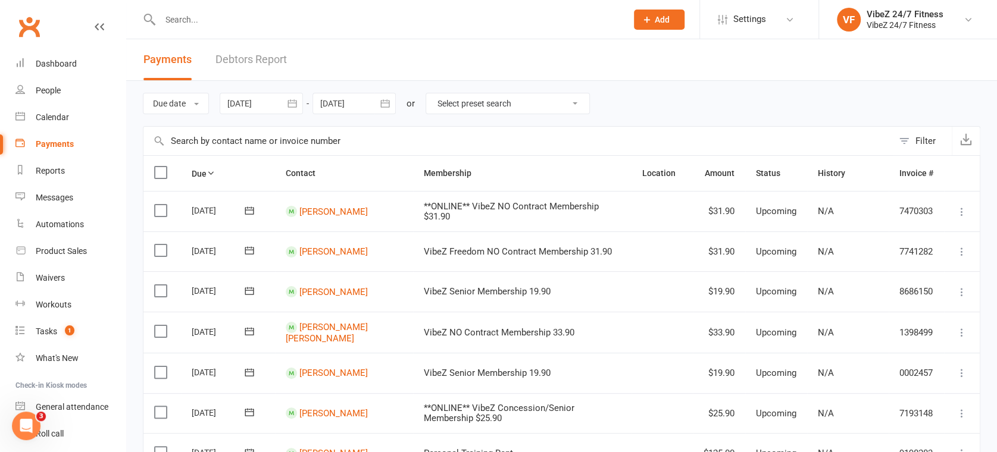
click at [239, 65] on link "Debtors Report" at bounding box center [250, 59] width 71 height 41
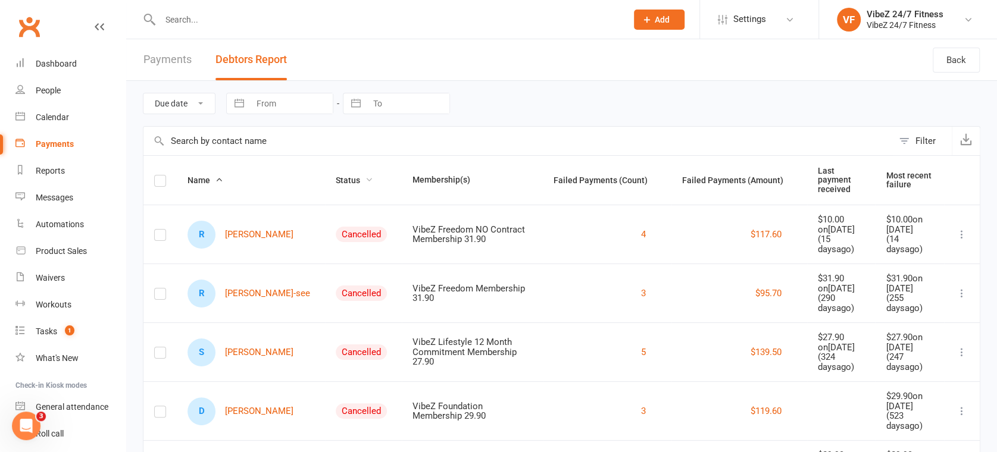
click at [336, 180] on span "Status" at bounding box center [354, 181] width 37 height 10
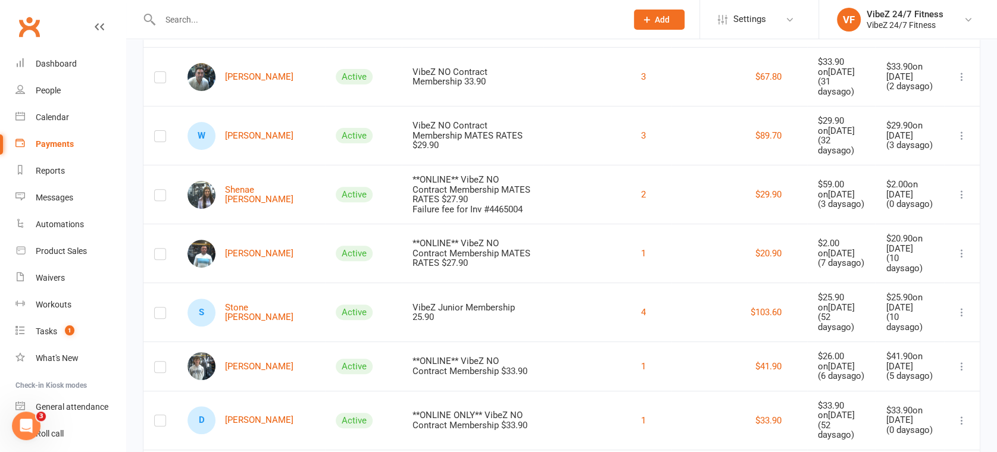
scroll to position [396, 0]
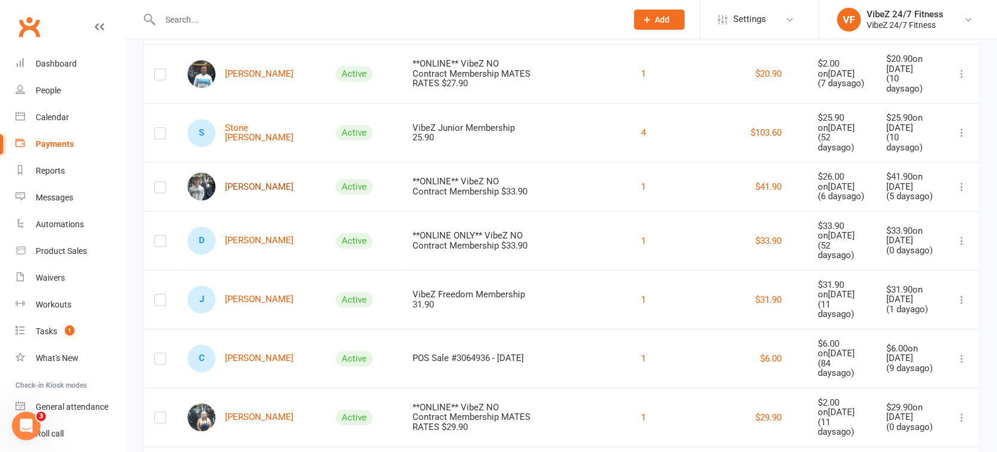
click at [250, 187] on link "[PERSON_NAME]" at bounding box center [240, 187] width 106 height 28
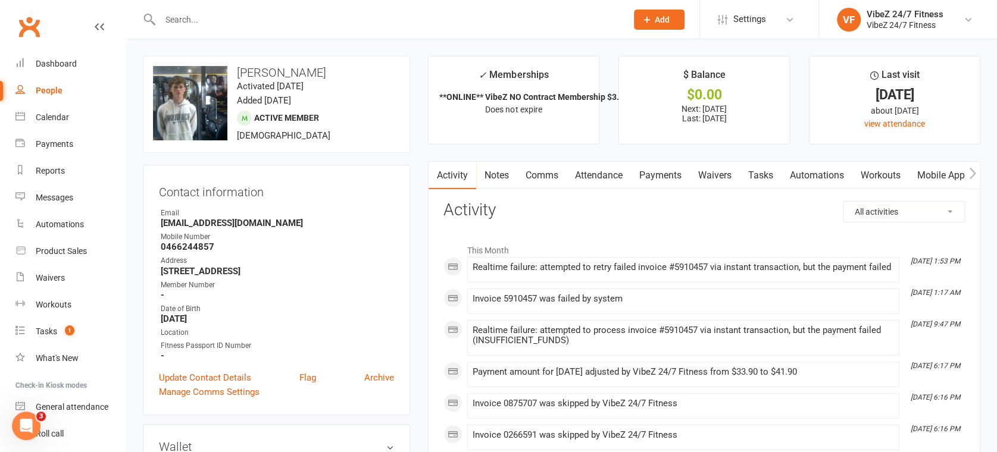
click at [609, 177] on link "Attendance" at bounding box center [599, 175] width 64 height 27
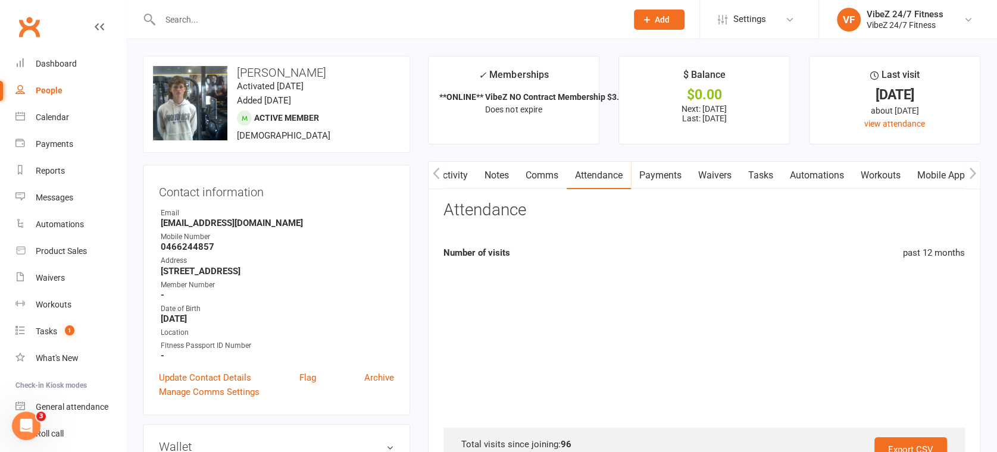
click at [647, 174] on link "Payments" at bounding box center [660, 175] width 59 height 27
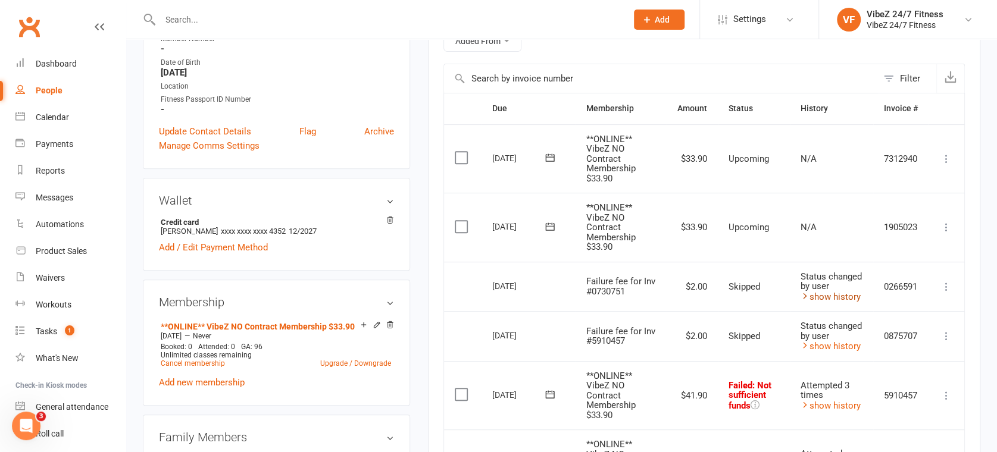
scroll to position [264, 0]
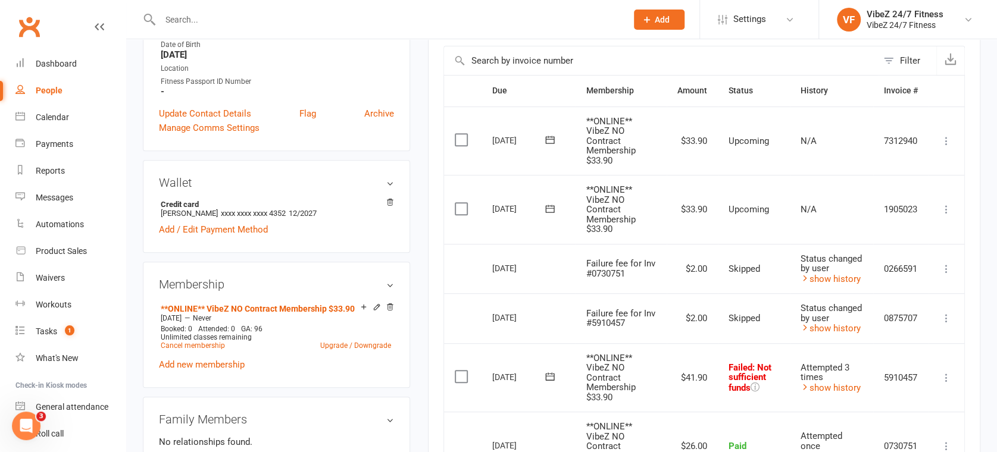
click at [943, 374] on icon at bounding box center [946, 378] width 12 height 12
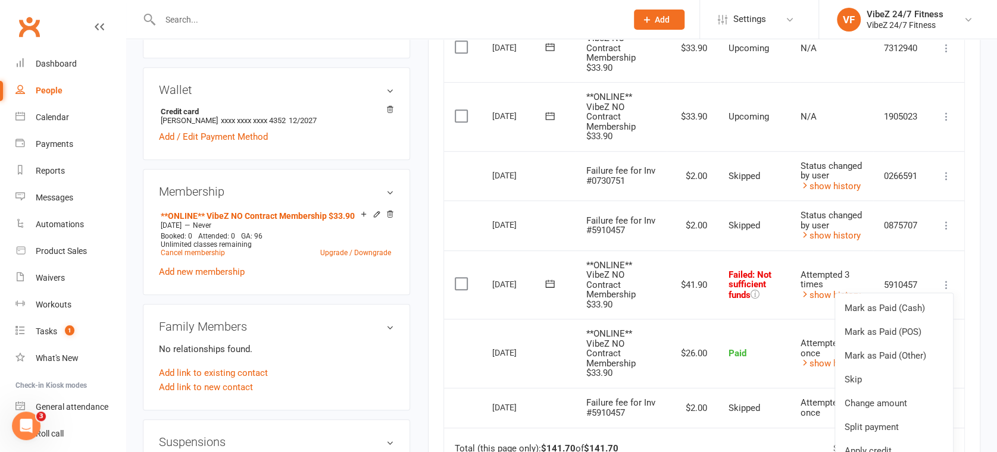
scroll to position [528, 0]
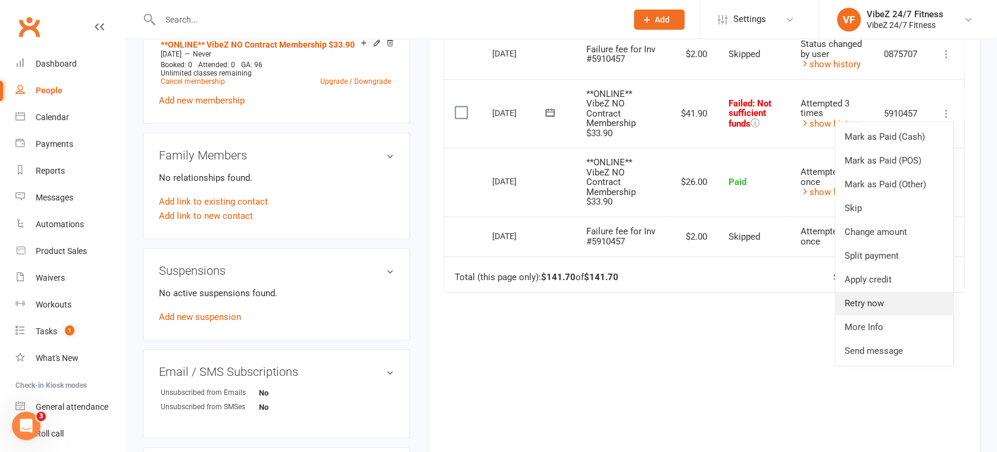
click at [874, 303] on link "Retry now" at bounding box center [894, 304] width 118 height 24
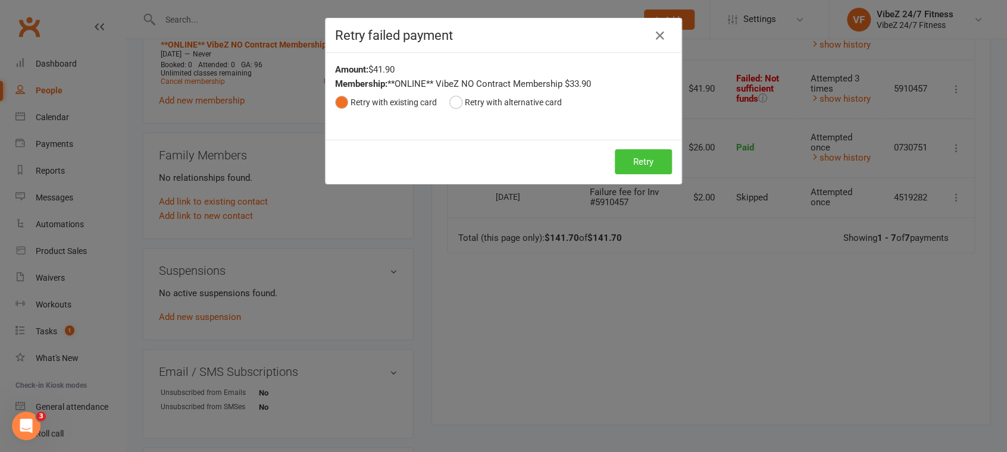
click at [650, 169] on button "Retry" at bounding box center [643, 161] width 57 height 25
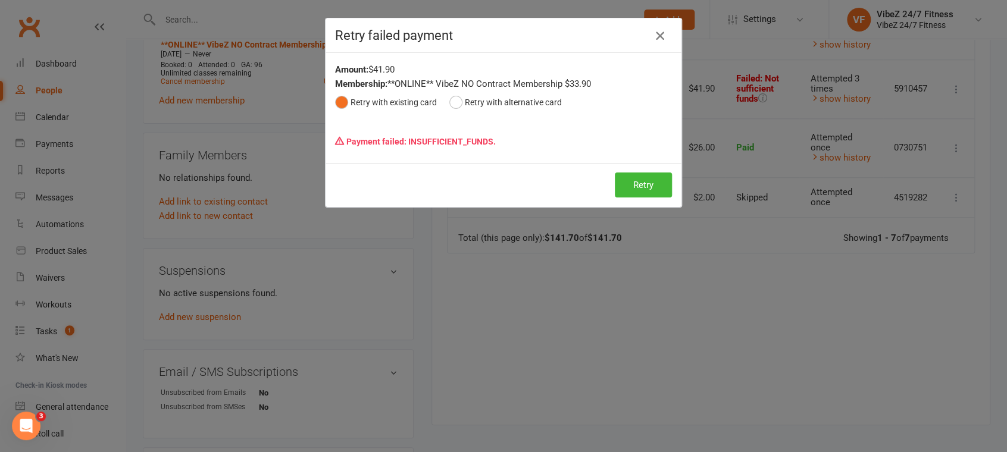
click at [654, 30] on icon "button" at bounding box center [660, 36] width 14 height 14
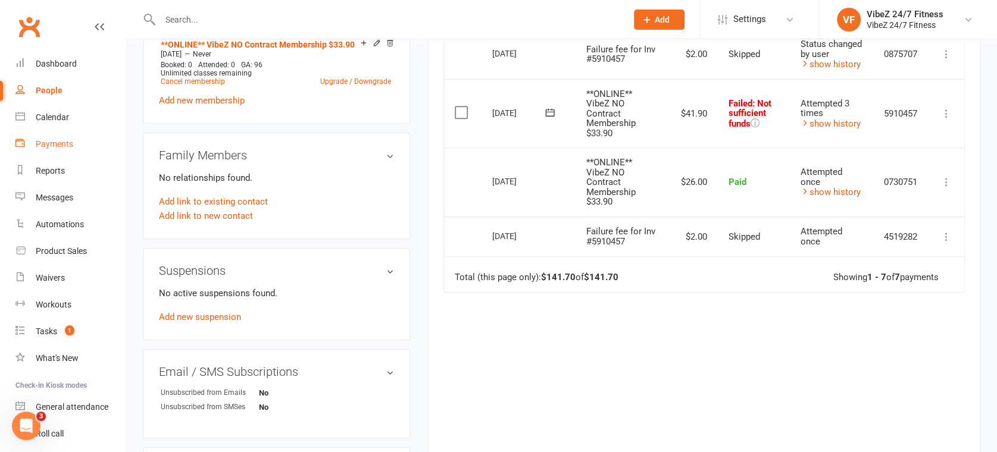
click at [68, 147] on div "Payments" at bounding box center [54, 144] width 37 height 10
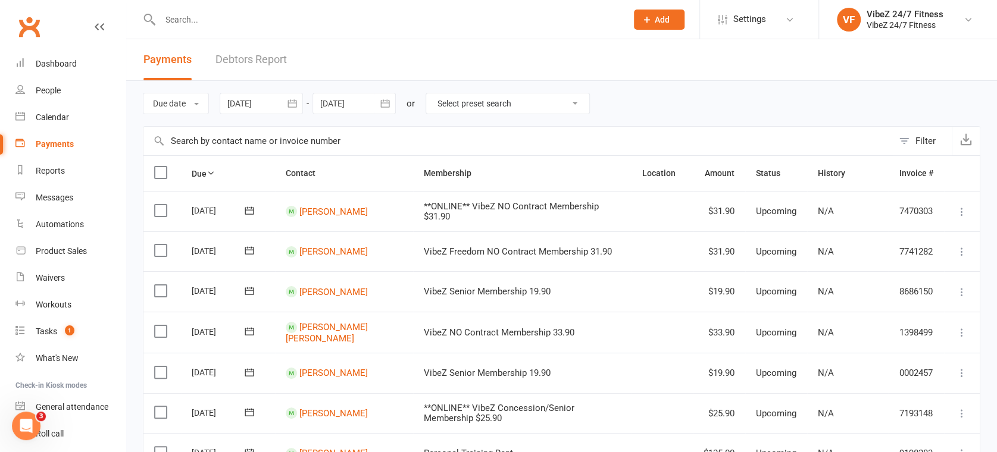
click at [259, 58] on link "Debtors Report" at bounding box center [250, 59] width 71 height 41
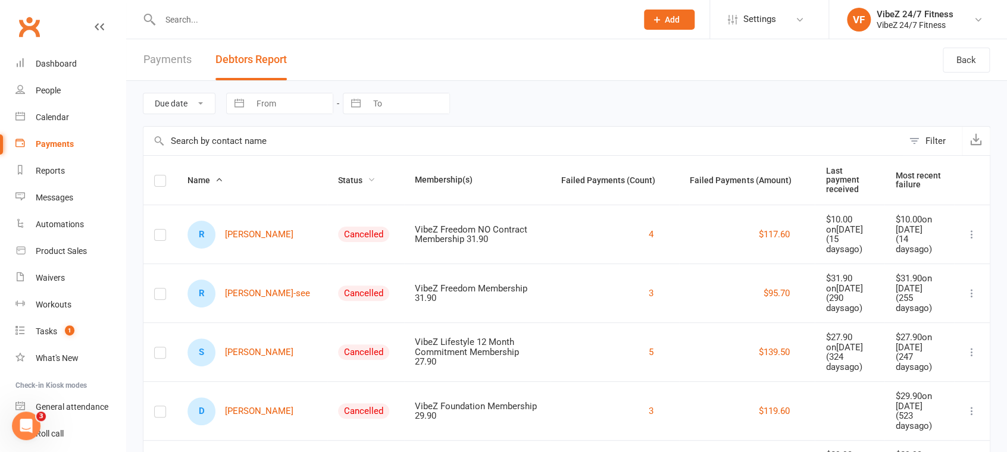
click at [338, 177] on span "Status" at bounding box center [356, 181] width 37 height 10
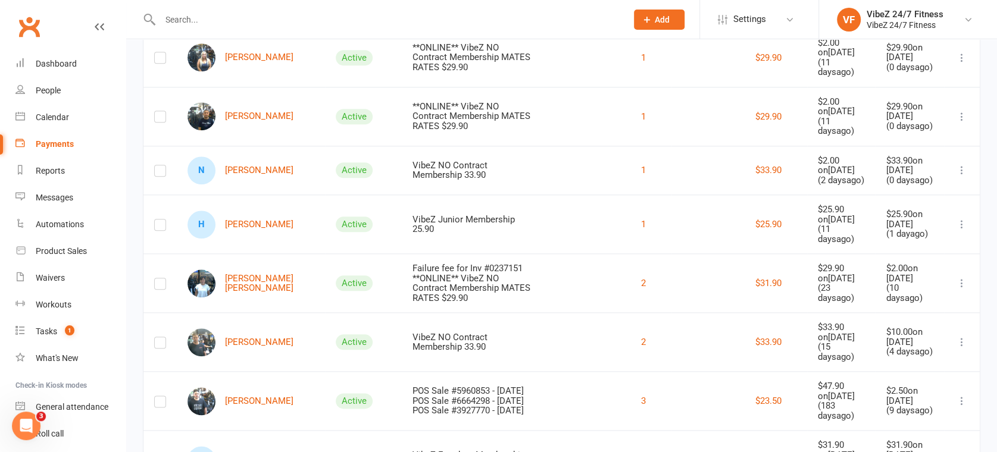
scroll to position [793, 0]
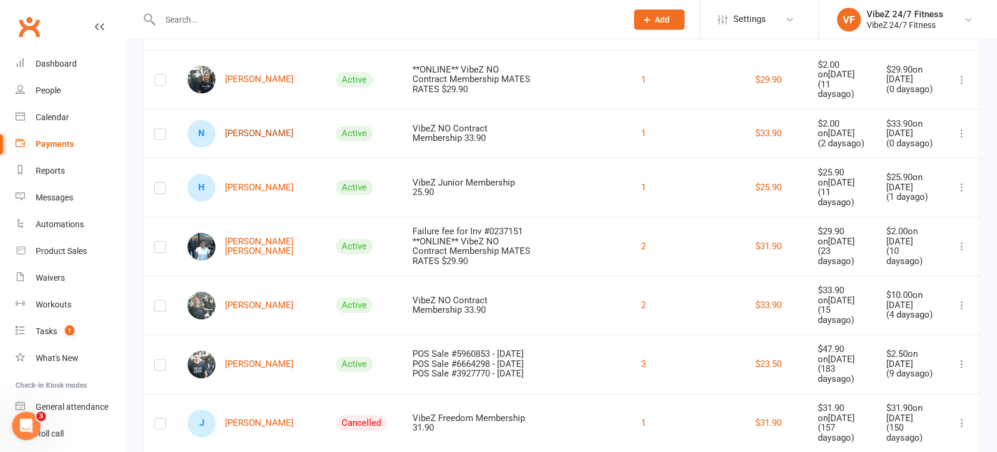
click at [234, 148] on link "N [PERSON_NAME]" at bounding box center [240, 134] width 106 height 28
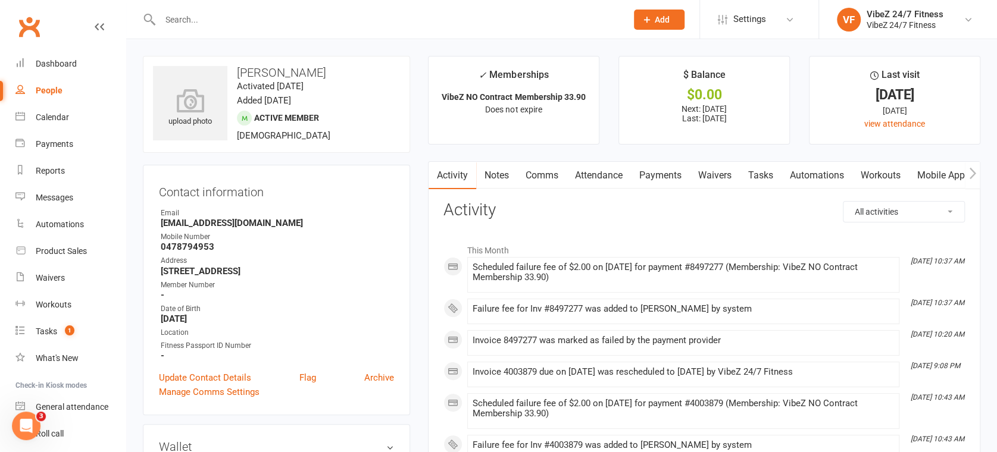
click at [665, 178] on link "Payments" at bounding box center [660, 175] width 59 height 27
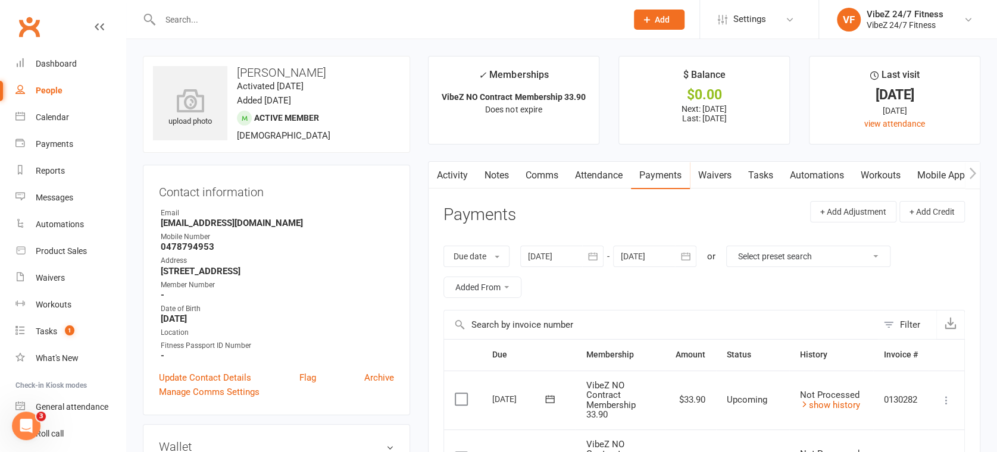
scroll to position [264, 0]
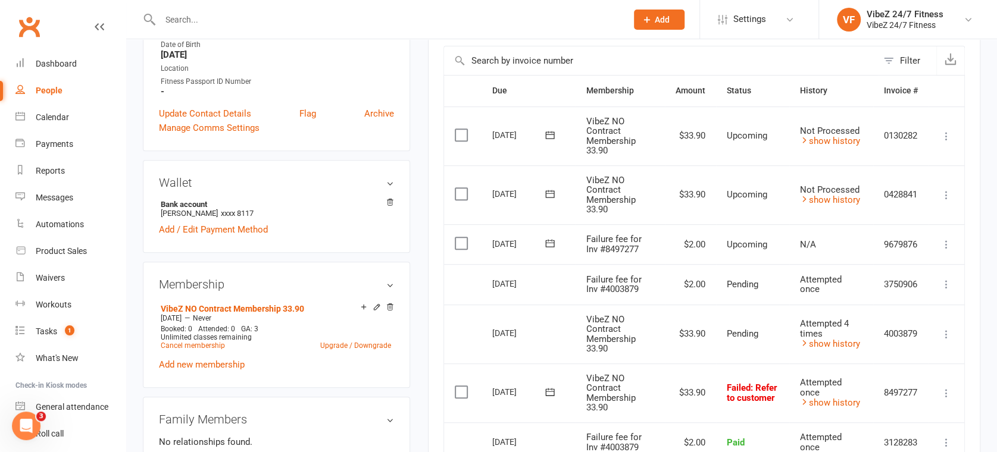
click at [546, 389] on icon at bounding box center [550, 392] width 12 height 12
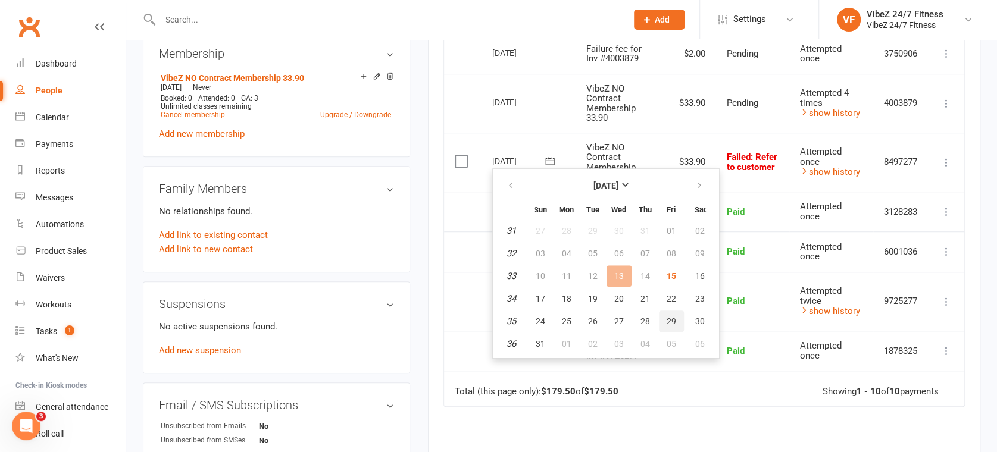
scroll to position [528, 0]
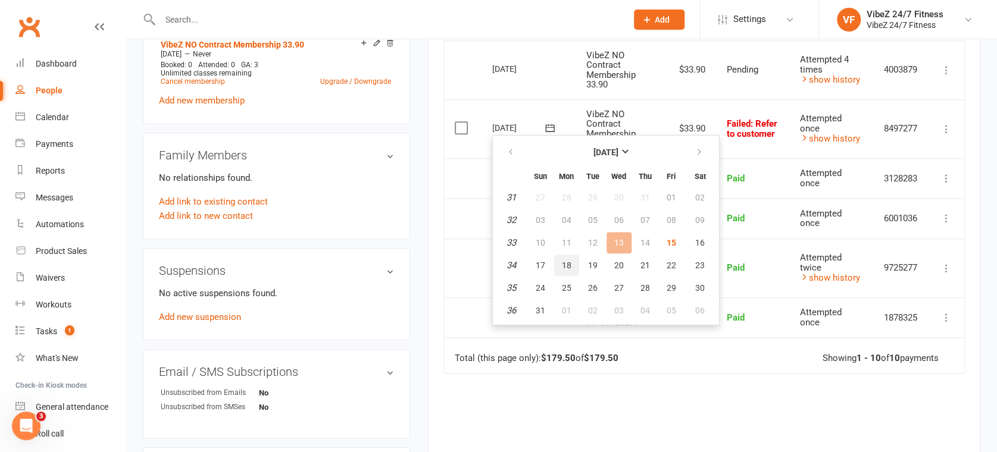
click at [573, 264] on button "18" at bounding box center [566, 265] width 25 height 21
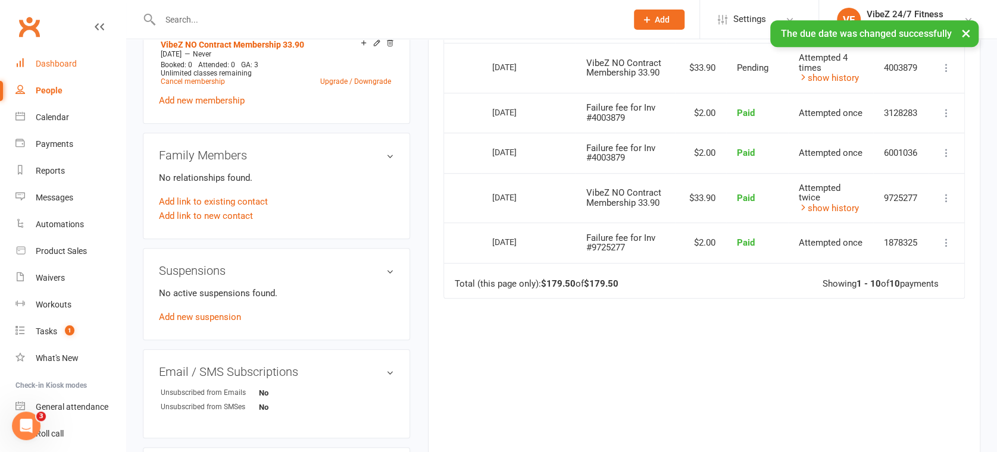
click at [51, 67] on div "Dashboard" at bounding box center [56, 64] width 41 height 10
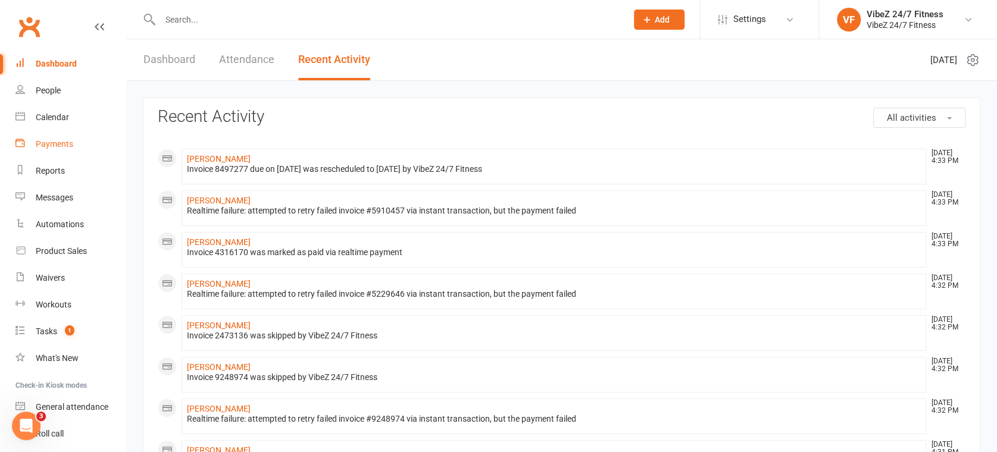
click at [57, 156] on link "Payments" at bounding box center [70, 144] width 110 height 27
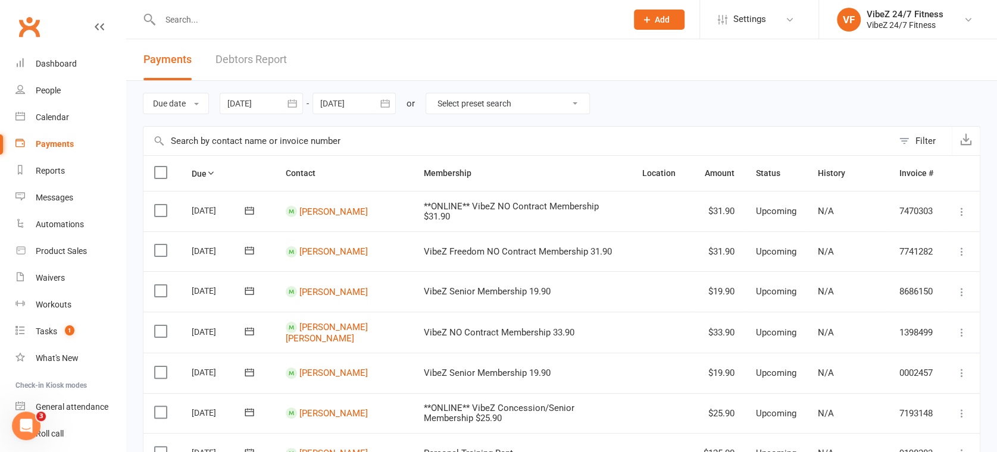
click at [242, 62] on link "Debtors Report" at bounding box center [250, 59] width 71 height 41
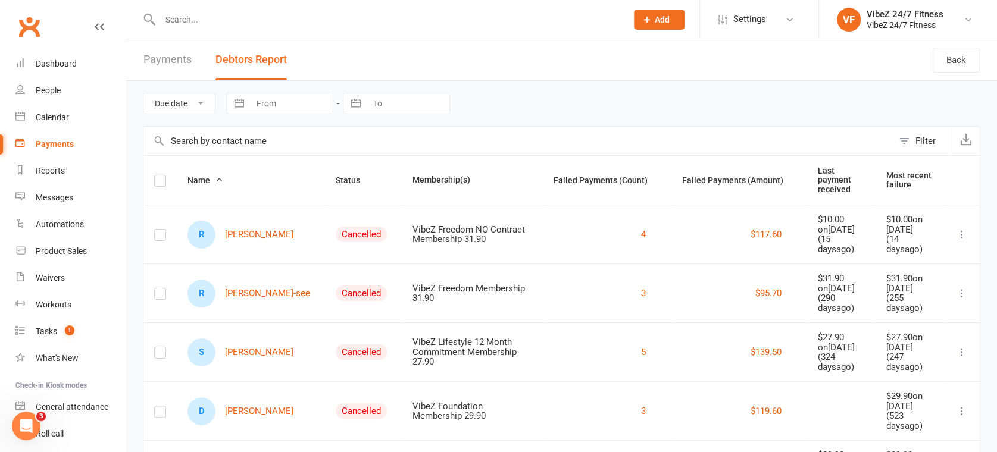
click at [336, 181] on button "Status" at bounding box center [354, 180] width 37 height 14
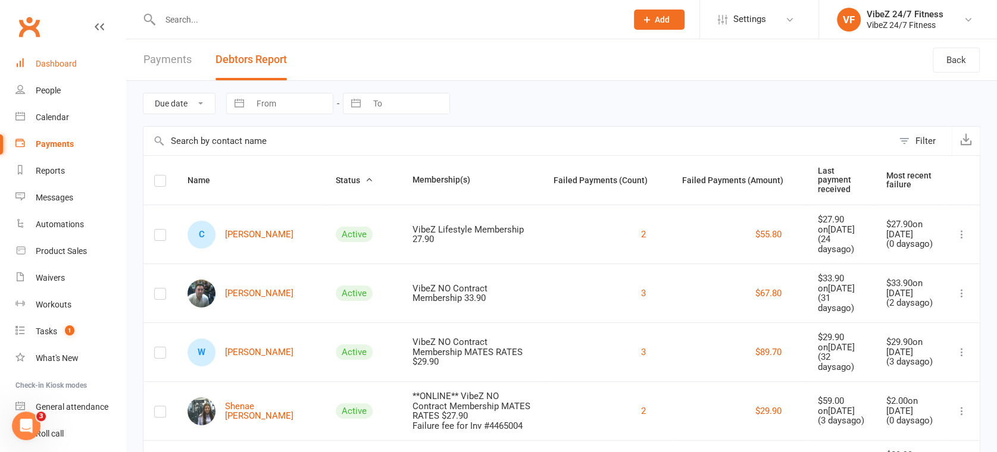
click at [74, 63] on div "Dashboard" at bounding box center [56, 64] width 41 height 10
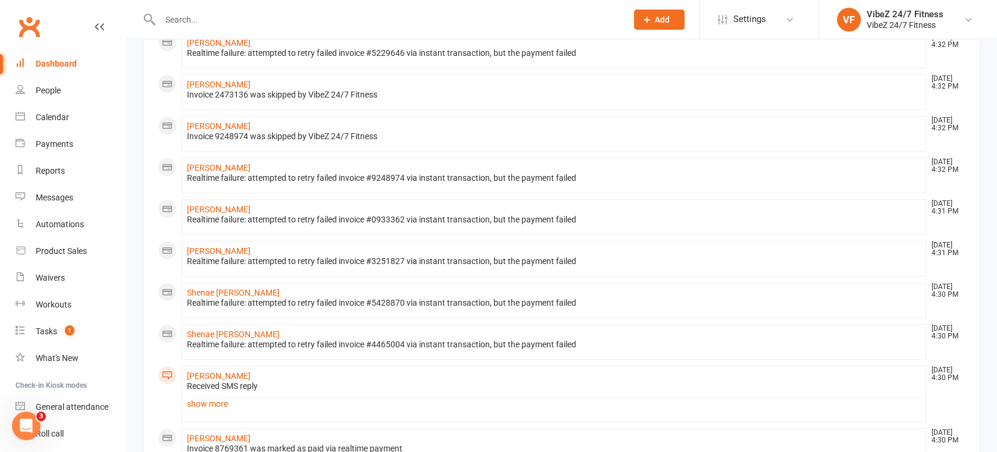
scroll to position [396, 0]
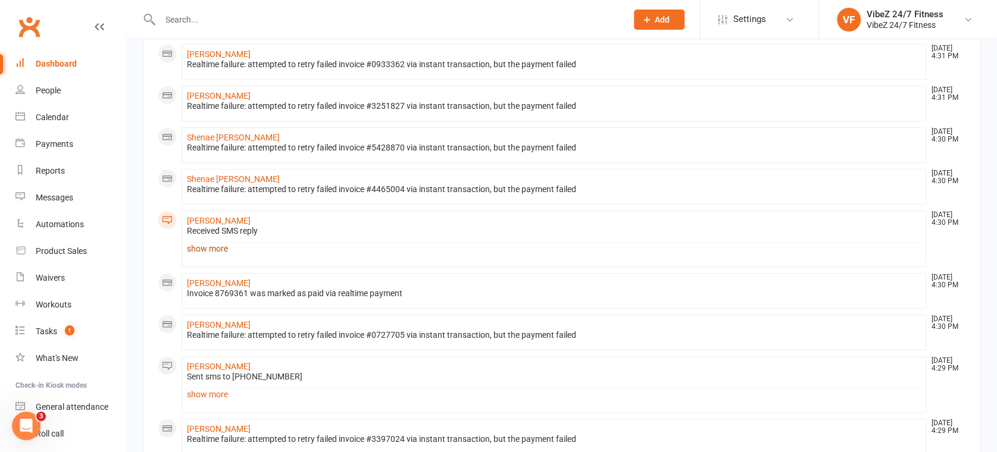
click at [206, 246] on link "show more" at bounding box center [554, 248] width 734 height 17
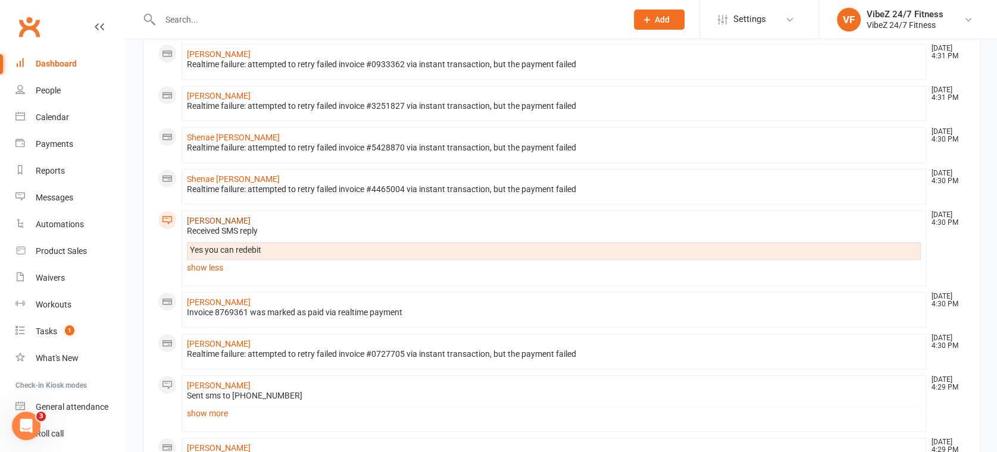
click at [216, 216] on link "[PERSON_NAME]" at bounding box center [219, 221] width 64 height 10
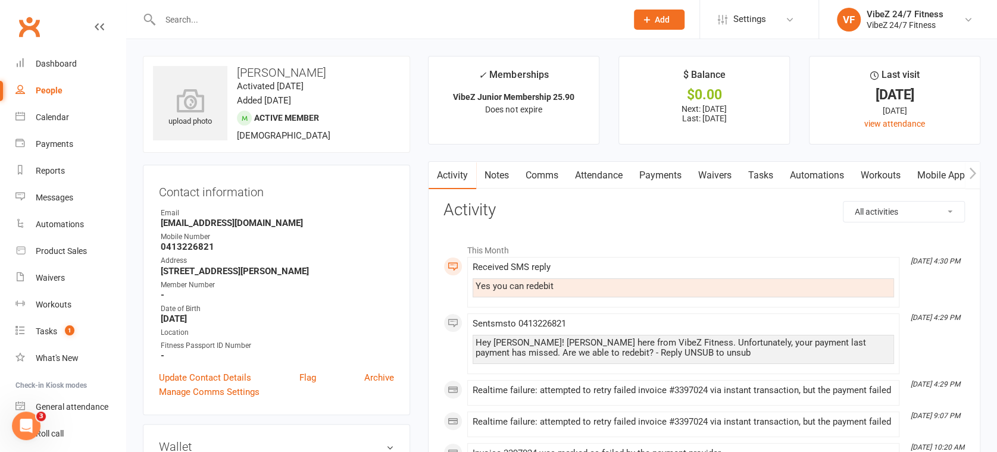
click at [567, 177] on link "Comms" at bounding box center [541, 175] width 49 height 27
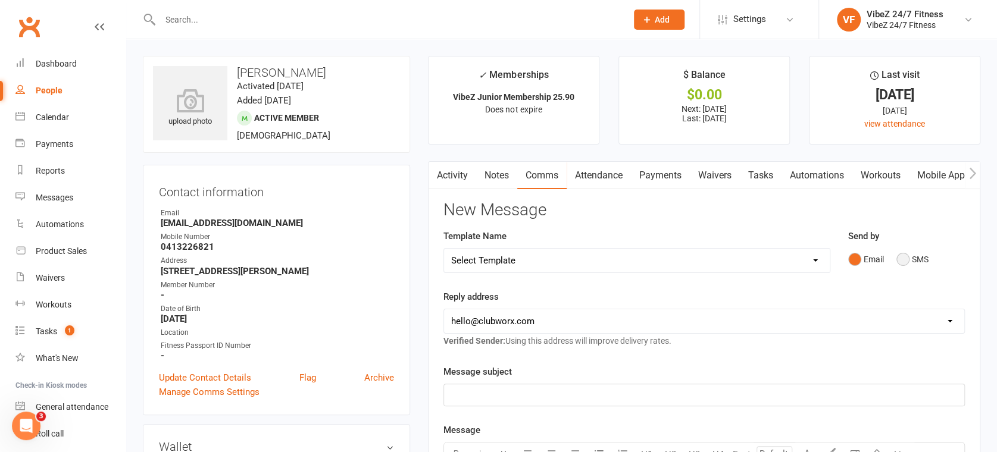
click at [906, 257] on button "SMS" at bounding box center [912, 259] width 32 height 23
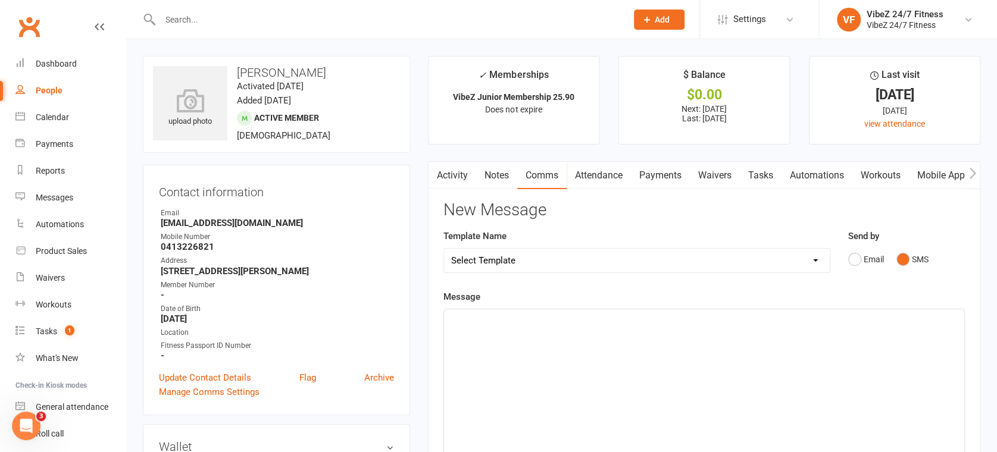
click at [577, 334] on div "﻿" at bounding box center [704, 398] width 520 height 179
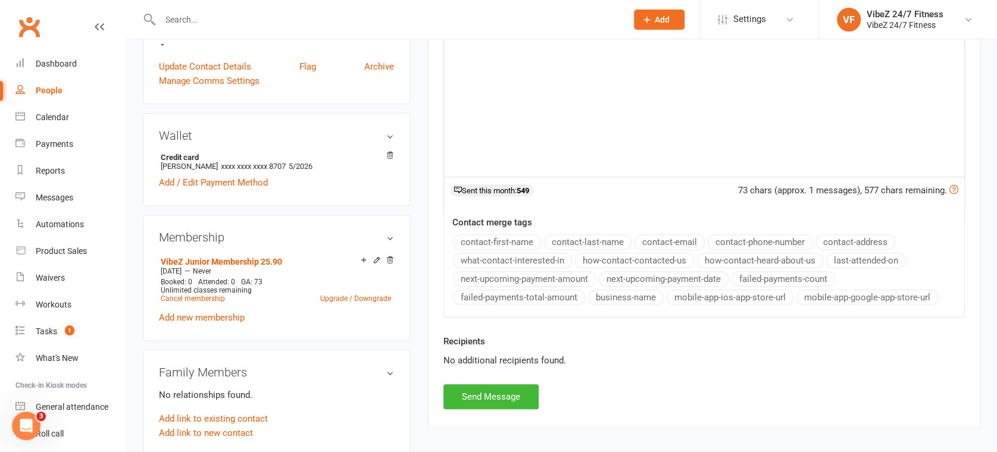
scroll to position [462, 0]
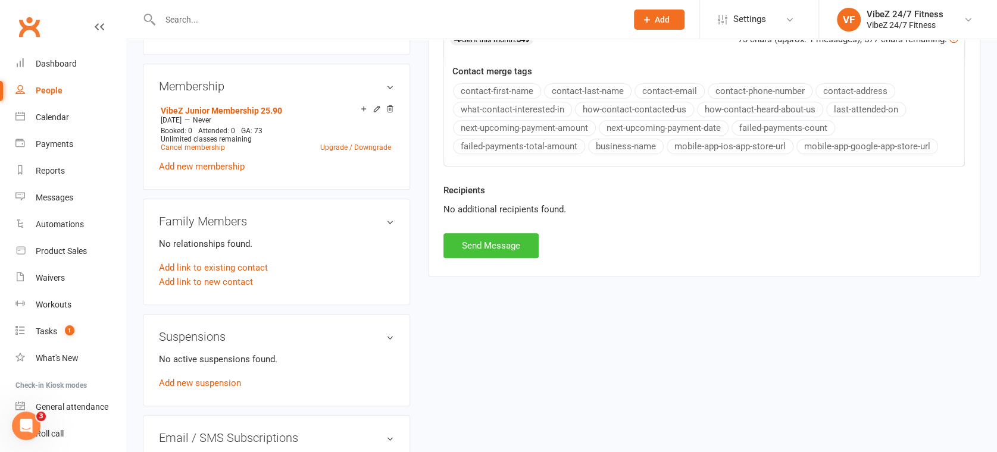
click at [526, 253] on button "Send Message" at bounding box center [490, 245] width 95 height 25
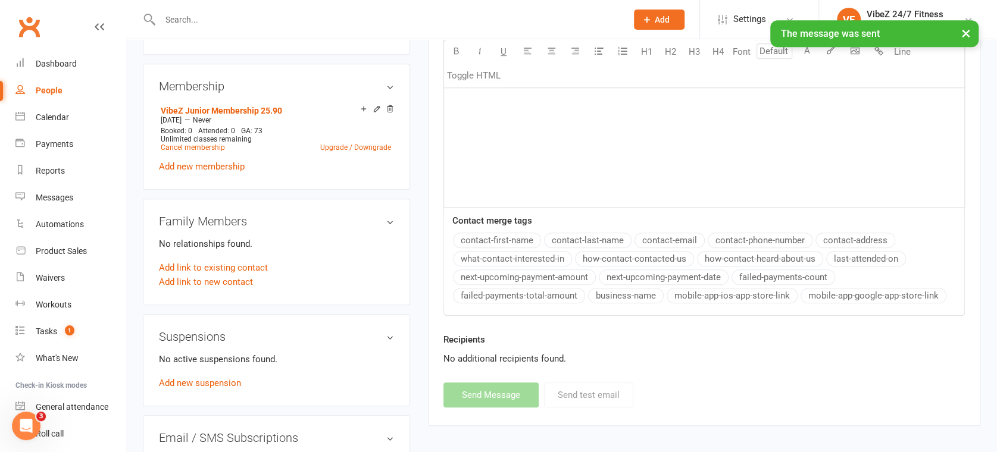
scroll to position [0, 0]
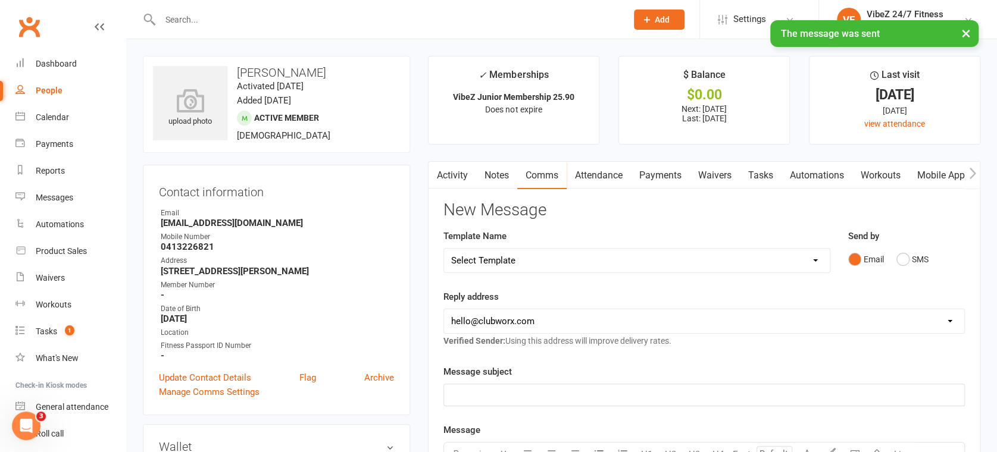
click at [656, 175] on link "Payments" at bounding box center [660, 175] width 59 height 27
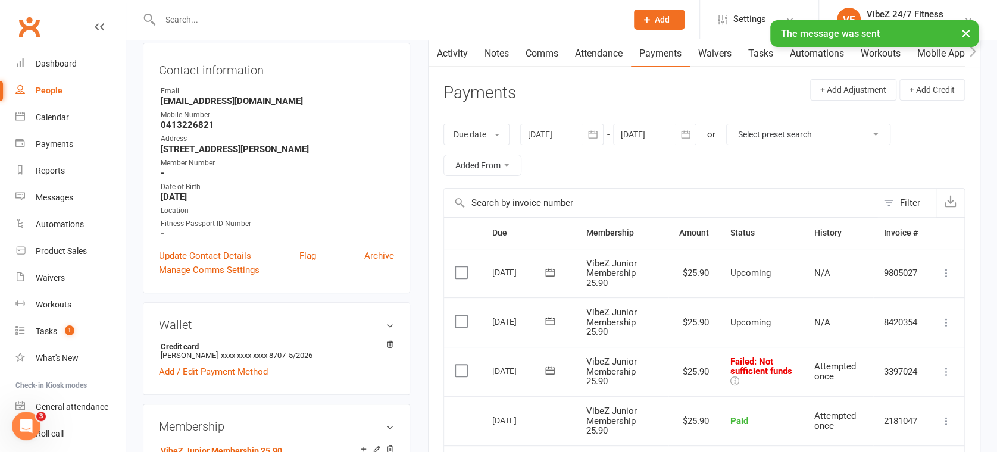
scroll to position [264, 0]
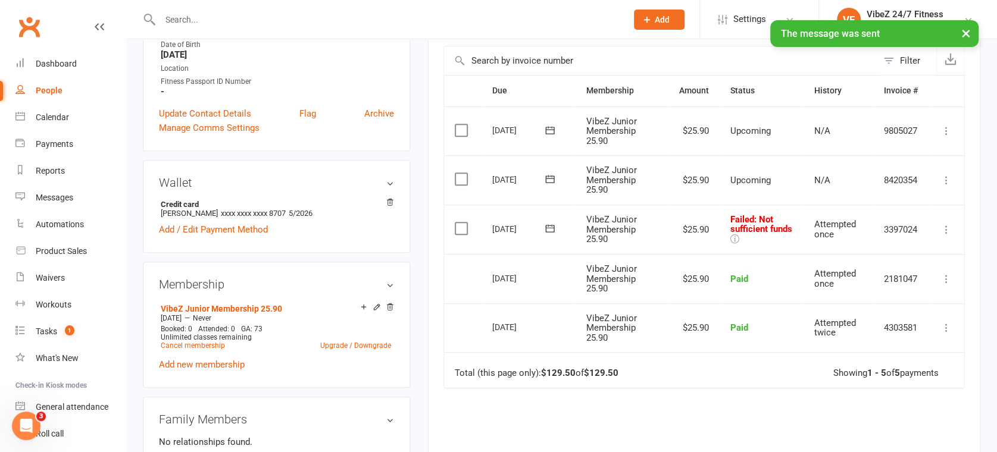
click at [950, 230] on icon at bounding box center [946, 230] width 12 height 12
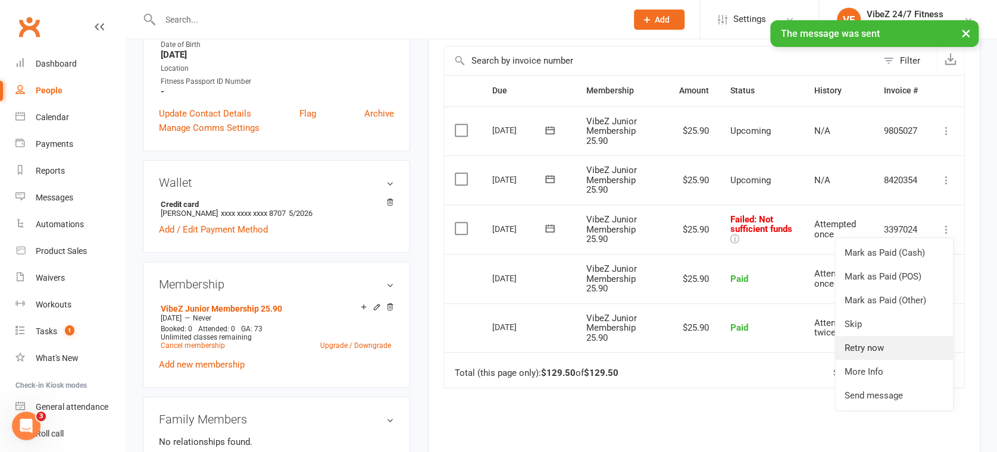
click at [867, 346] on link "Retry now" at bounding box center [894, 348] width 118 height 24
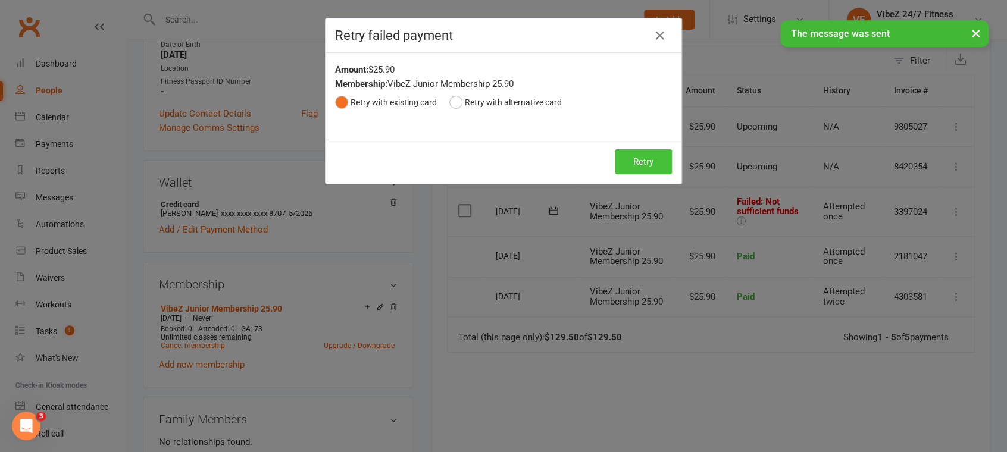
click at [643, 168] on button "Retry" at bounding box center [643, 161] width 57 height 25
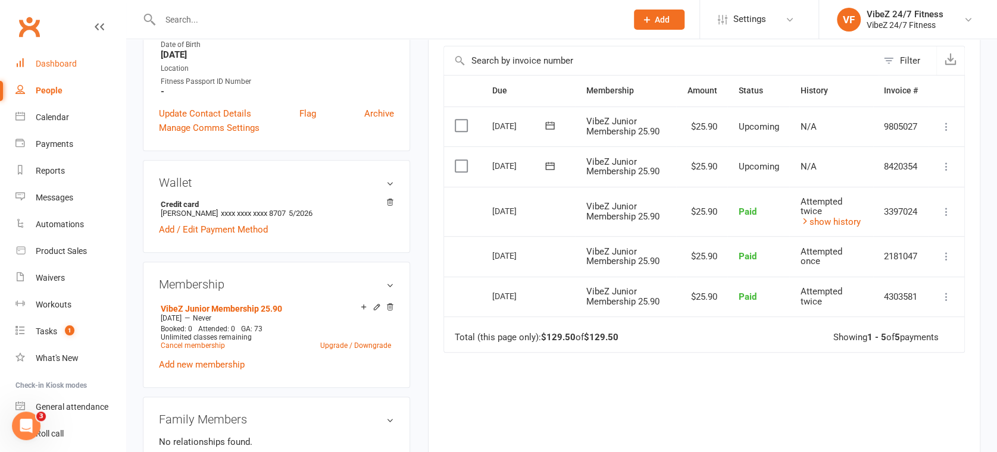
click at [73, 68] on div "Dashboard" at bounding box center [56, 64] width 41 height 10
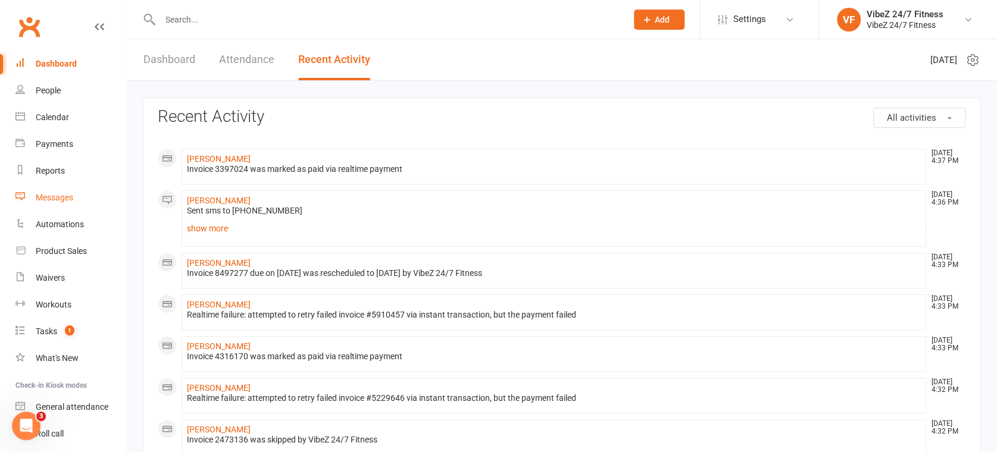
click at [49, 186] on link "Messages" at bounding box center [70, 197] width 110 height 27
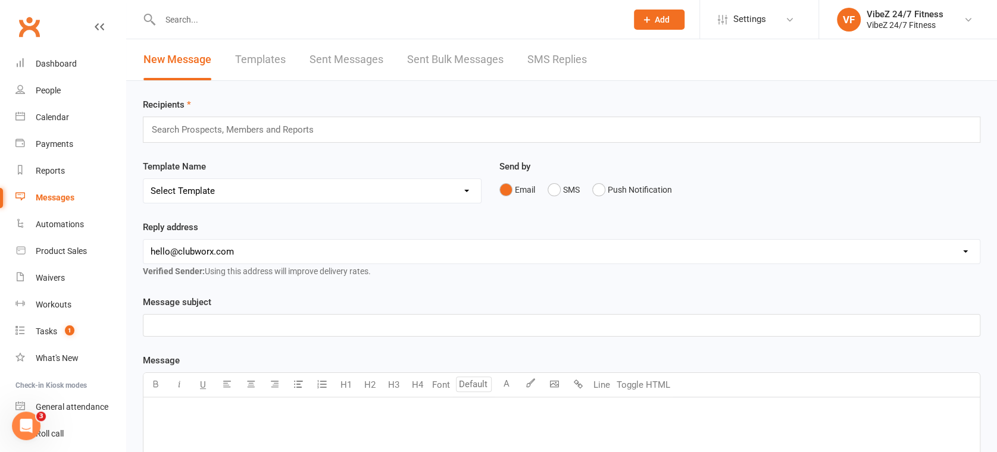
click at [561, 54] on link "SMS Replies" at bounding box center [557, 59] width 60 height 41
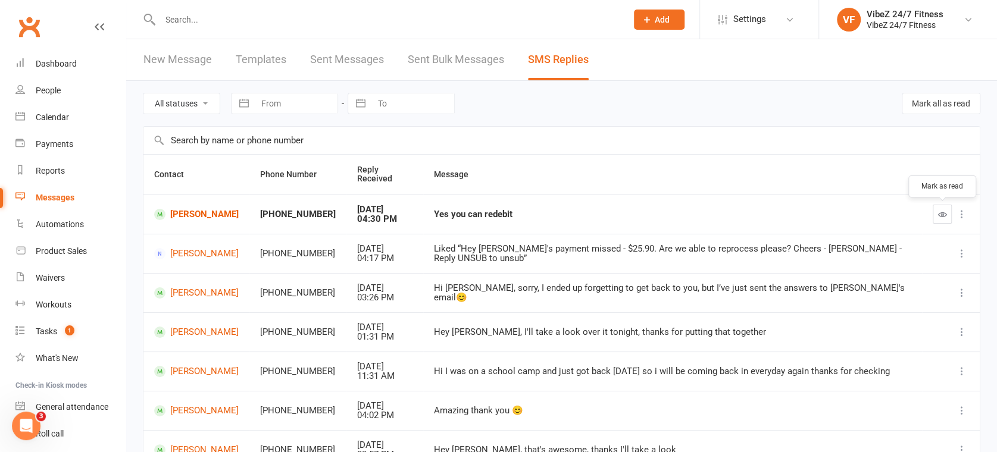
click at [949, 211] on button "button" at bounding box center [942, 214] width 19 height 19
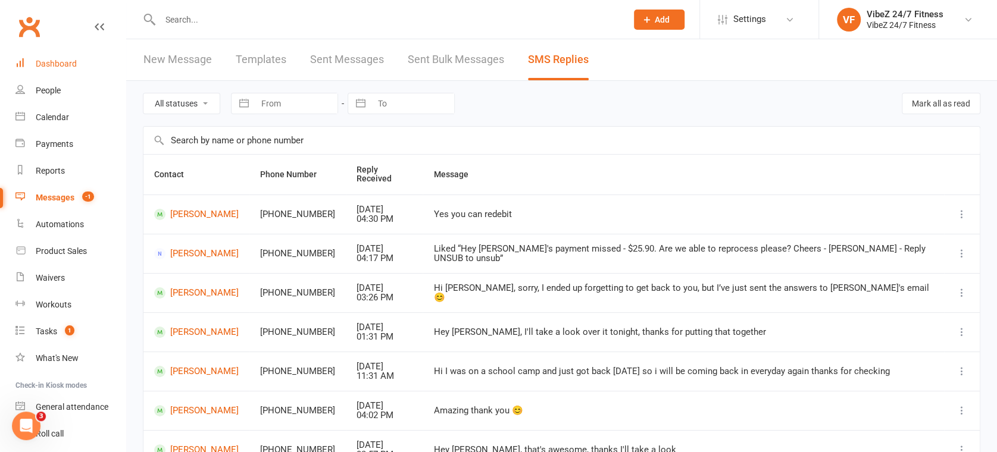
click at [61, 65] on div "Dashboard" at bounding box center [56, 64] width 41 height 10
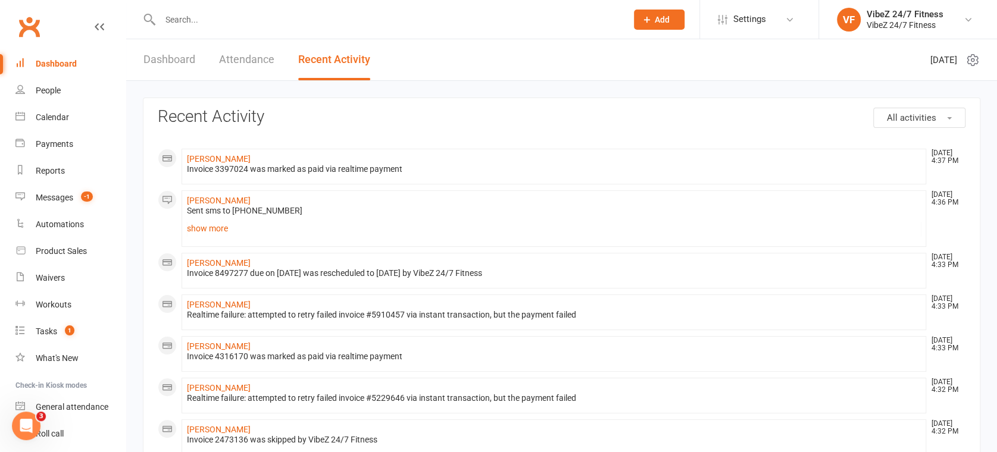
click at [133, 79] on div "Dashboard Attendance Recent Activity" at bounding box center [256, 59] width 261 height 41
click at [158, 53] on link "Dashboard" at bounding box center [169, 59] width 52 height 41
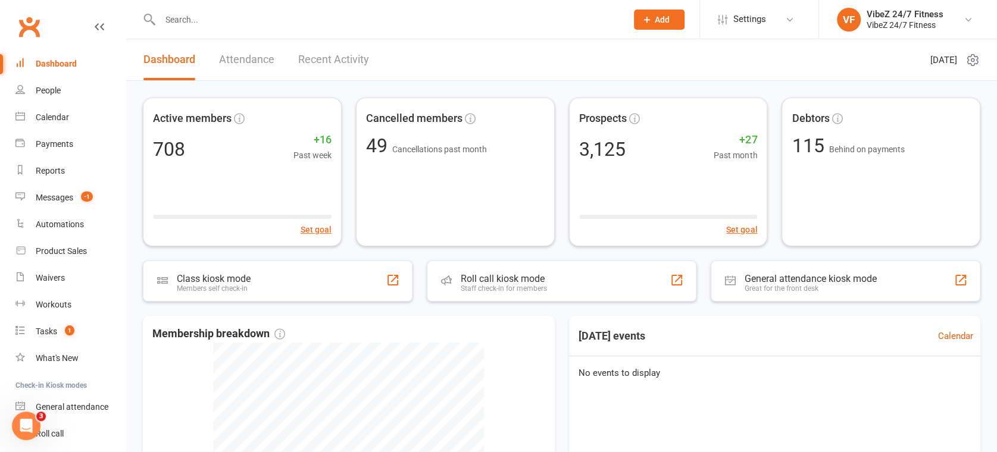
click at [301, 64] on link "Recent Activity" at bounding box center [333, 59] width 71 height 41
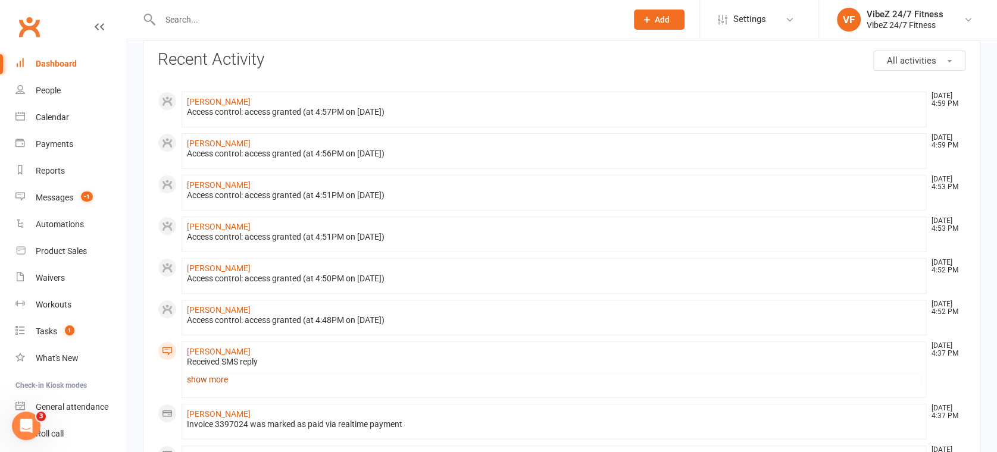
scroll to position [264, 0]
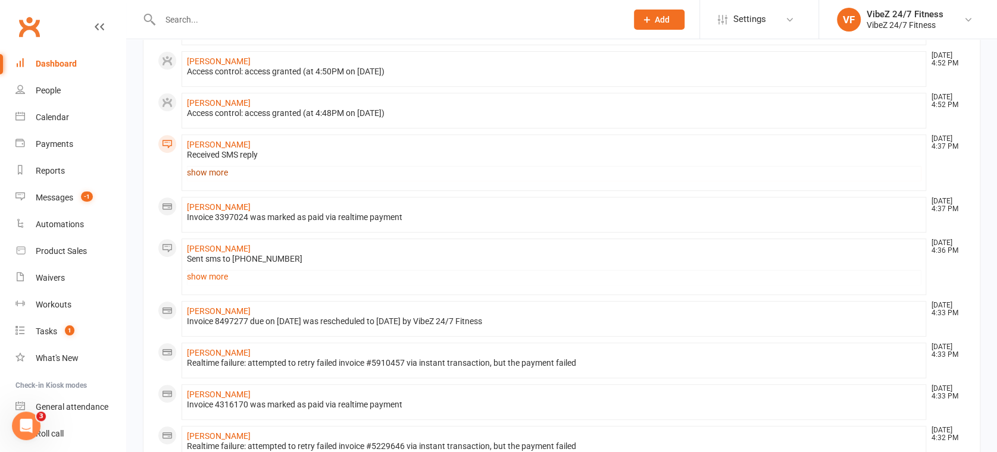
click at [210, 164] on link "show more" at bounding box center [554, 172] width 734 height 17
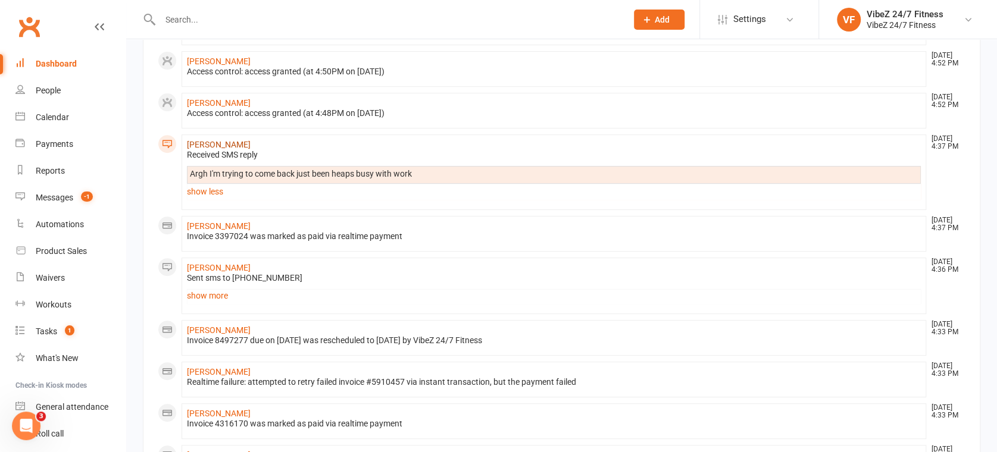
click at [219, 146] on link "[PERSON_NAME]" at bounding box center [219, 145] width 64 height 10
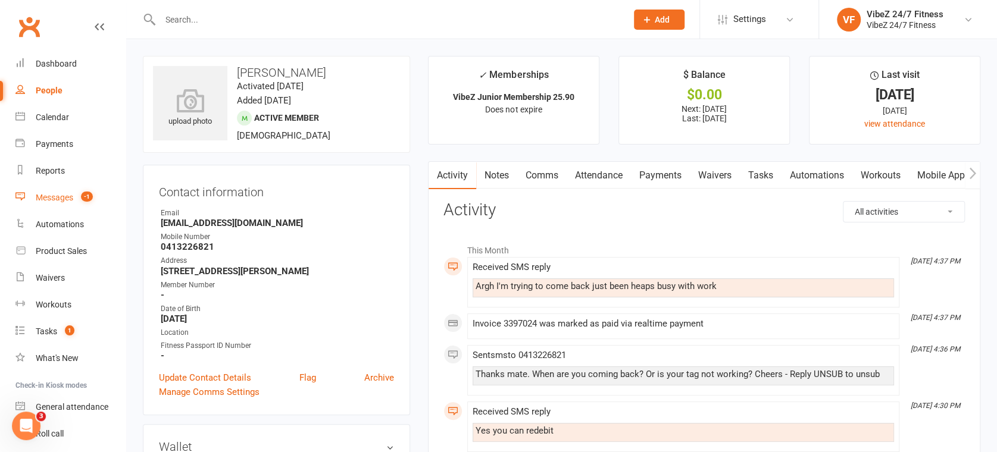
click at [33, 199] on link "Messages -1" at bounding box center [70, 197] width 110 height 27
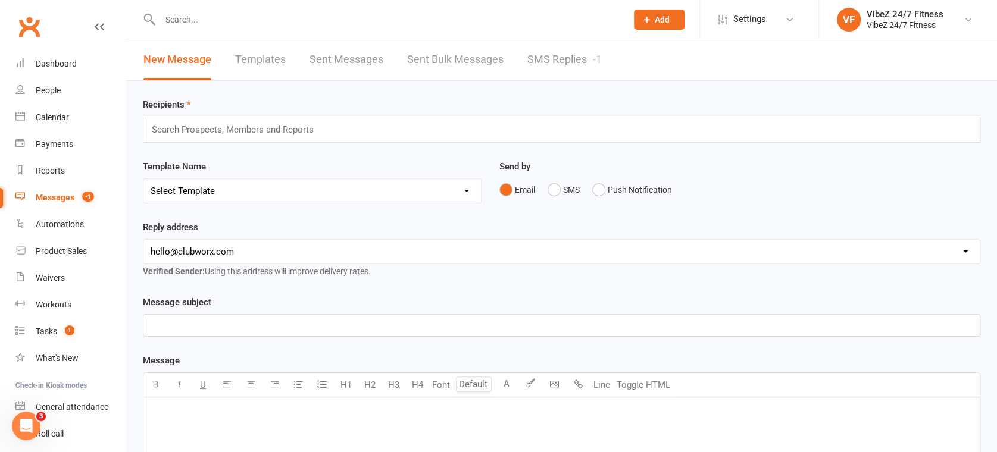
click at [584, 54] on link "SMS Replies -1" at bounding box center [564, 59] width 74 height 41
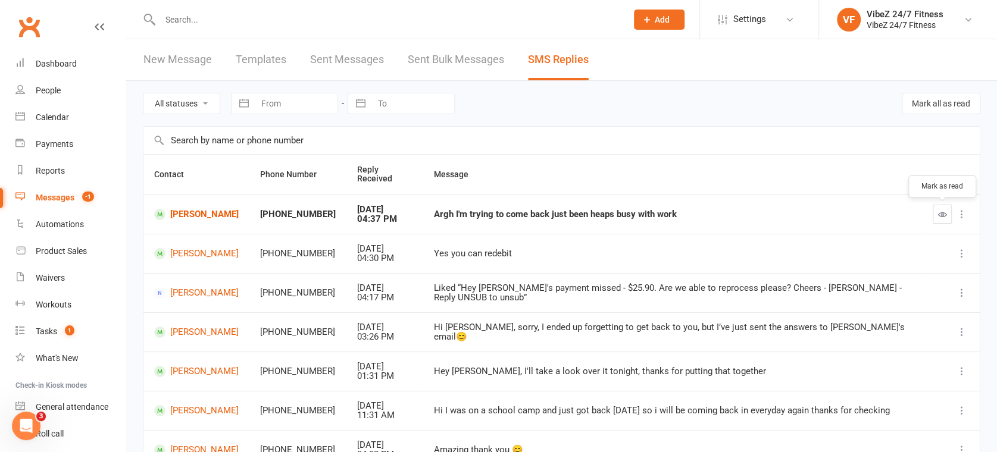
click at [944, 205] on button "button" at bounding box center [942, 214] width 19 height 19
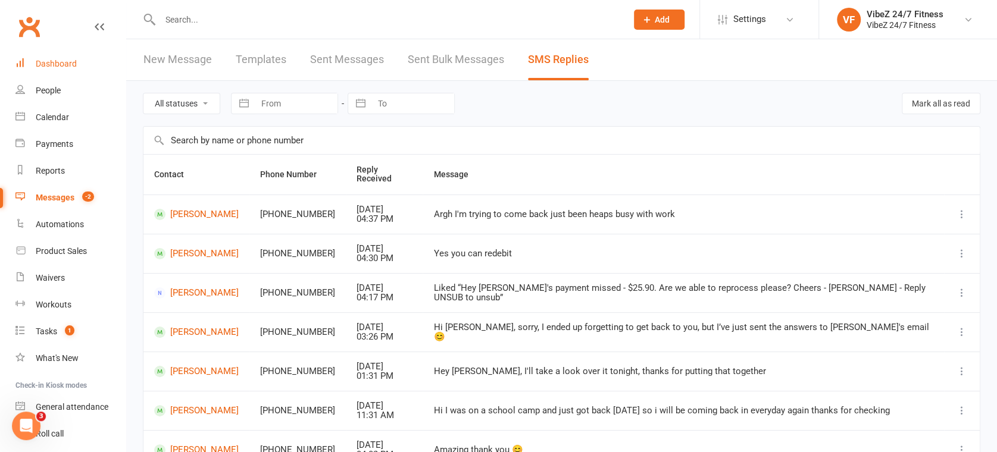
click at [59, 62] on div "Dashboard" at bounding box center [56, 64] width 41 height 10
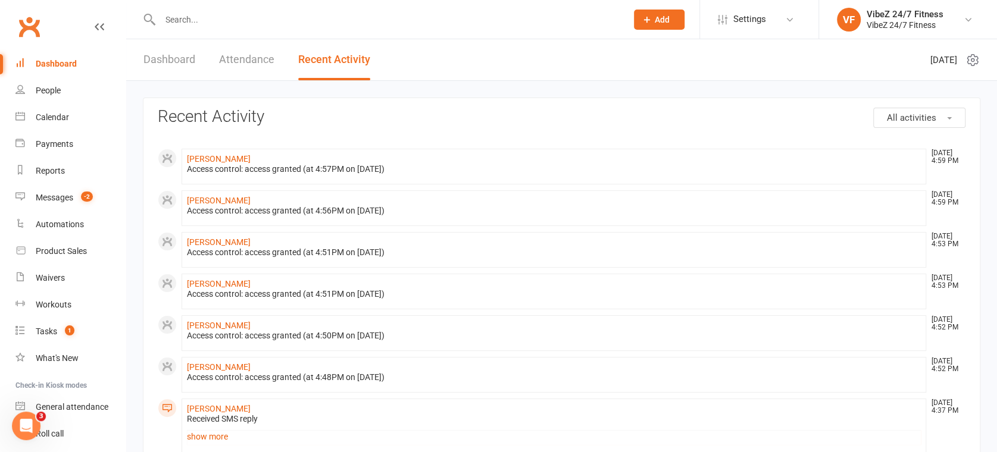
click at [185, 51] on link "Dashboard" at bounding box center [169, 59] width 52 height 41
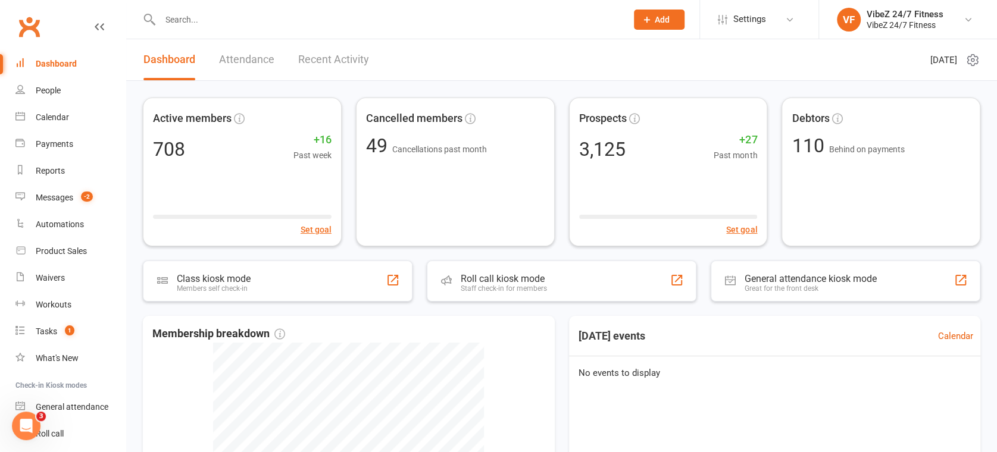
click at [312, 58] on link "Recent Activity" at bounding box center [333, 59] width 71 height 41
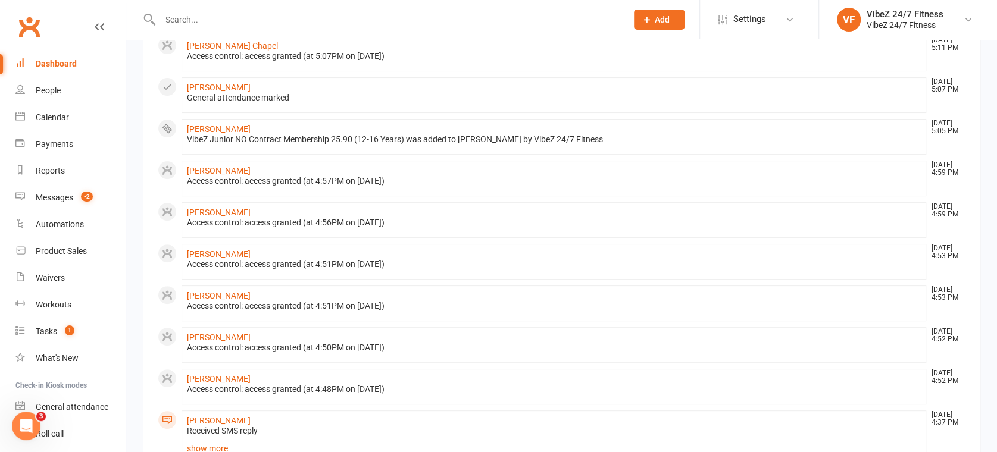
scroll to position [198, 0]
click at [211, 82] on link "[PERSON_NAME]" at bounding box center [219, 86] width 64 height 10
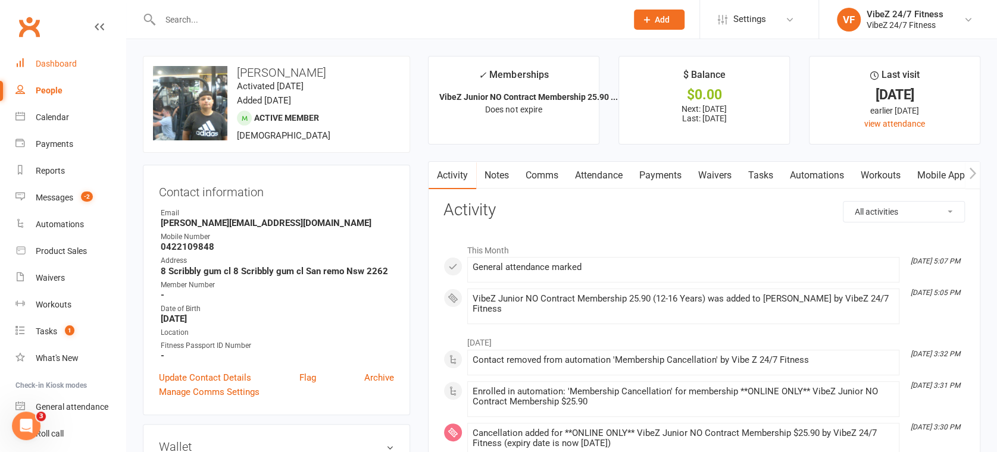
click at [46, 54] on link "Dashboard" at bounding box center [70, 64] width 110 height 27
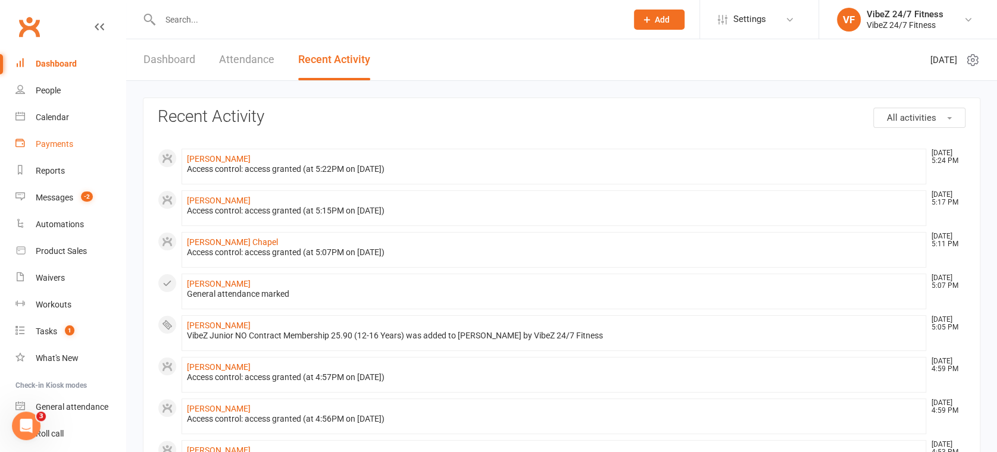
click at [84, 140] on link "Payments" at bounding box center [70, 144] width 110 height 27
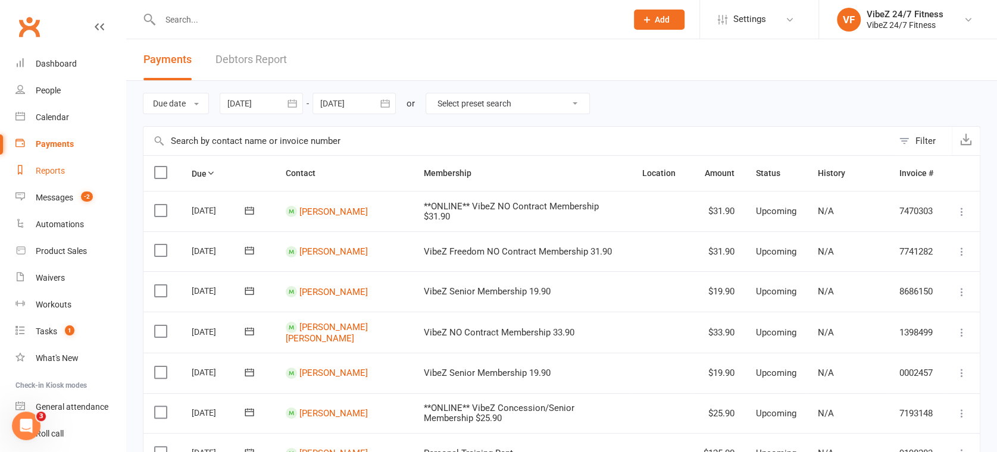
click at [62, 175] on div "Reports" at bounding box center [50, 171] width 29 height 10
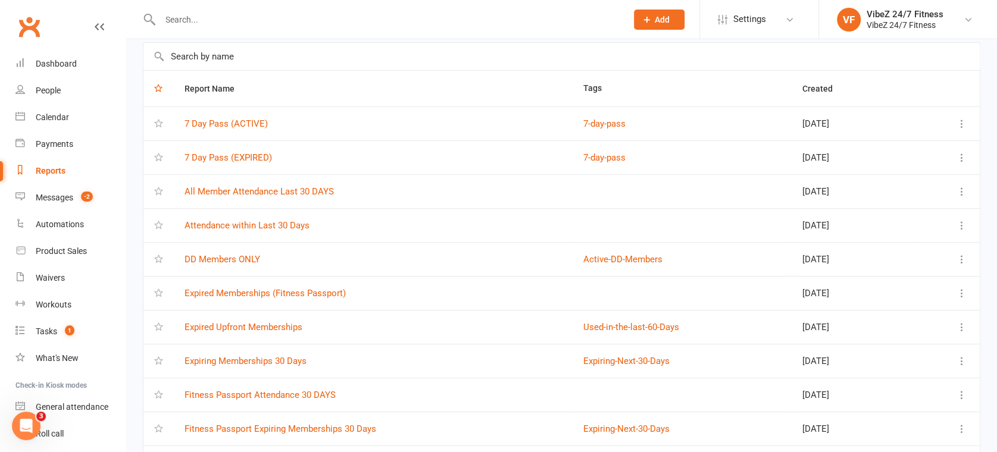
scroll to position [132, 0]
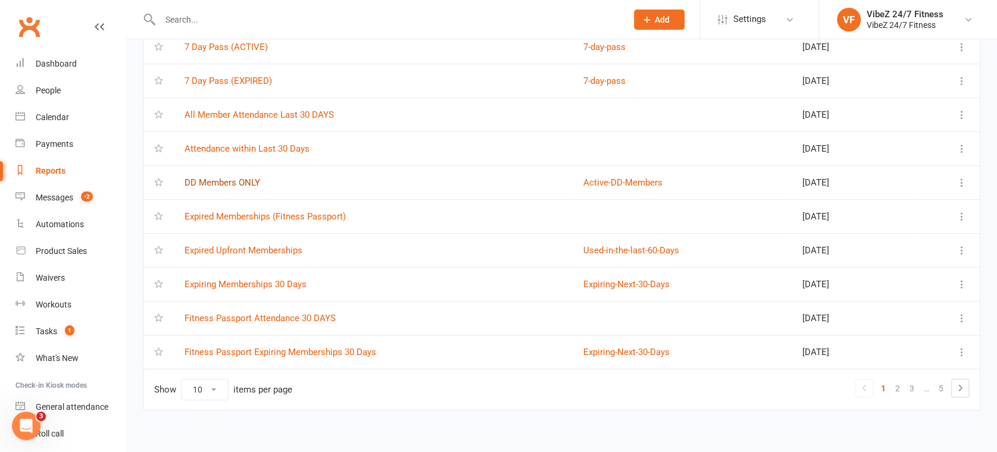
click at [247, 179] on link "DD Members ONLY" at bounding box center [222, 182] width 76 height 11
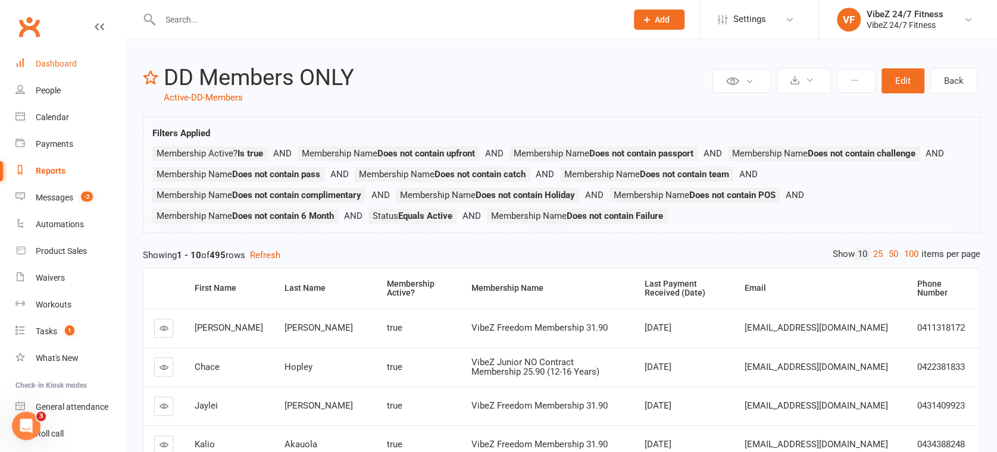
click at [76, 64] on div "Dashboard" at bounding box center [56, 64] width 41 height 10
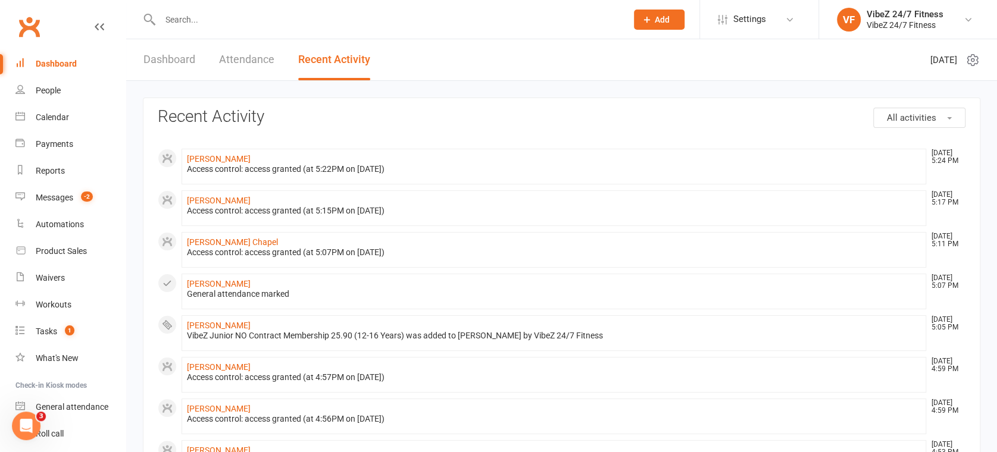
click at [162, 57] on link "Dashboard" at bounding box center [169, 59] width 52 height 41
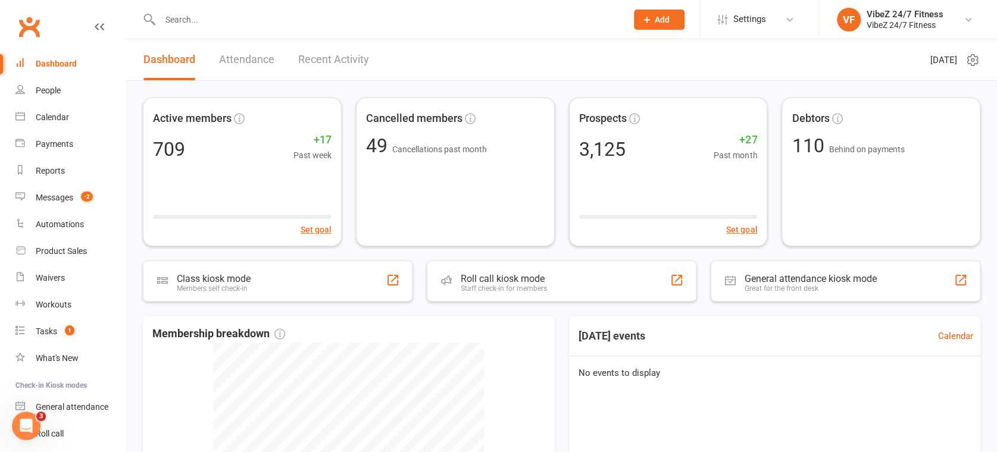
click at [318, 53] on link "Recent Activity" at bounding box center [333, 59] width 71 height 41
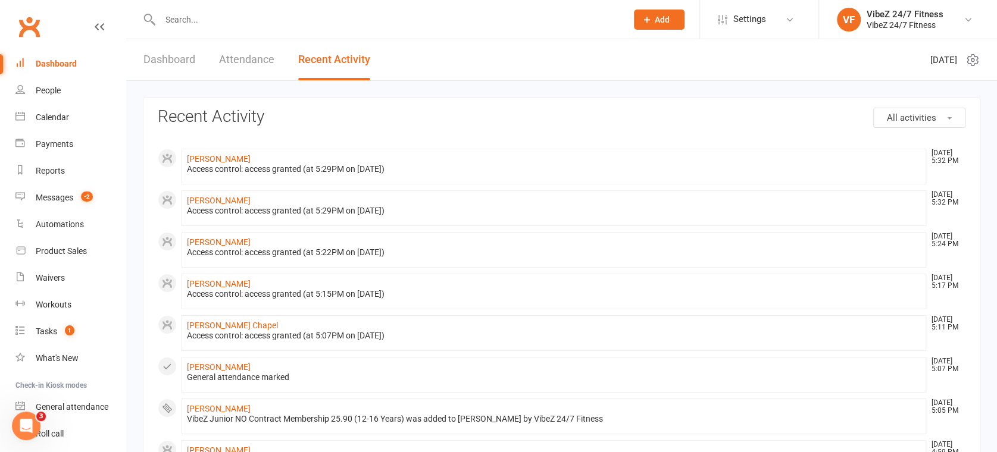
click at [142, 57] on div "Dashboard Attendance Recent Activity" at bounding box center [256, 59] width 261 height 41
click at [175, 56] on link "Dashboard" at bounding box center [169, 59] width 52 height 41
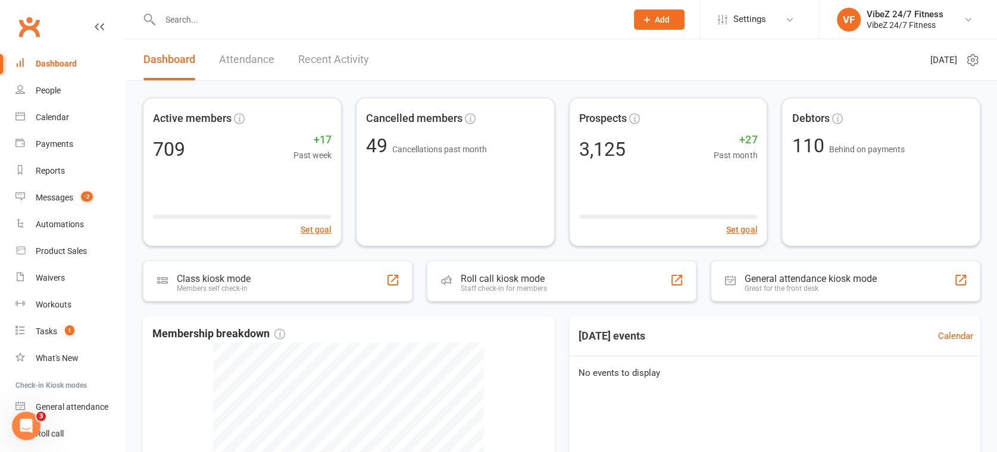
click at [348, 55] on link "Recent Activity" at bounding box center [333, 59] width 71 height 41
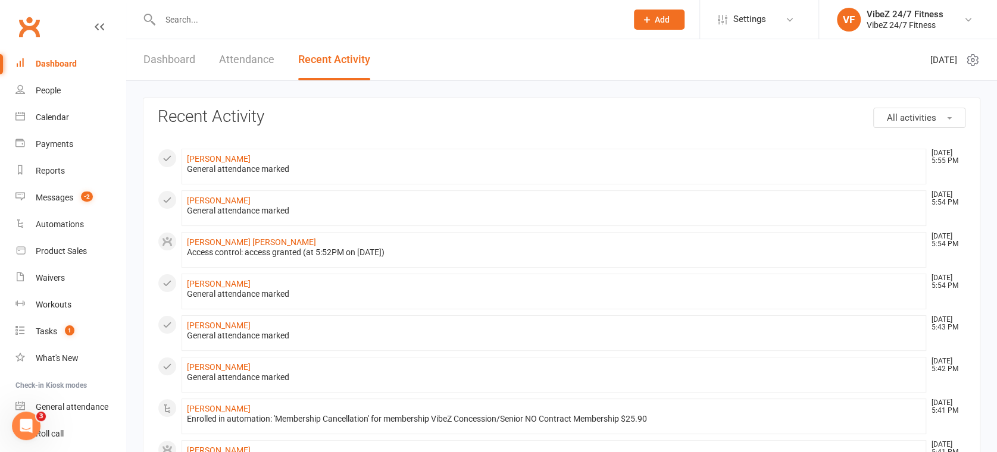
click at [189, 54] on link "Dashboard" at bounding box center [169, 59] width 52 height 41
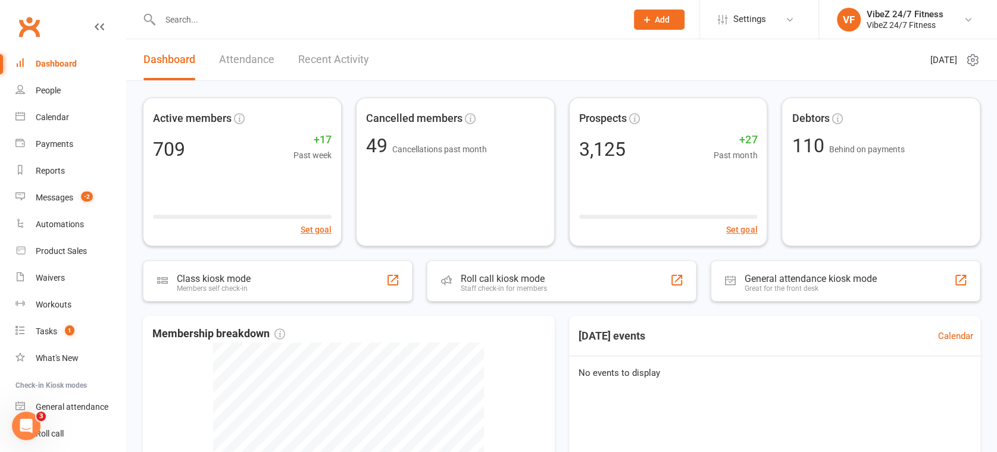
click at [311, 55] on link "Recent Activity" at bounding box center [333, 59] width 71 height 41
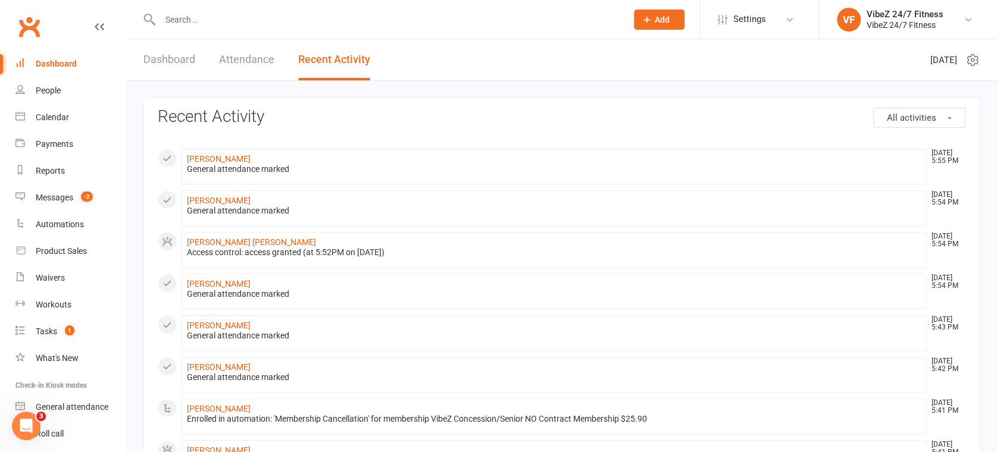
click at [177, 64] on link "Dashboard" at bounding box center [169, 59] width 52 height 41
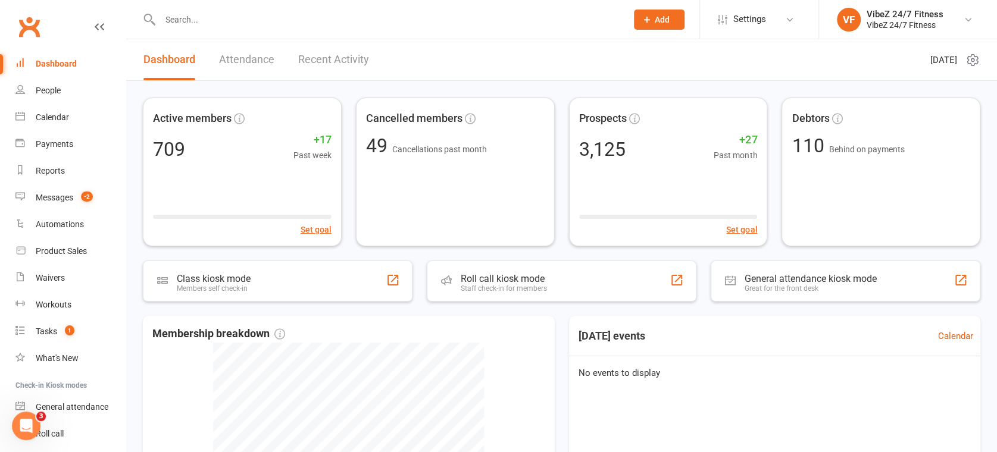
click at [348, 53] on link "Recent Activity" at bounding box center [333, 59] width 71 height 41
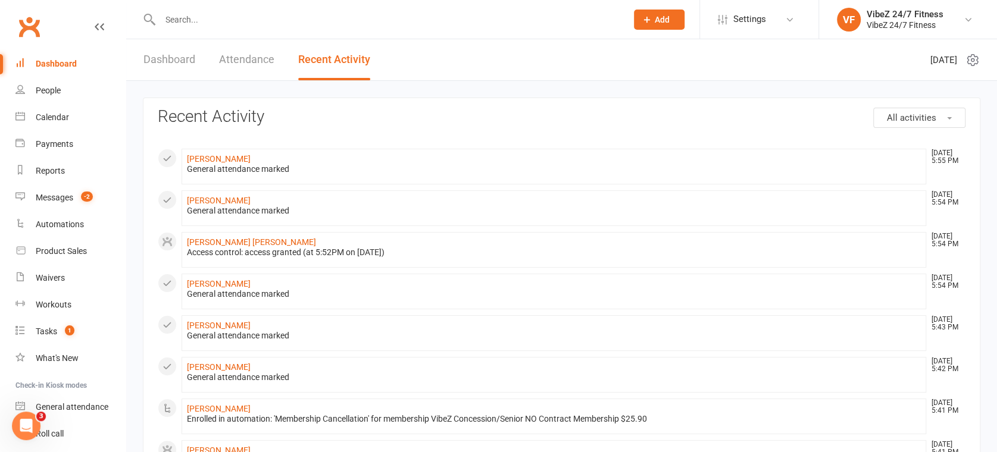
click at [152, 53] on link "Dashboard" at bounding box center [169, 59] width 52 height 41
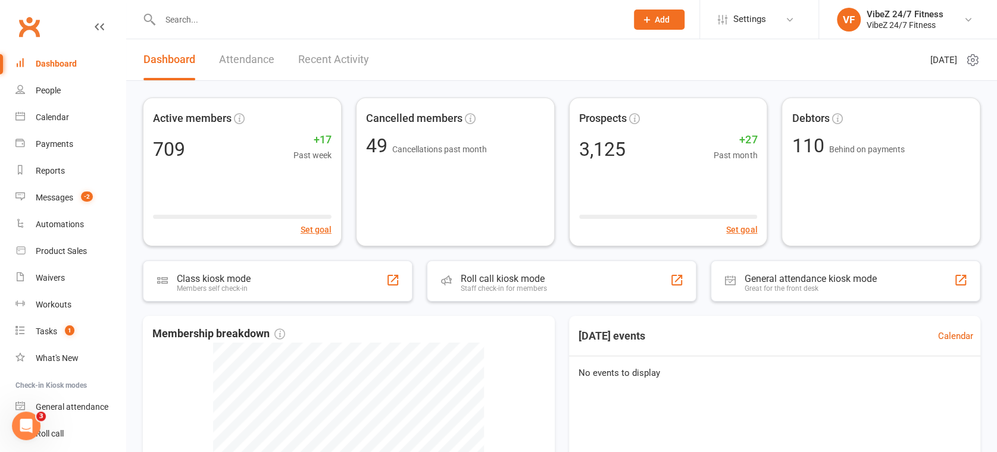
click at [299, 58] on link "Recent Activity" at bounding box center [333, 59] width 71 height 41
